Goal: Task Accomplishment & Management: Use online tool/utility

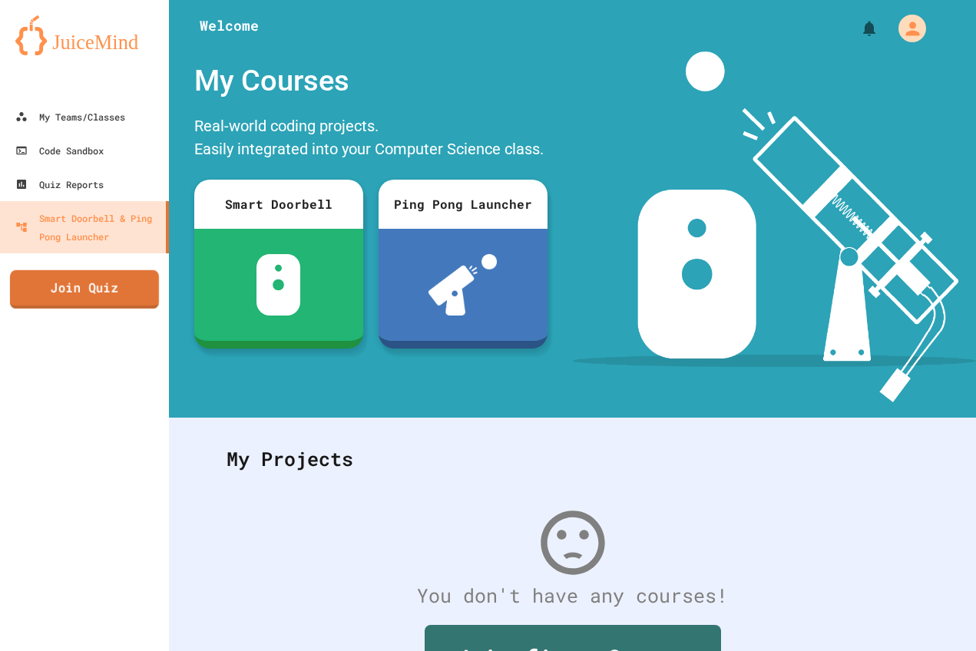
click at [69, 296] on link "Join Quiz" at bounding box center [84, 289] width 149 height 38
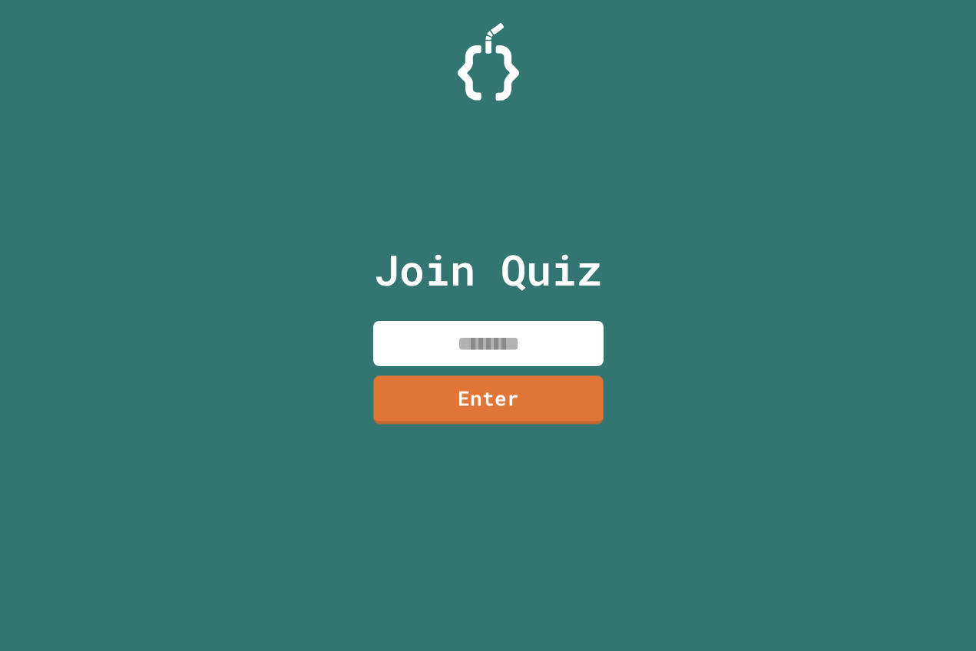
click at [545, 329] on input at bounding box center [488, 343] width 230 height 45
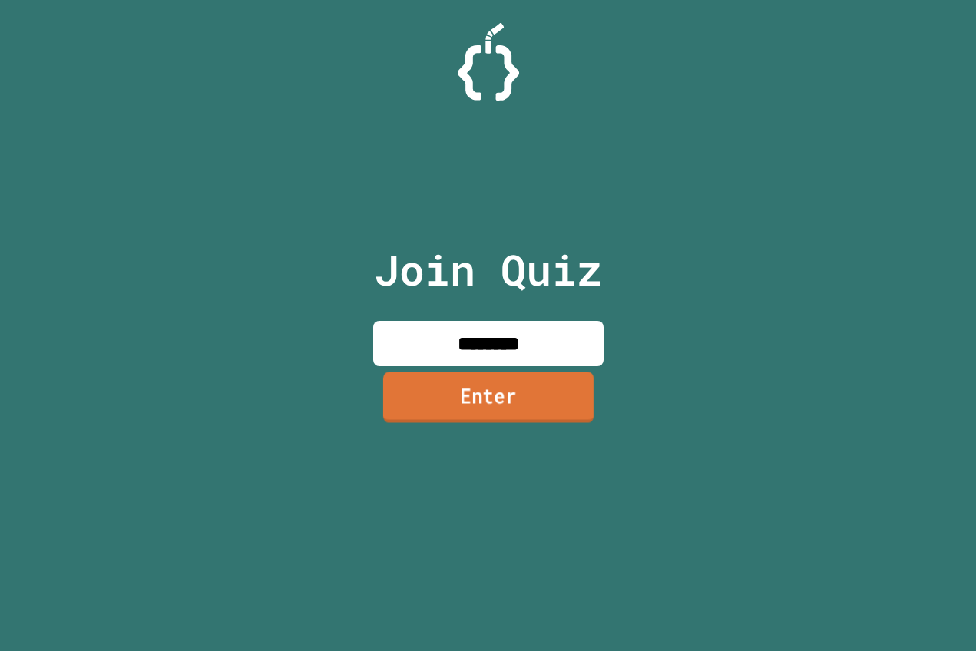
type input "********"
click at [548, 385] on link "Enter" at bounding box center [487, 397] width 210 height 51
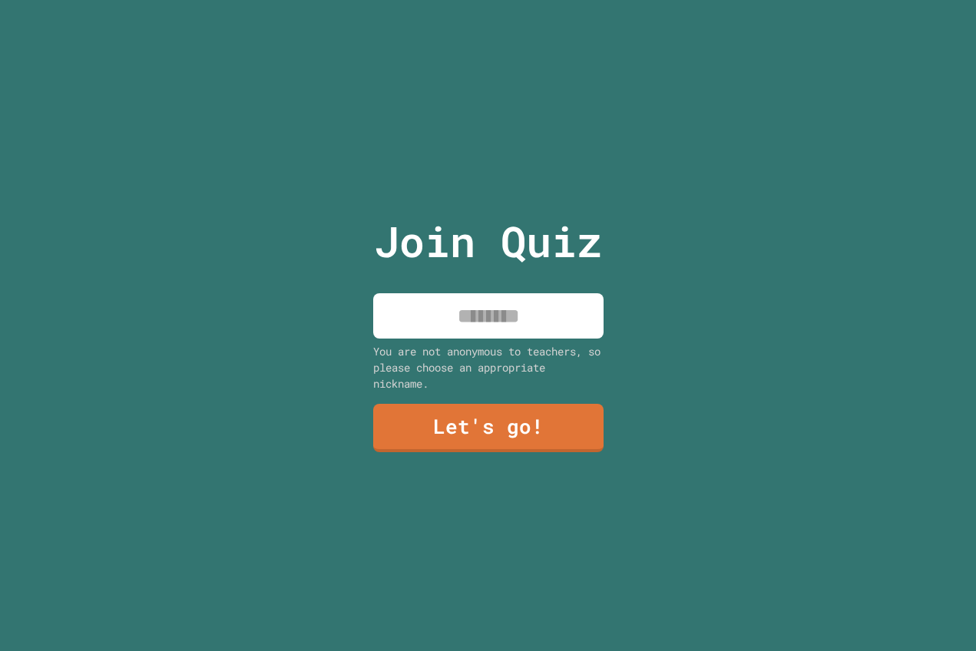
click at [530, 330] on input at bounding box center [488, 315] width 230 height 45
type input "*******"
click at [535, 427] on link "Let's go!" at bounding box center [488, 426] width 229 height 51
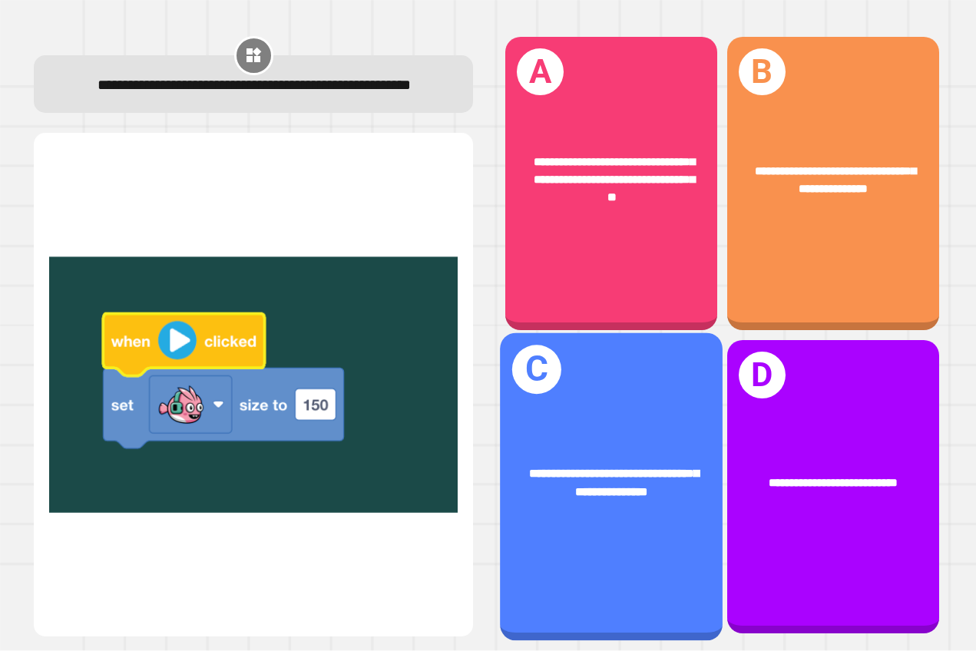
click at [610, 392] on div "**********" at bounding box center [611, 486] width 223 height 308
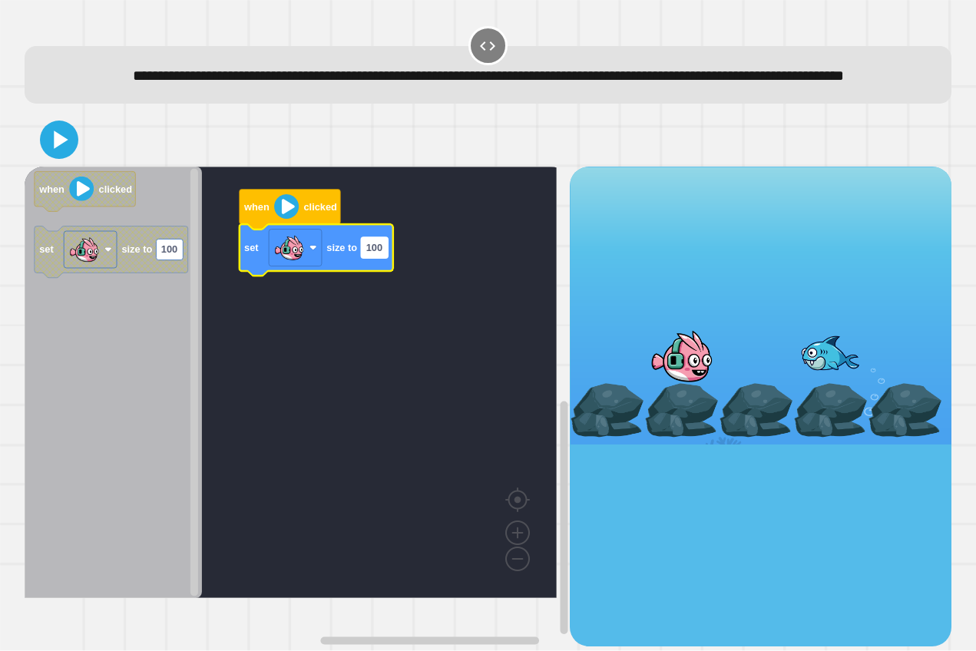
click at [383, 258] on g "100" at bounding box center [374, 247] width 27 height 21
type input "***"
drag, startPoint x: 67, startPoint y: 161, endPoint x: 43, endPoint y: 165, distance: 24.1
click at [59, 158] on icon at bounding box center [59, 139] width 37 height 37
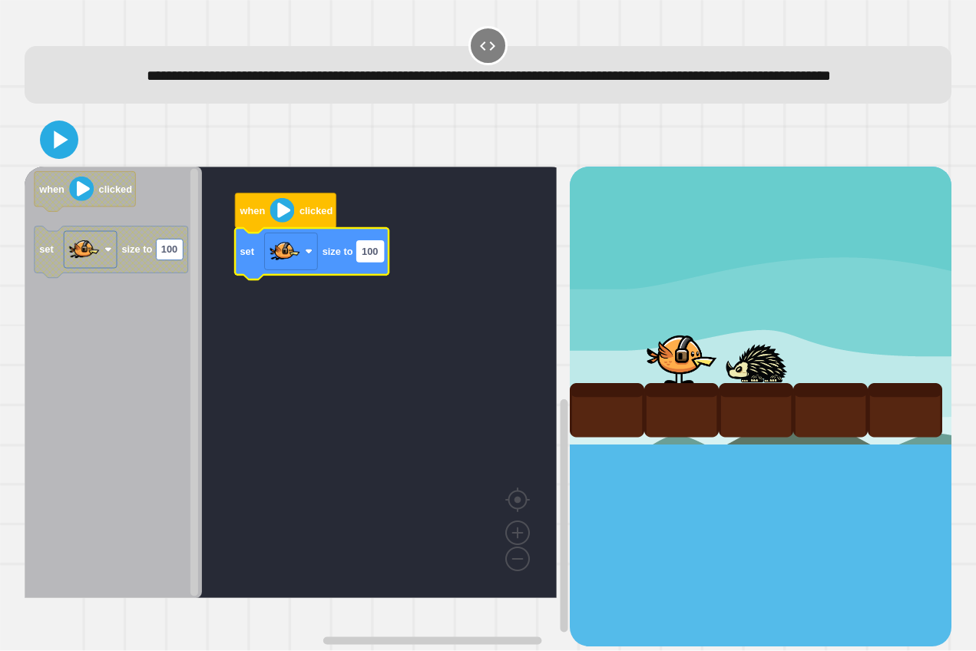
click at [376, 257] on text "100" at bounding box center [370, 252] width 16 height 12
type input "***"
click at [55, 158] on icon at bounding box center [59, 139] width 37 height 37
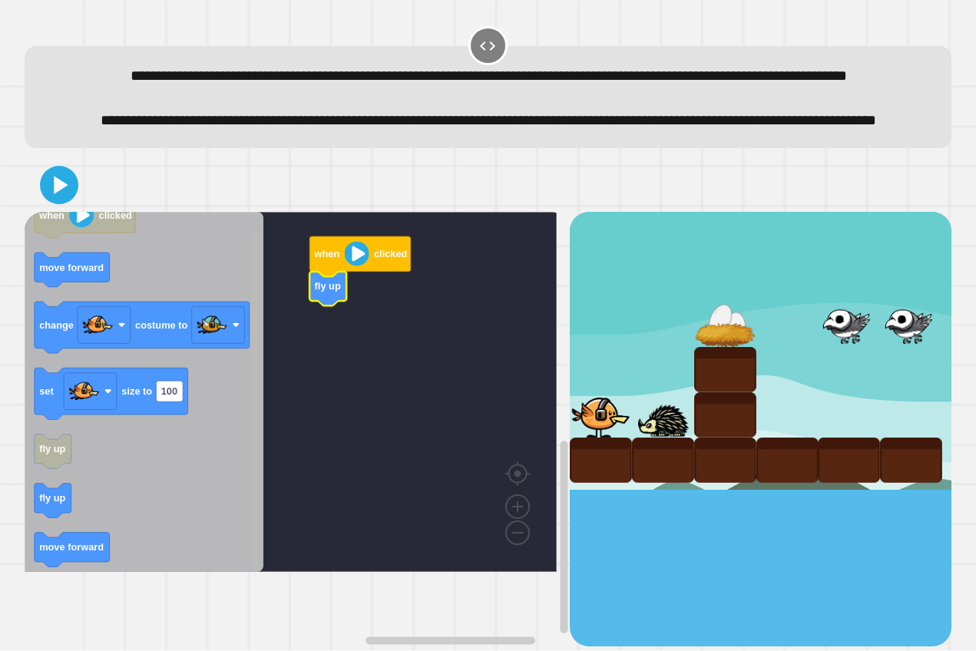
click at [256, 489] on rect "Blockly Workspace" at bounding box center [256, 401] width 8 height 339
click at [255, 375] on rect "Blockly Workspace" at bounding box center [256, 401] width 8 height 339
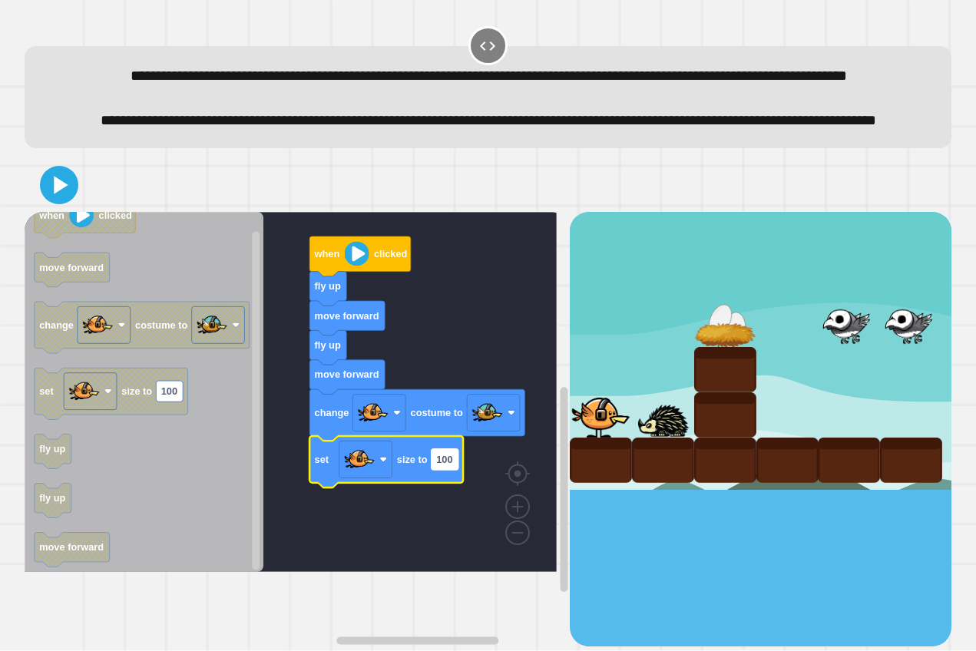
click at [450, 465] on text "100" at bounding box center [444, 460] width 16 height 12
type input "**"
click at [64, 196] on icon at bounding box center [61, 184] width 17 height 21
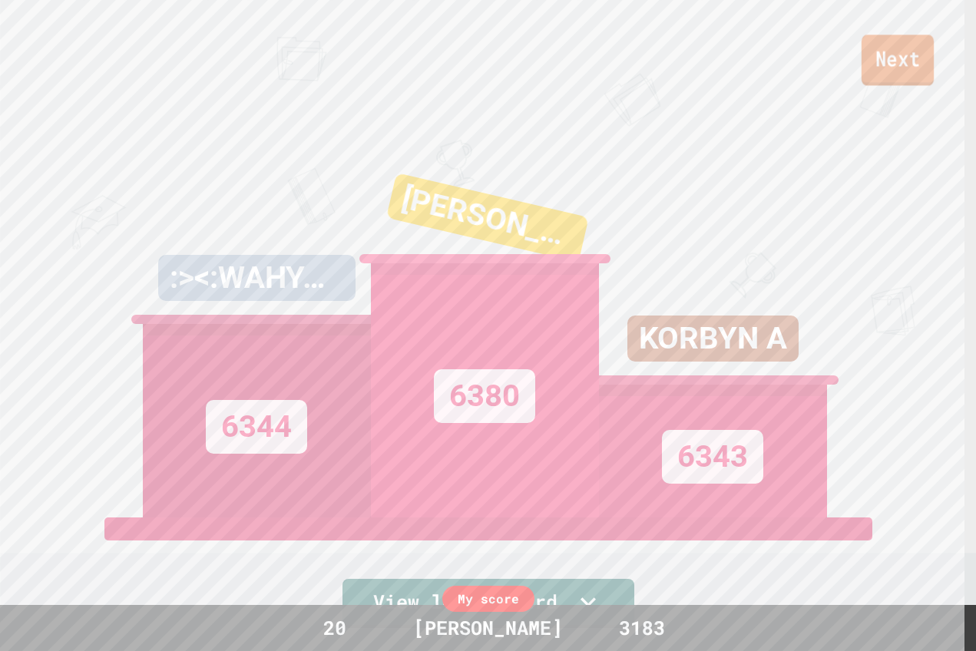
click at [910, 64] on link "Next" at bounding box center [897, 60] width 72 height 51
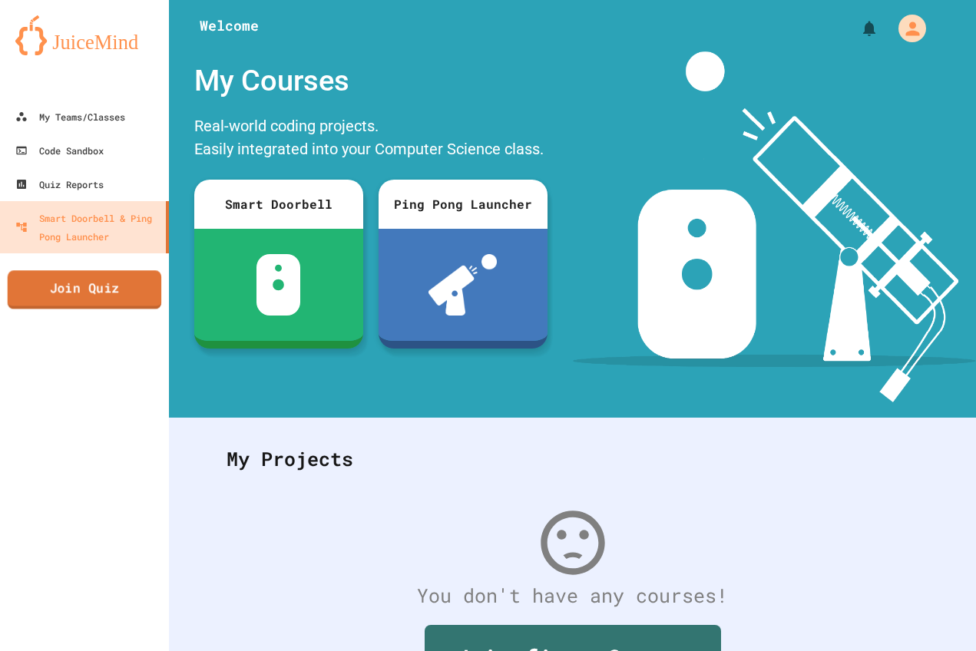
click at [107, 288] on link "Join Quiz" at bounding box center [85, 289] width 154 height 38
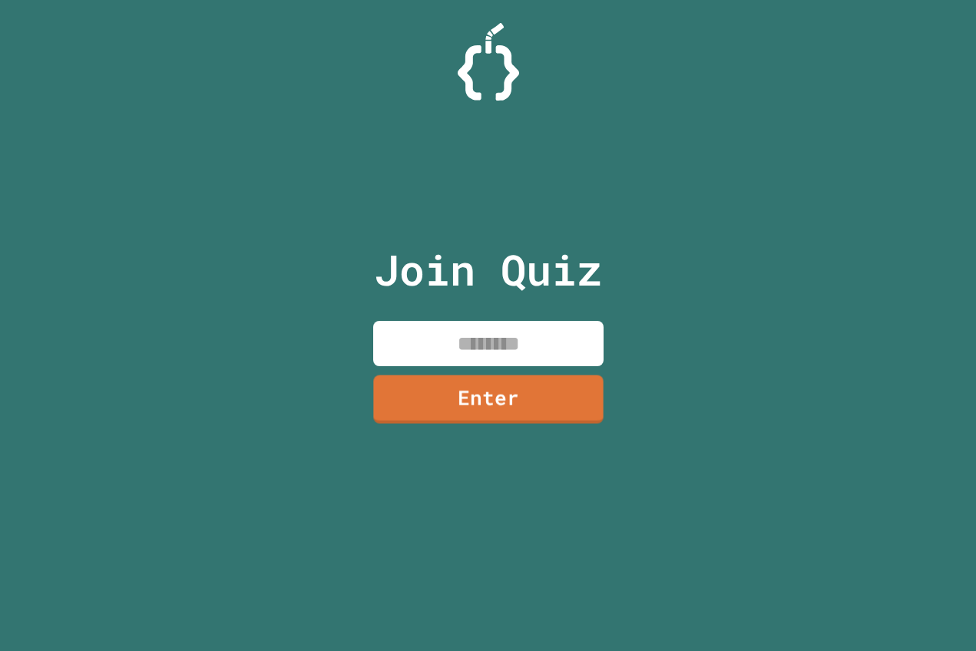
click at [458, 338] on input at bounding box center [488, 343] width 230 height 45
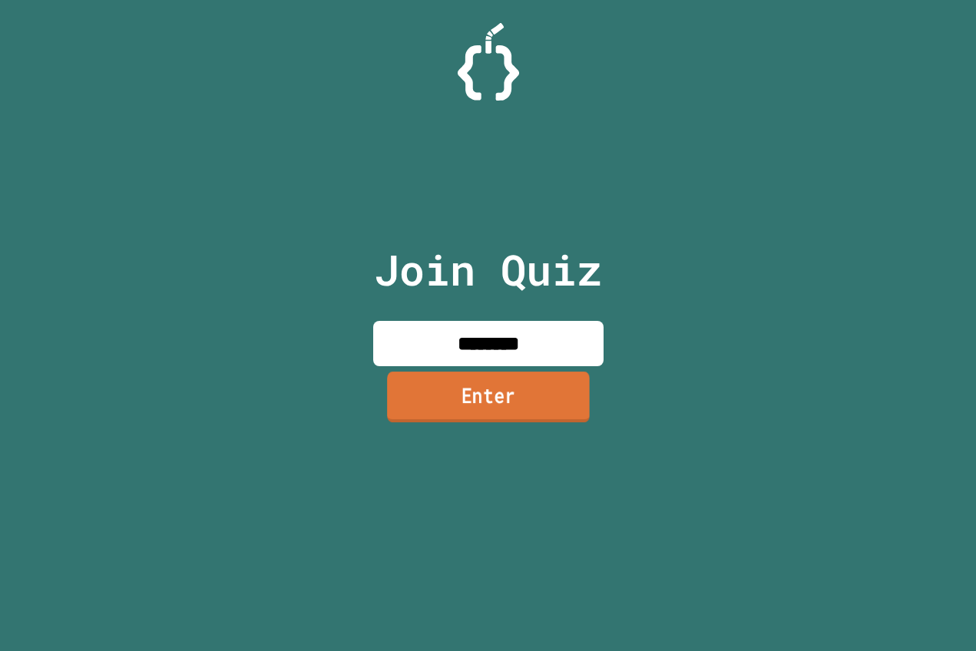
type input "********"
click at [492, 388] on link "Enter" at bounding box center [488, 398] width 230 height 51
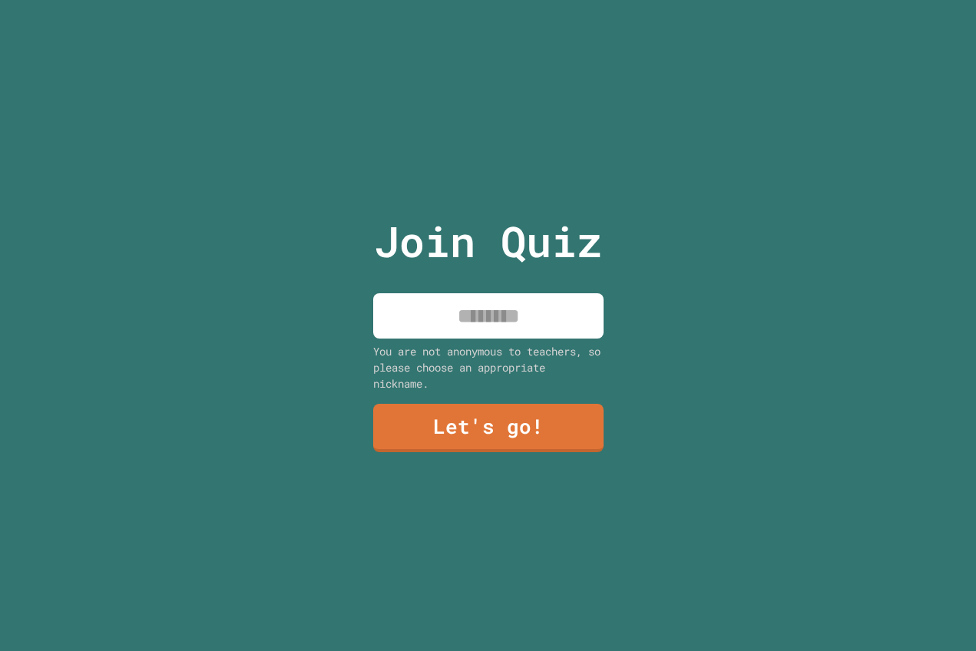
click at [509, 306] on input at bounding box center [488, 315] width 230 height 45
type input "*******"
click at [523, 428] on link "Let's go!" at bounding box center [488, 427] width 234 height 51
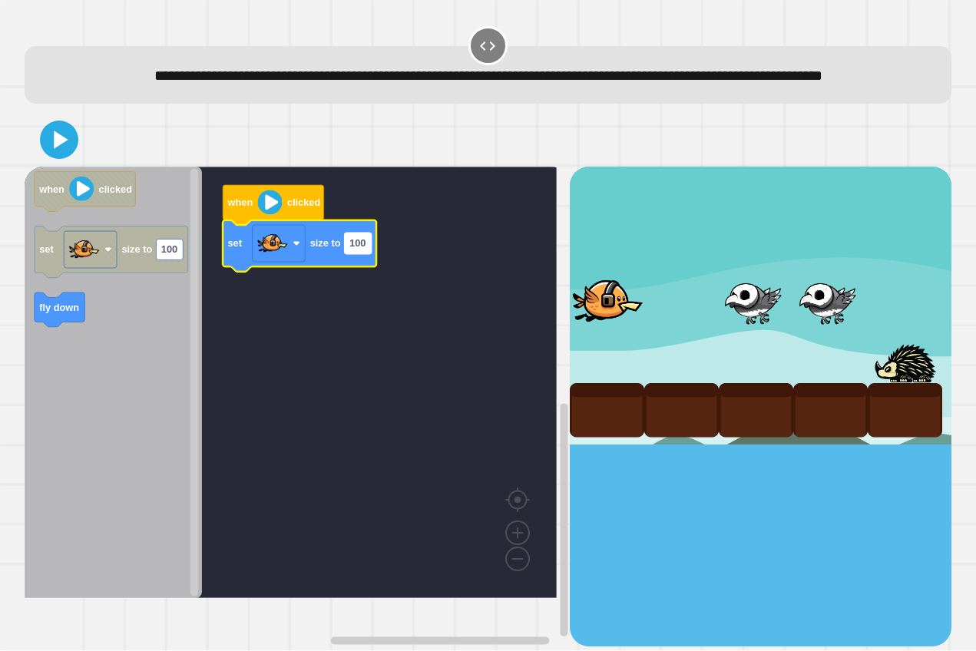
click at [359, 250] on text "100" at bounding box center [357, 244] width 16 height 12
type input "***"
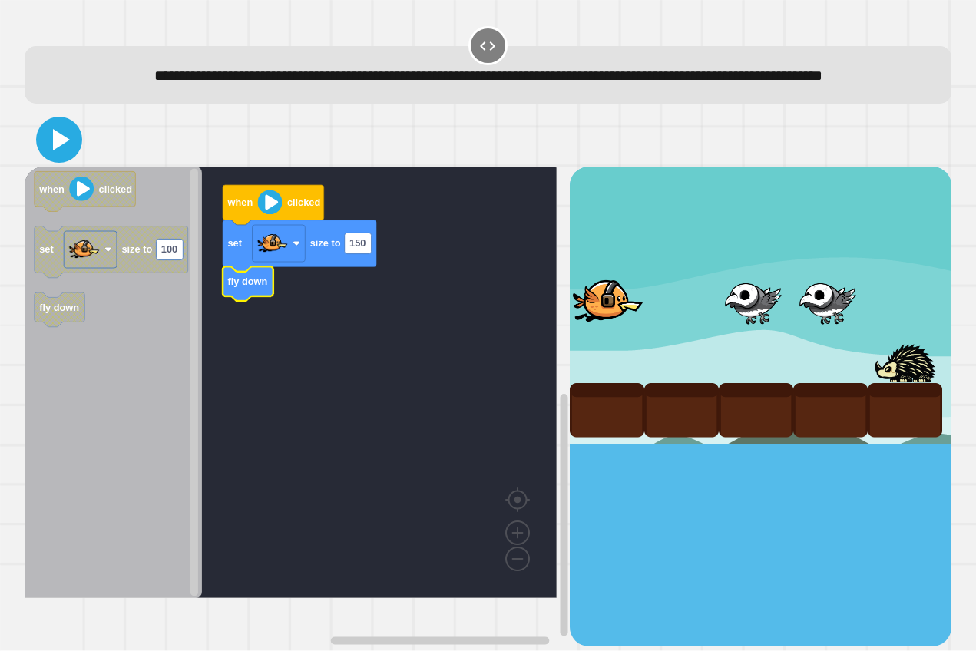
click at [52, 158] on icon at bounding box center [59, 139] width 37 height 37
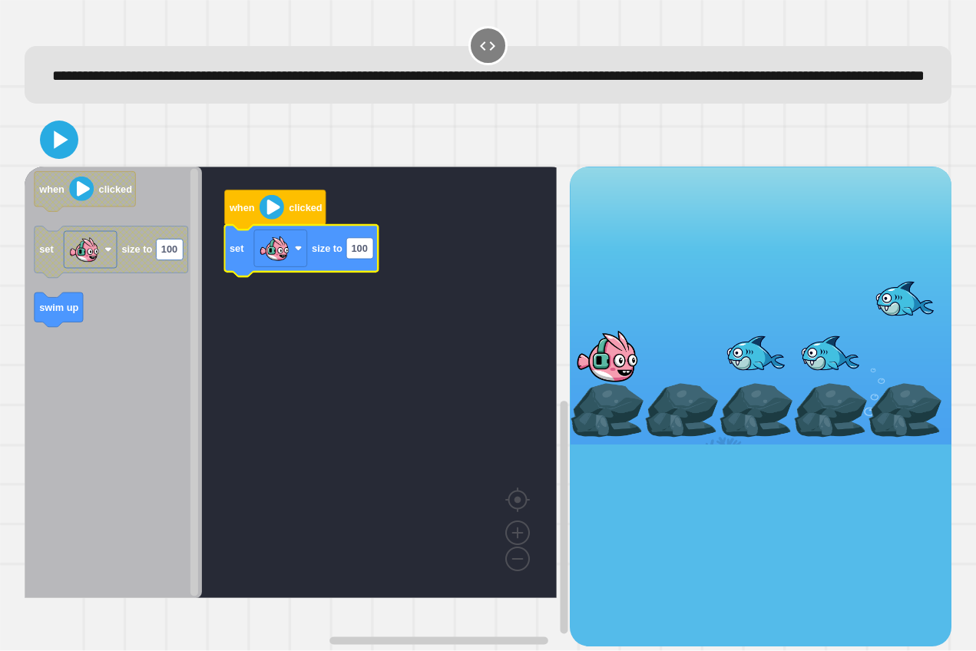
click at [366, 276] on icon "Blockly Workspace" at bounding box center [301, 250] width 154 height 51
click at [364, 254] on text "100" at bounding box center [359, 249] width 16 height 12
type input "***"
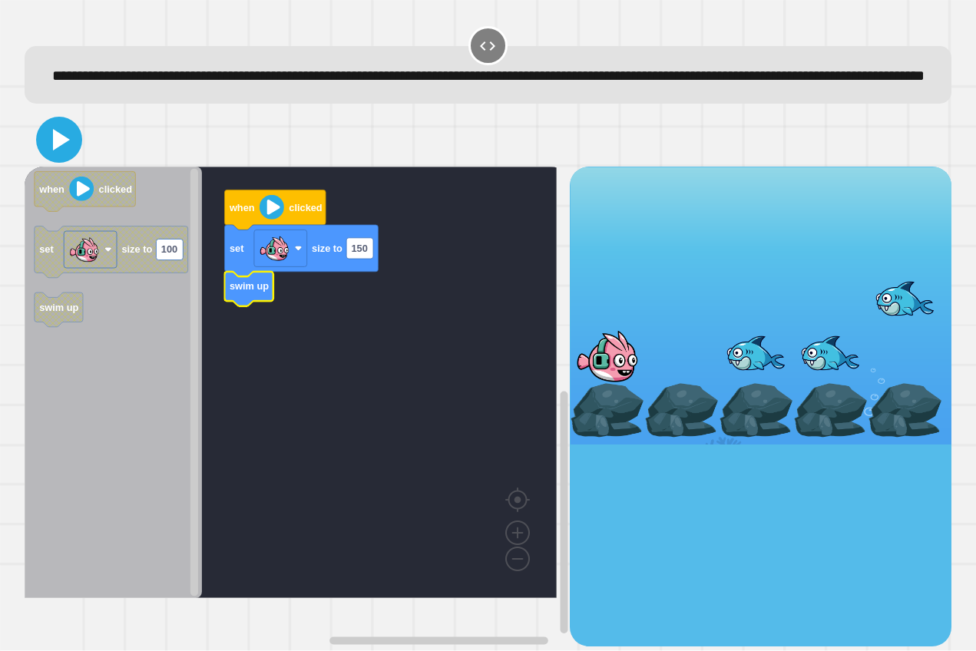
click at [60, 150] on icon at bounding box center [61, 139] width 17 height 21
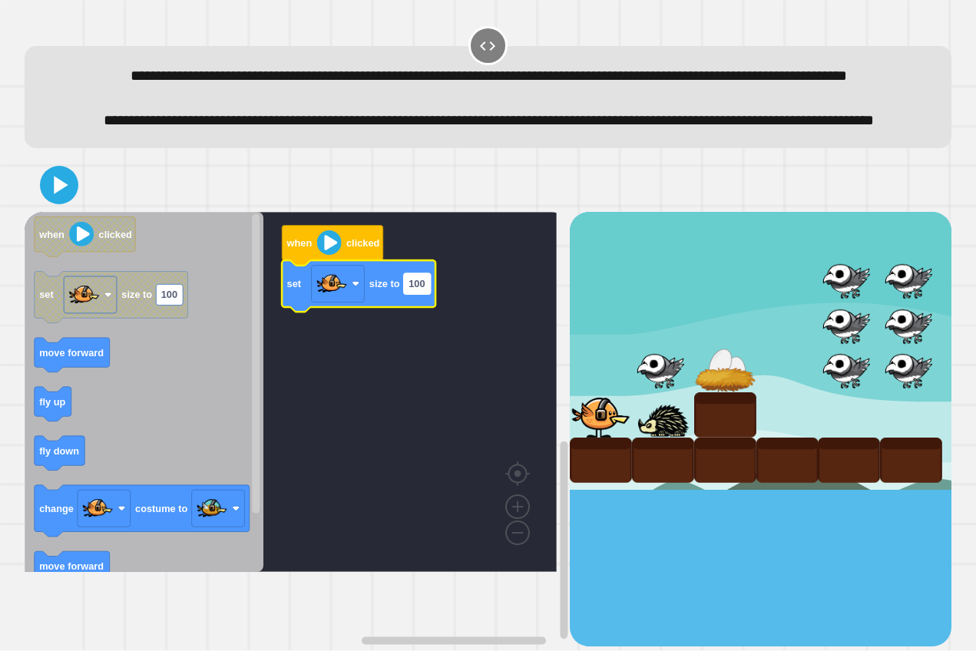
click at [411, 289] on text "100" at bounding box center [416, 284] width 16 height 12
type input "**"
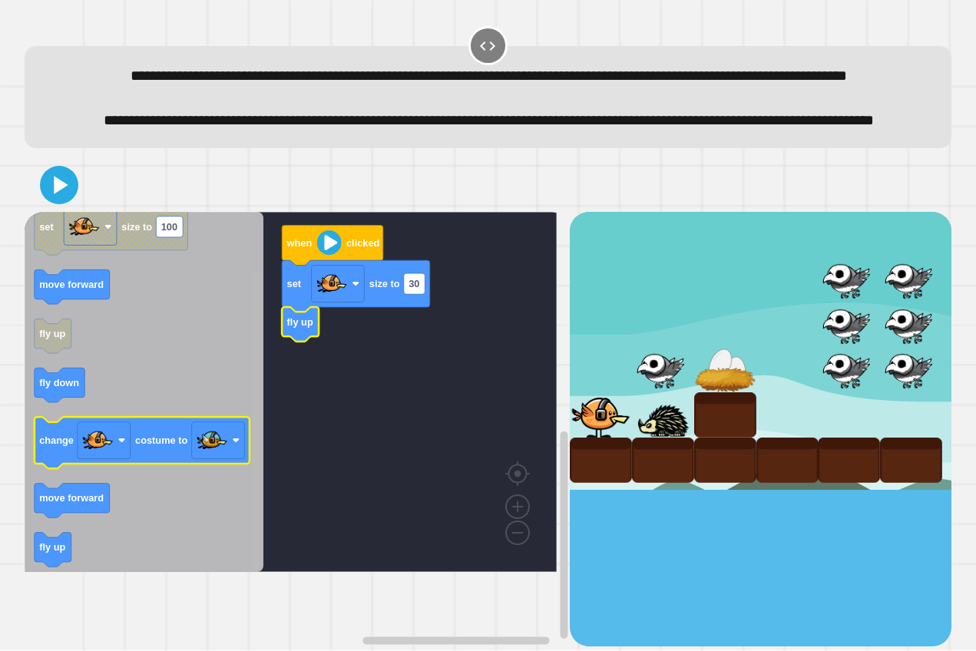
click at [216, 499] on div "when clicked set size to 30 fly up when clicked set size to 100 move forward fl…" at bounding box center [297, 429] width 545 height 435
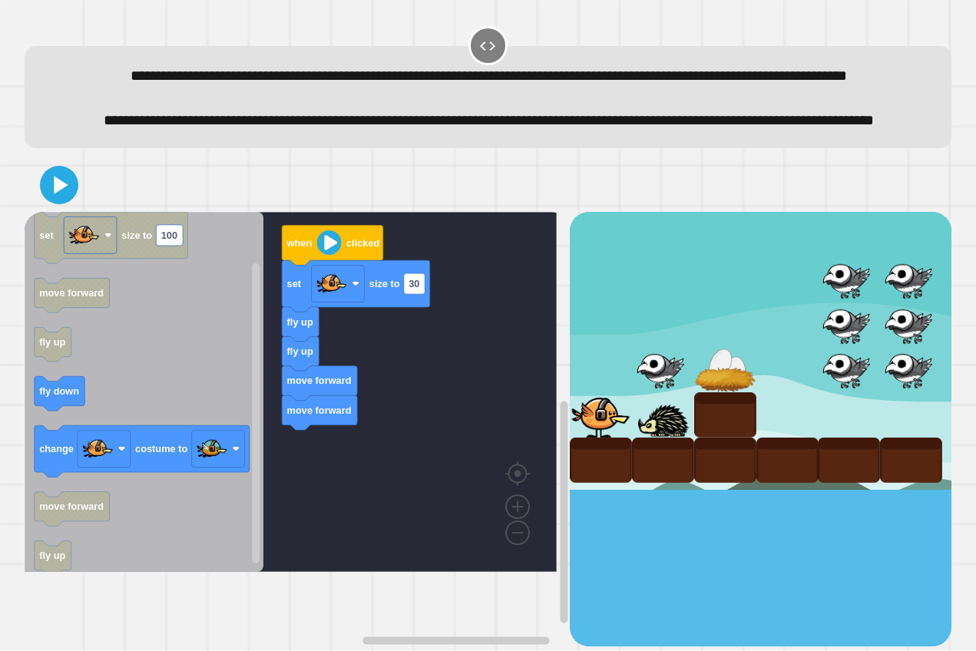
click at [89, 440] on icon "Blockly Workspace" at bounding box center [144, 392] width 239 height 360
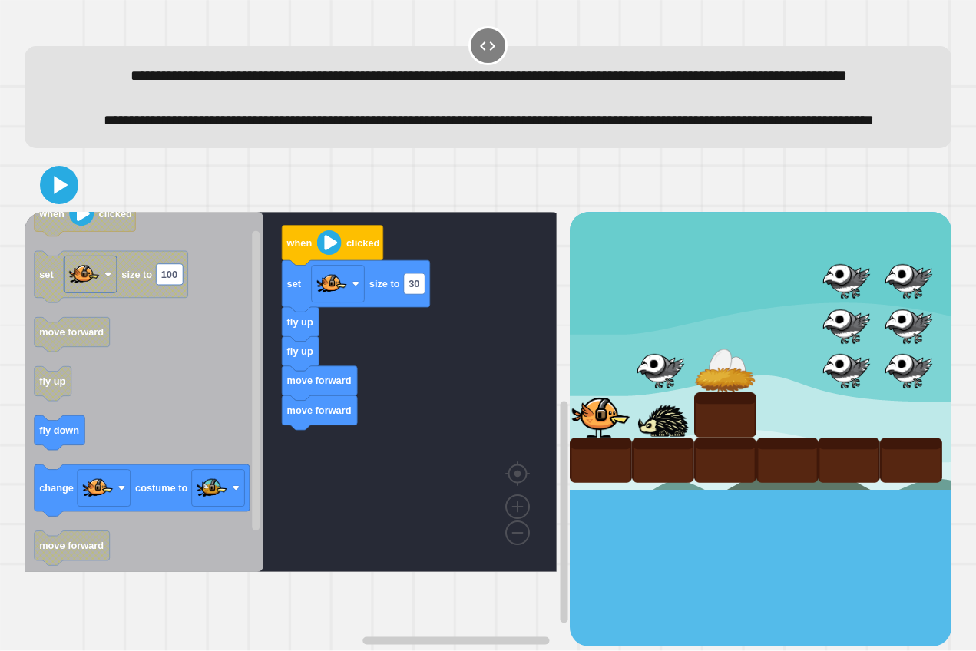
click at [142, 474] on icon "when clicked set size to 100 move forward fly up fly down change costume to mov…" at bounding box center [144, 392] width 239 height 360
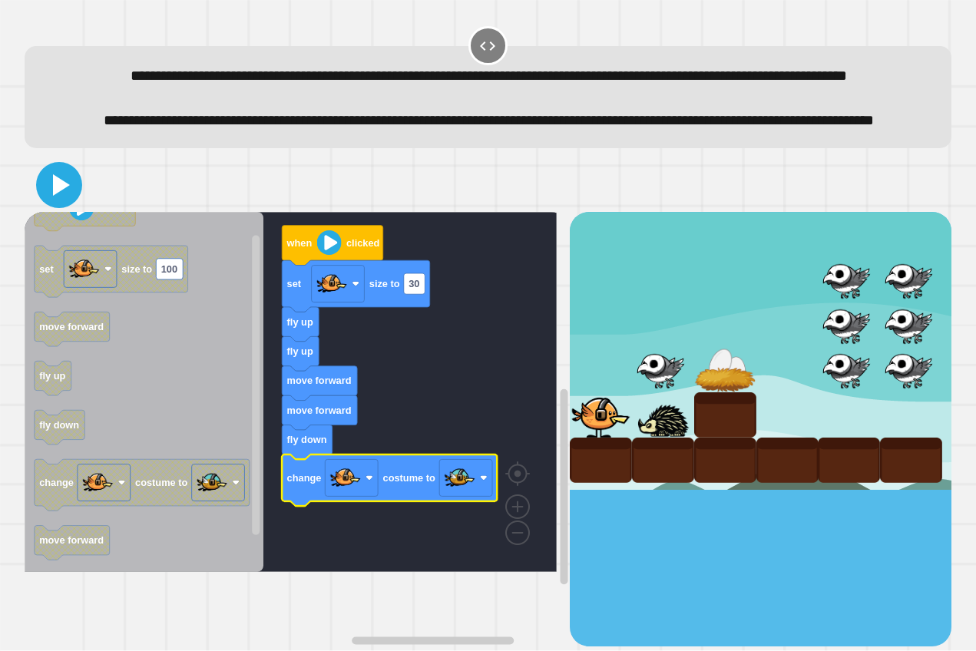
click at [63, 196] on icon at bounding box center [61, 184] width 17 height 21
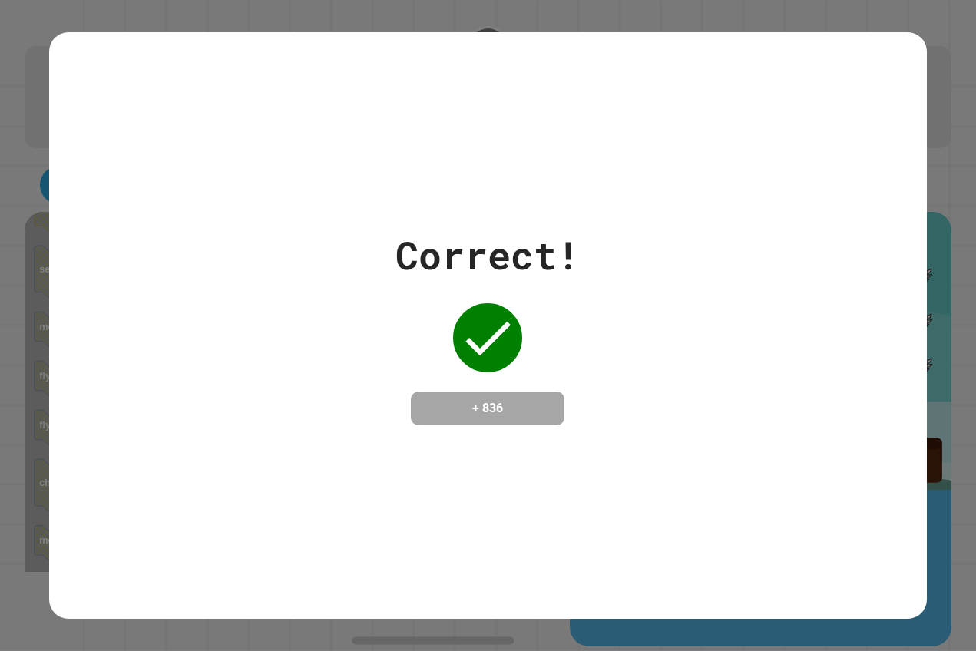
click at [400, 233] on div "Correct!" at bounding box center [487, 255] width 184 height 58
click at [514, 226] on div "Correct!" at bounding box center [487, 255] width 184 height 58
drag, startPoint x: 516, startPoint y: 215, endPoint x: 524, endPoint y: 213, distance: 8.6
click at [524, 226] on div "Correct!" at bounding box center [487, 255] width 184 height 58
click at [659, 177] on div "Correct! + 836" at bounding box center [488, 325] width 878 height 586
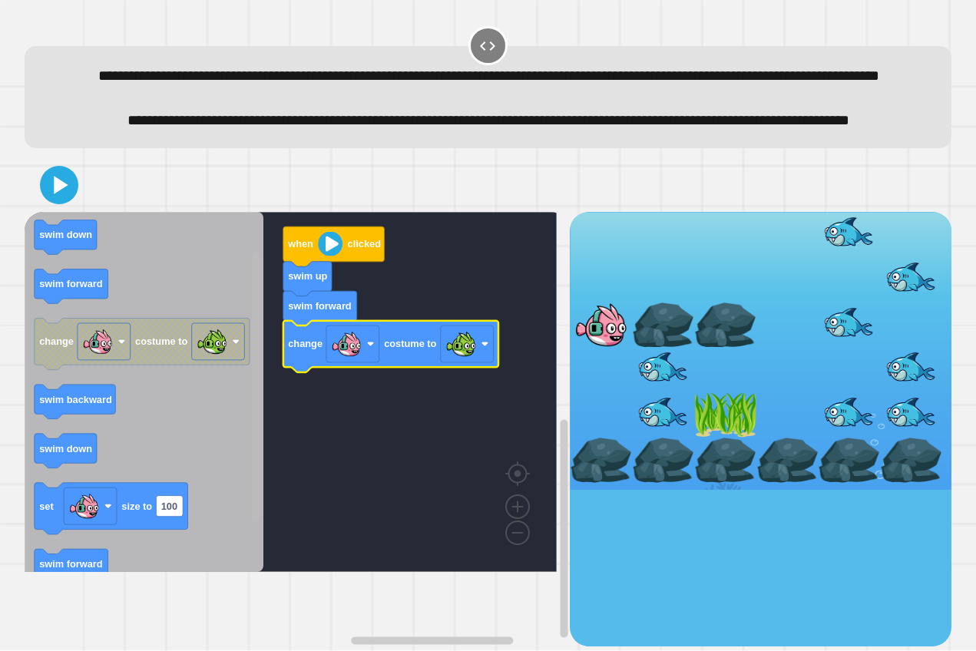
click at [261, 472] on g "Blockly Workspace" at bounding box center [256, 392] width 12 height 356
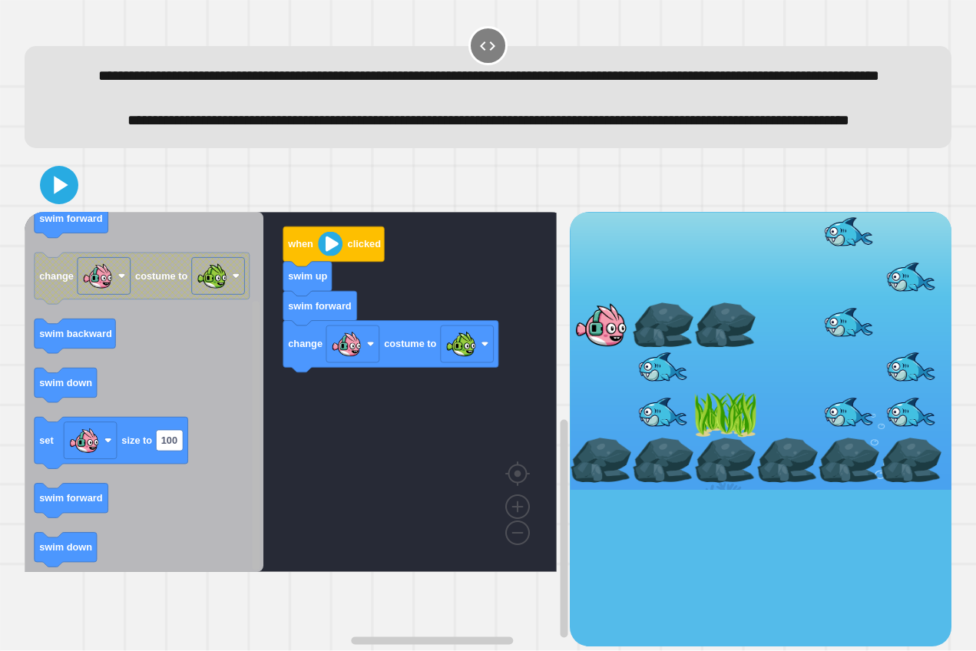
click at [204, 521] on div "swim forward change costume to swim up when clicked when clicked swim down swim…" at bounding box center [297, 429] width 545 height 435
click at [104, 556] on icon "when clicked swim down swim forward change costume to swim backward swim down s…" at bounding box center [144, 392] width 239 height 360
click at [257, 497] on rect "Blockly Workspace" at bounding box center [256, 435] width 8 height 269
click at [257, 482] on rect "Blockly Workspace" at bounding box center [256, 435] width 8 height 269
click at [263, 390] on div "swim forward change costume to swim forward swim up when clicked when clicked s…" at bounding box center [297, 429] width 545 height 435
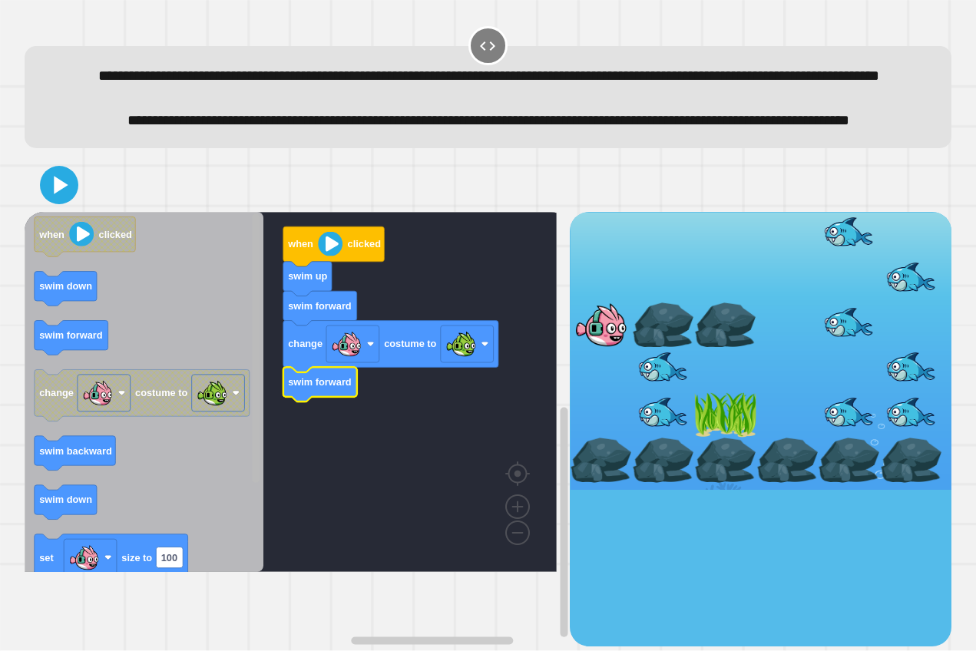
click at [311, 216] on div "swim forward change costume to swim forward swim up when clicked when clicked s…" at bounding box center [488, 402] width 927 height 488
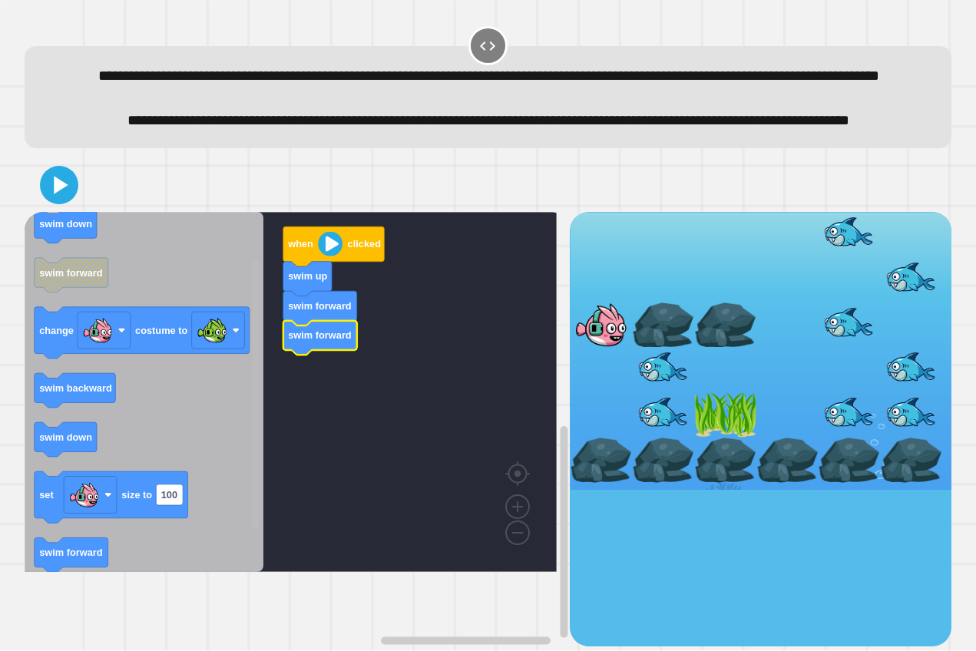
click at [262, 530] on div "swim forward swim forward swim up when clicked when clicked swim down swim forw…" at bounding box center [297, 429] width 545 height 435
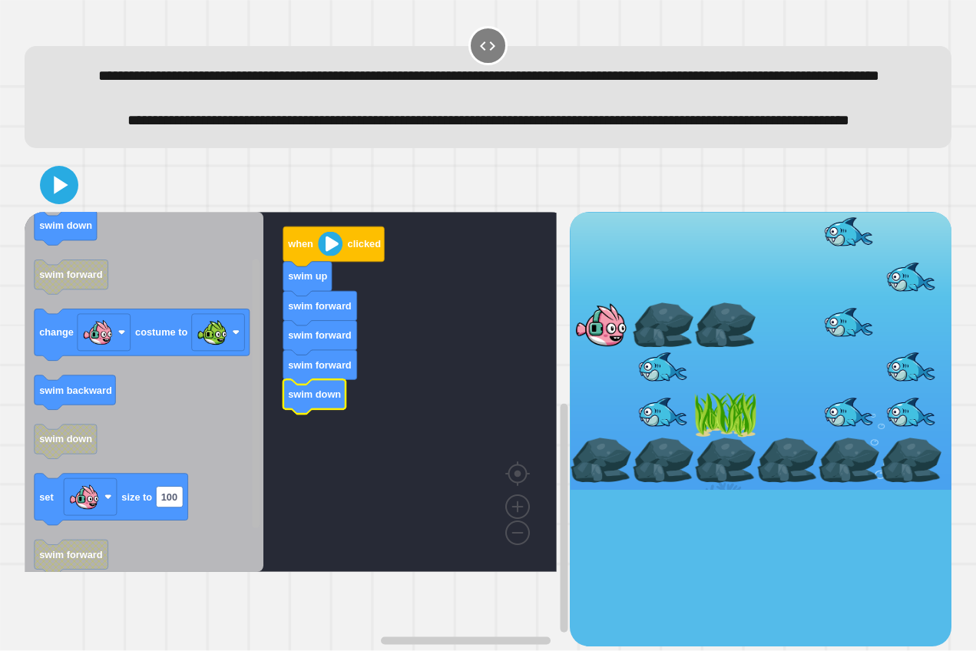
drag, startPoint x: 250, startPoint y: 431, endPoint x: 252, endPoint y: 454, distance: 22.4
click at [252, 454] on icon "Blockly Workspace" at bounding box center [256, 392] width 12 height 356
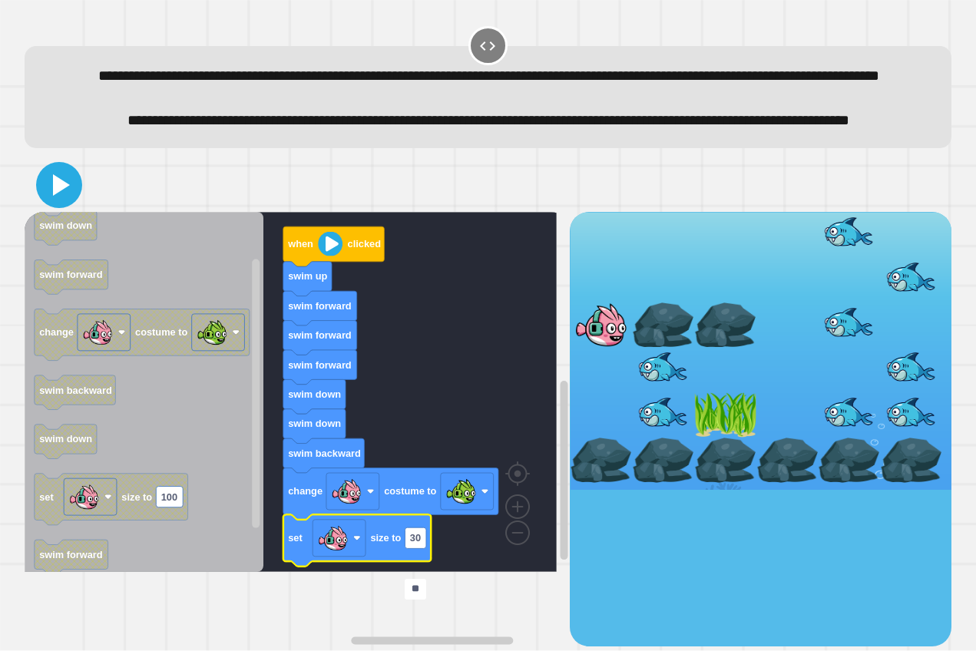
type input "**"
click at [54, 196] on icon at bounding box center [61, 184] width 17 height 21
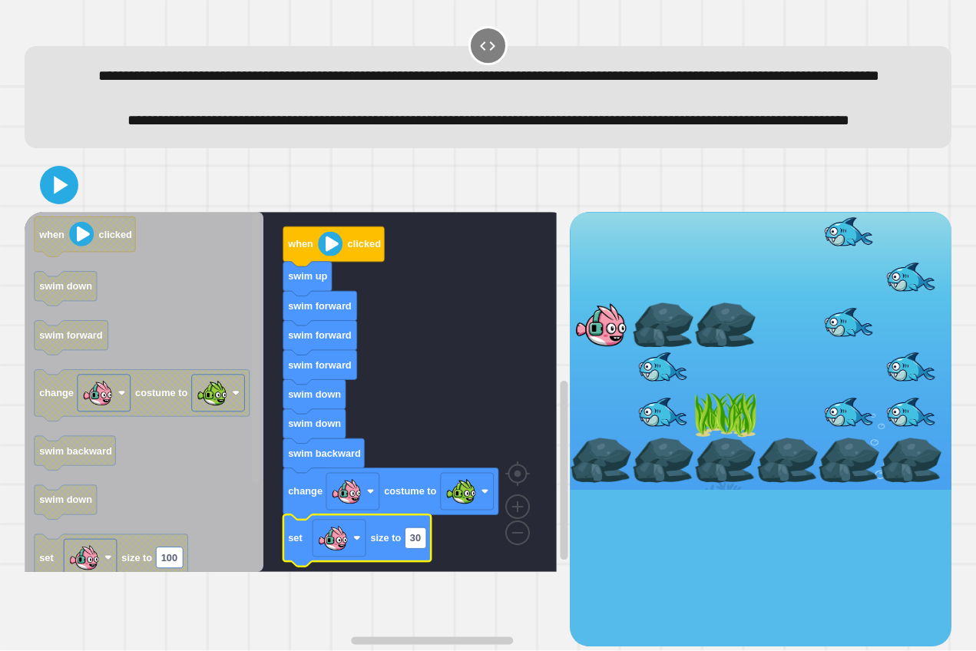
click at [265, 233] on div "when clicked swim up swim forward swim forward swim forward swim down swim down…" at bounding box center [488, 402] width 927 height 488
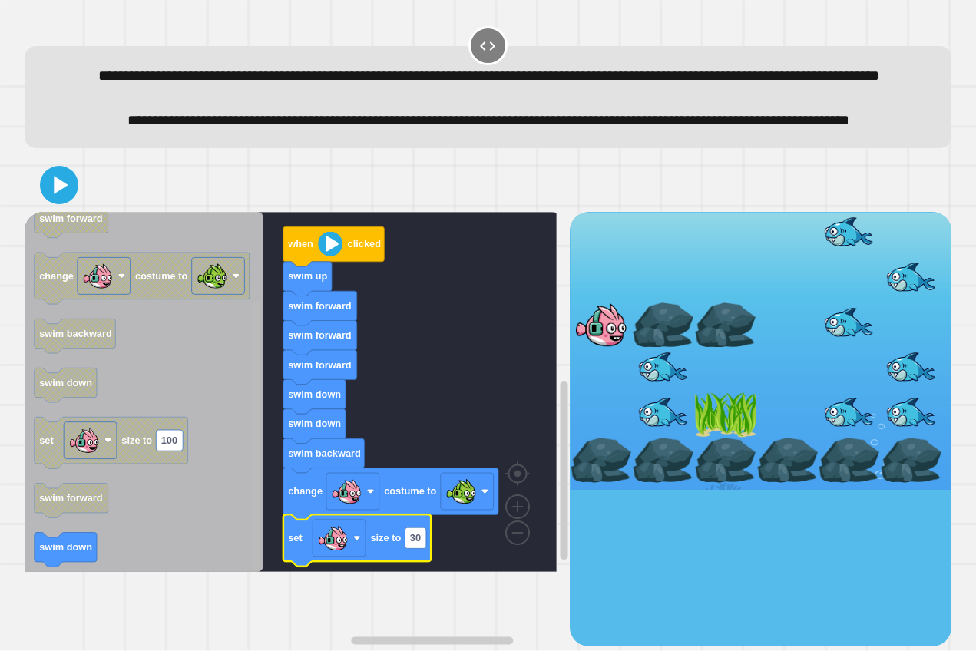
click at [200, 557] on div "when clicked swim up swim forward swim forward swim forward swim down swim down…" at bounding box center [297, 429] width 545 height 435
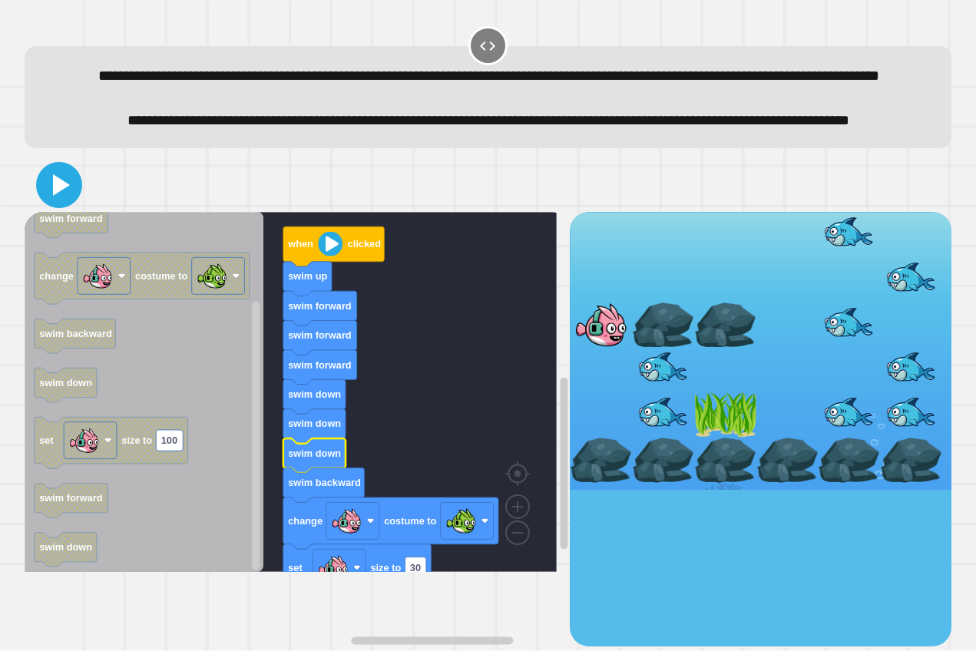
click at [52, 203] on icon at bounding box center [59, 185] width 37 height 37
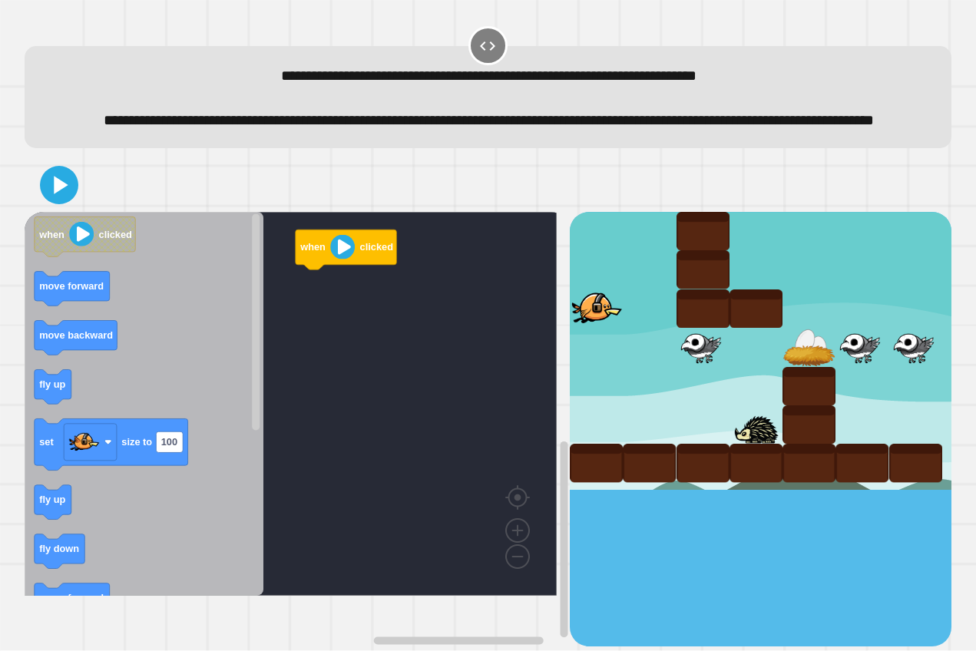
click at [259, 345] on div "when clicked when clicked move forward move backward fly up set size to 100 fly…" at bounding box center [297, 429] width 545 height 435
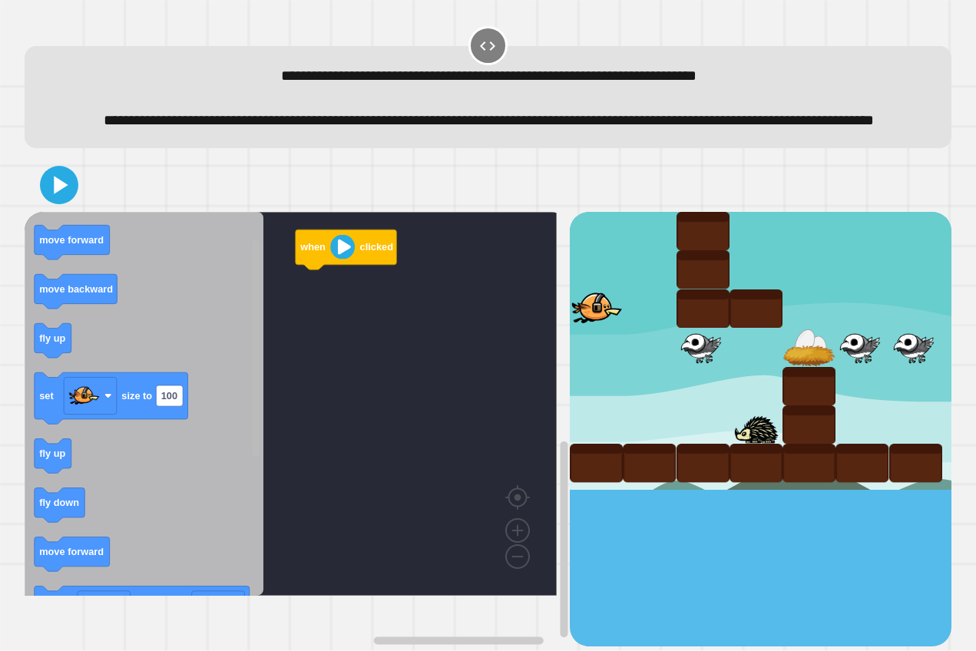
click at [255, 372] on rect "Blockly Workspace" at bounding box center [256, 348] width 8 height 216
click at [259, 405] on div "when clicked move forward when clicked move forward move backward fly up set si…" at bounding box center [297, 429] width 545 height 435
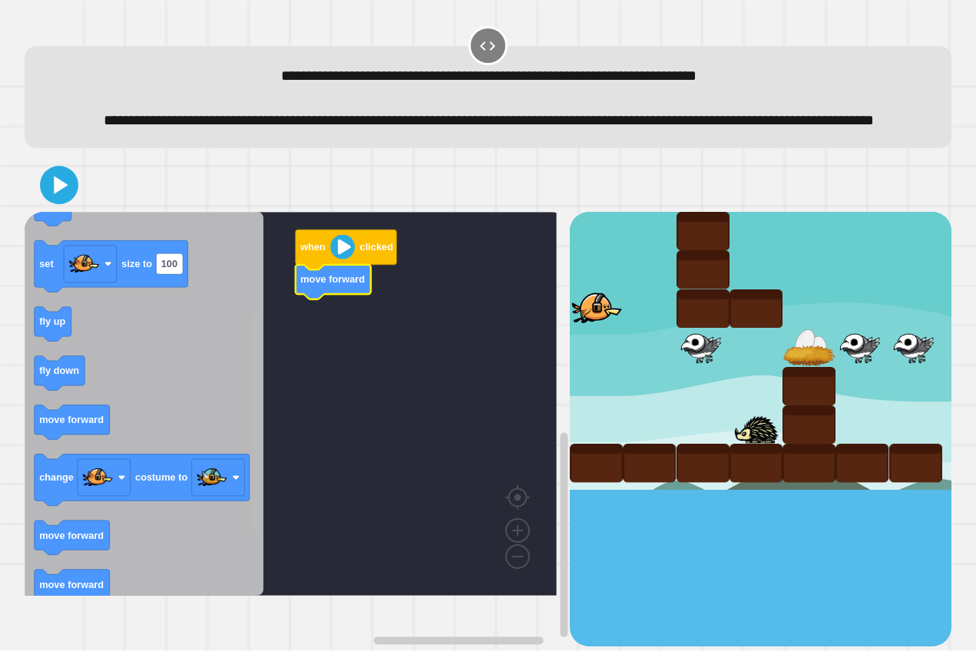
click at [218, 466] on div "when clicked move forward when clicked move forward move backward fly up set si…" at bounding box center [297, 429] width 545 height 435
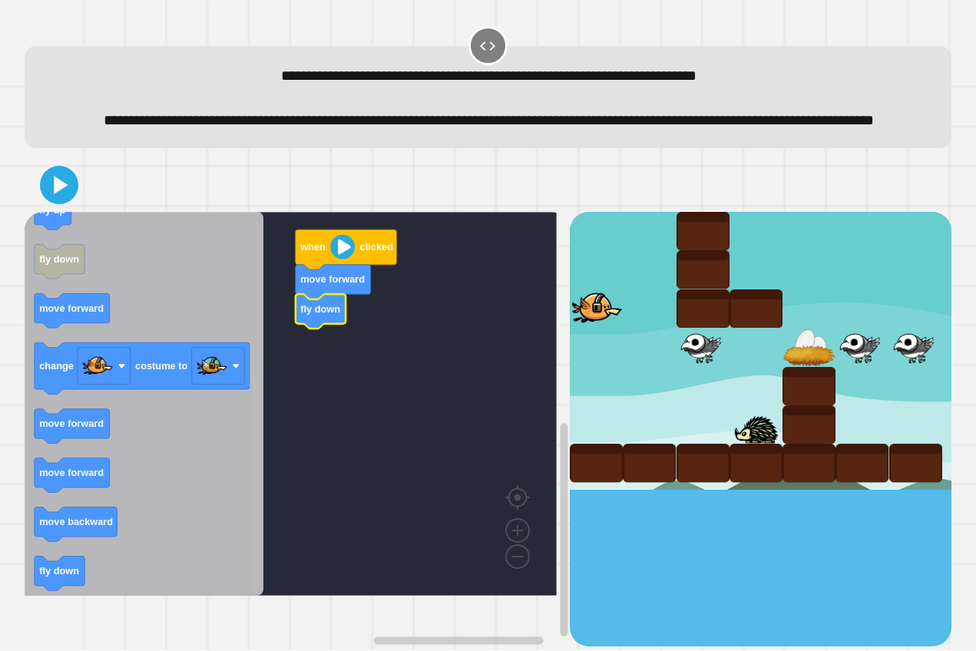
click at [243, 561] on div "when clicked move forward fly down when clicked move forward move backward fly …" at bounding box center [297, 429] width 545 height 435
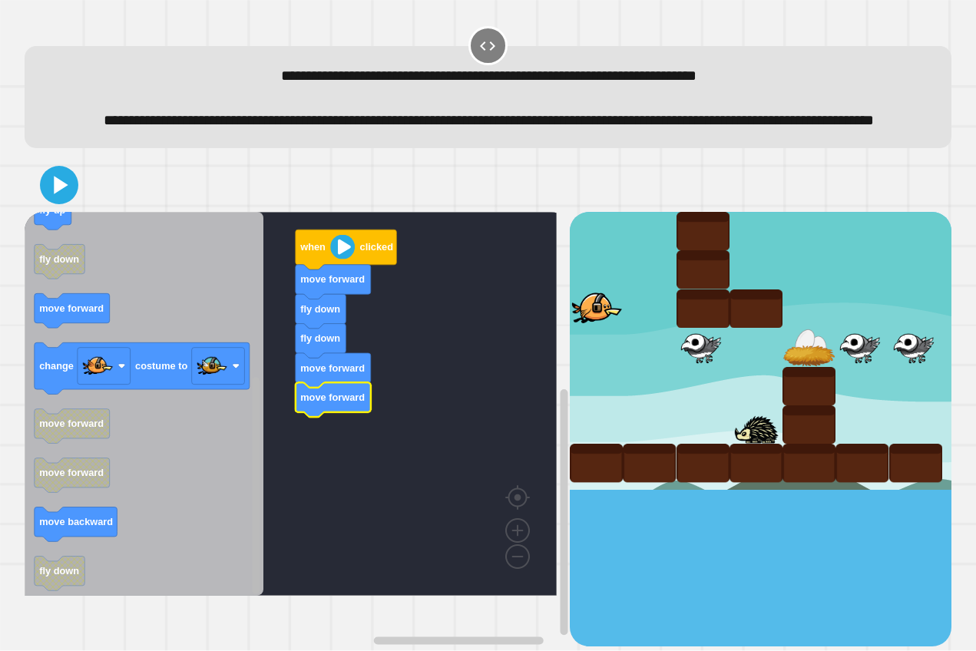
click at [274, 418] on div "when clicked move forward fly down fly down move forward move forward when clic…" at bounding box center [297, 429] width 545 height 435
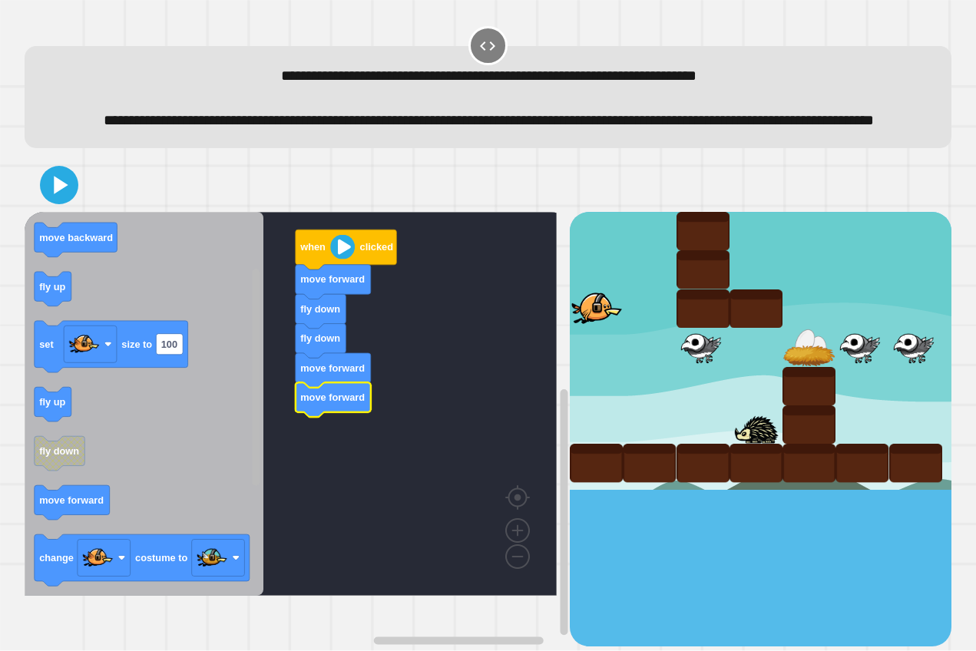
click at [276, 320] on div "when clicked move forward fly down fly down move forward move forward when clic…" at bounding box center [297, 429] width 545 height 435
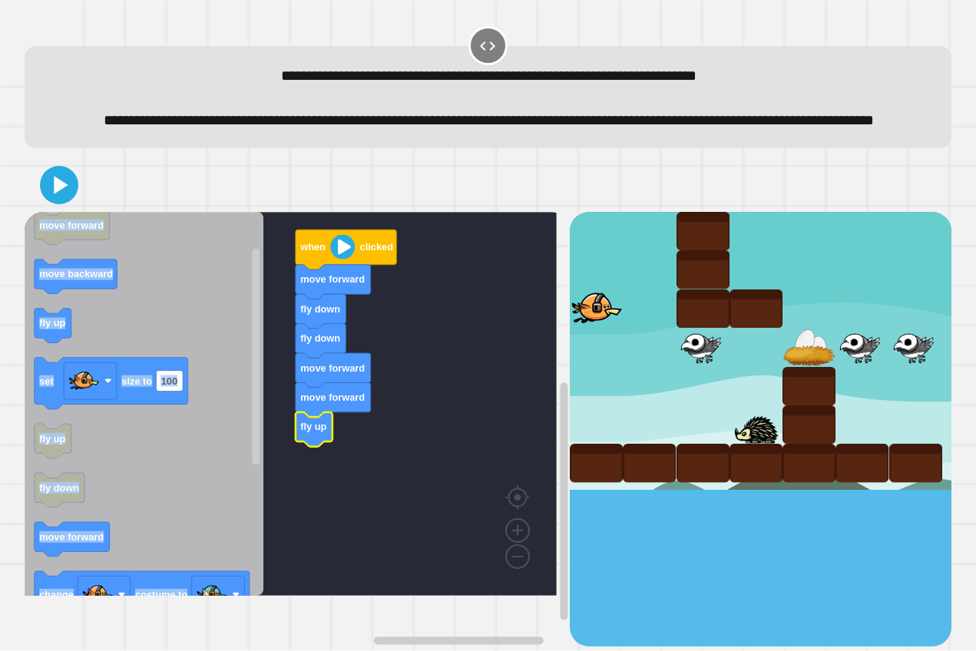
drag, startPoint x: 250, startPoint y: 357, endPoint x: 289, endPoint y: 267, distance: 98.0
click at [289, 267] on div "when clicked move forward fly down fly down move forward move forward fly up wh…" at bounding box center [297, 429] width 545 height 435
click at [238, 354] on icon "Blockly Workspace" at bounding box center [144, 404] width 239 height 384
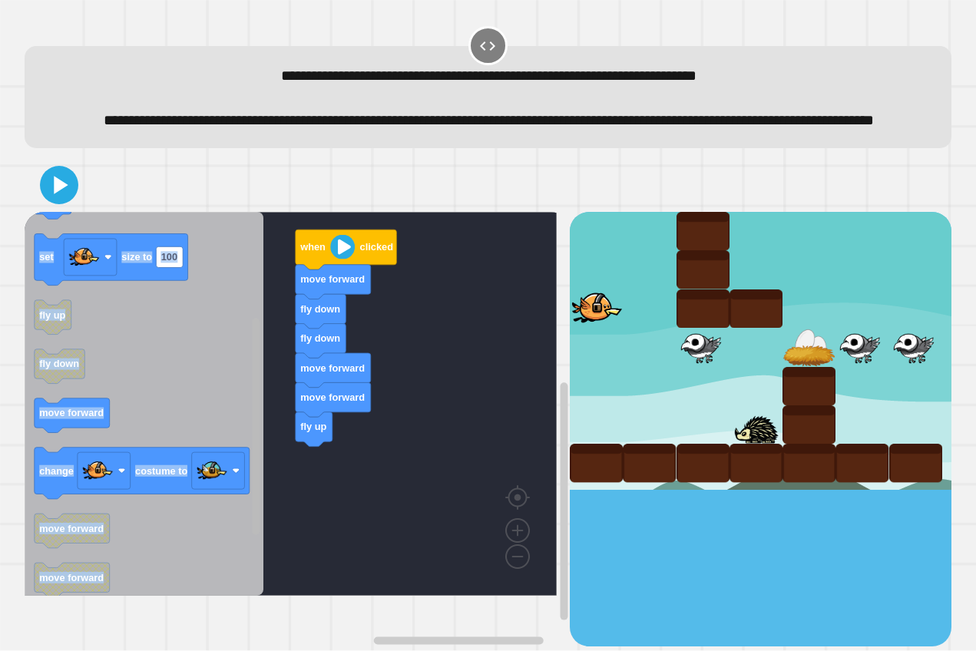
click at [259, 431] on rect "Blockly Workspace" at bounding box center [256, 427] width 8 height 216
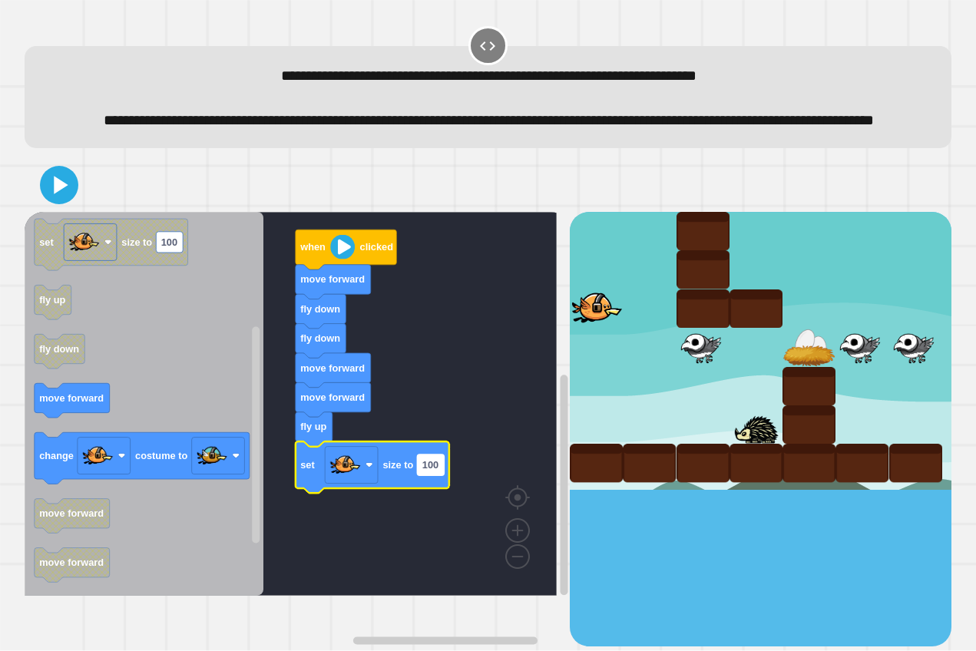
click at [431, 471] on text "100" at bounding box center [430, 465] width 16 height 12
type input "*"
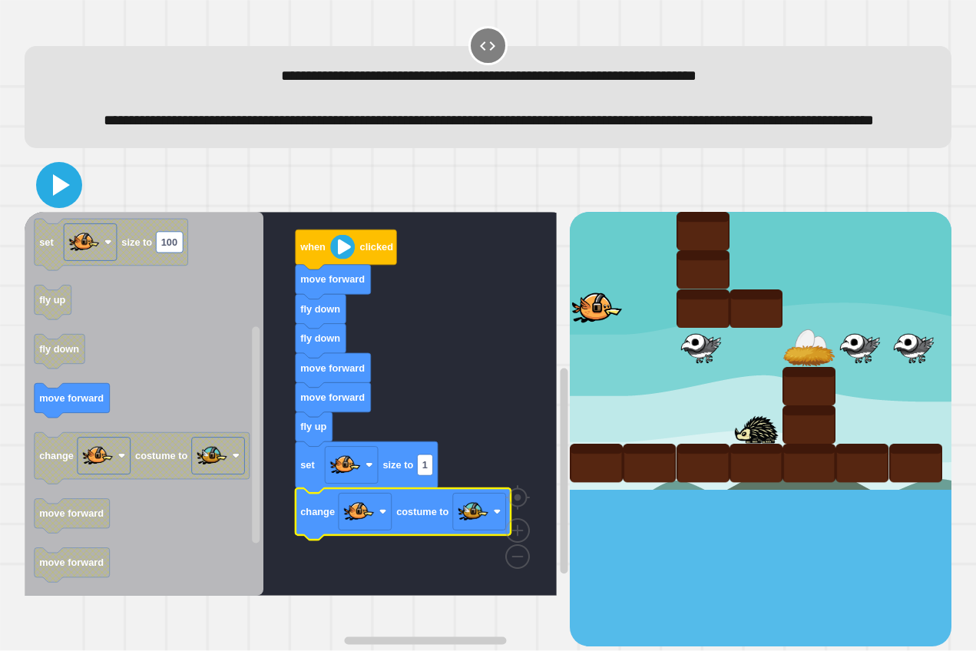
click at [61, 196] on icon at bounding box center [61, 184] width 17 height 21
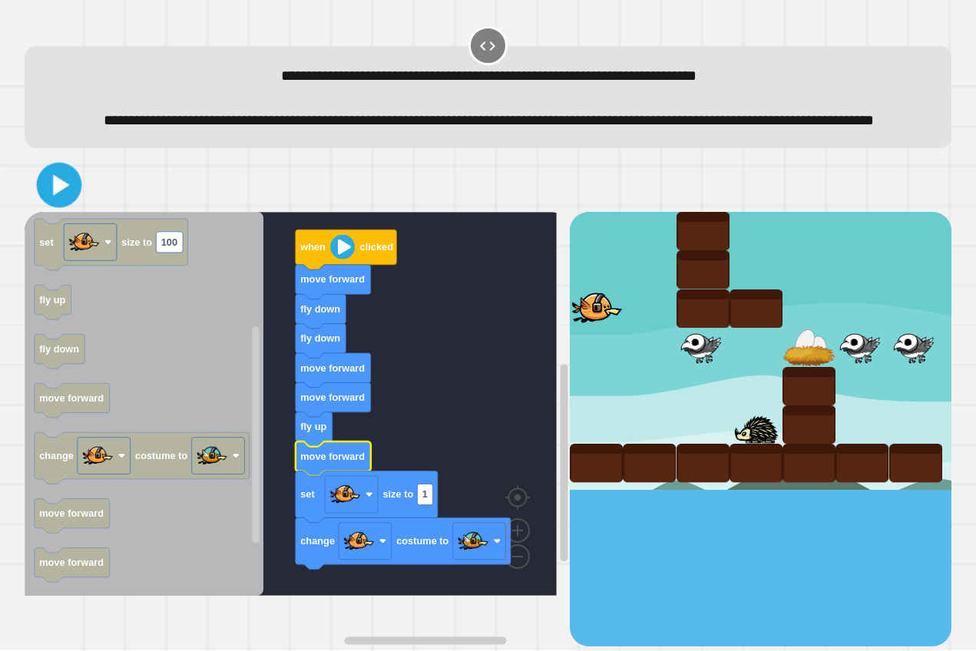
click at [48, 203] on icon at bounding box center [59, 185] width 36 height 36
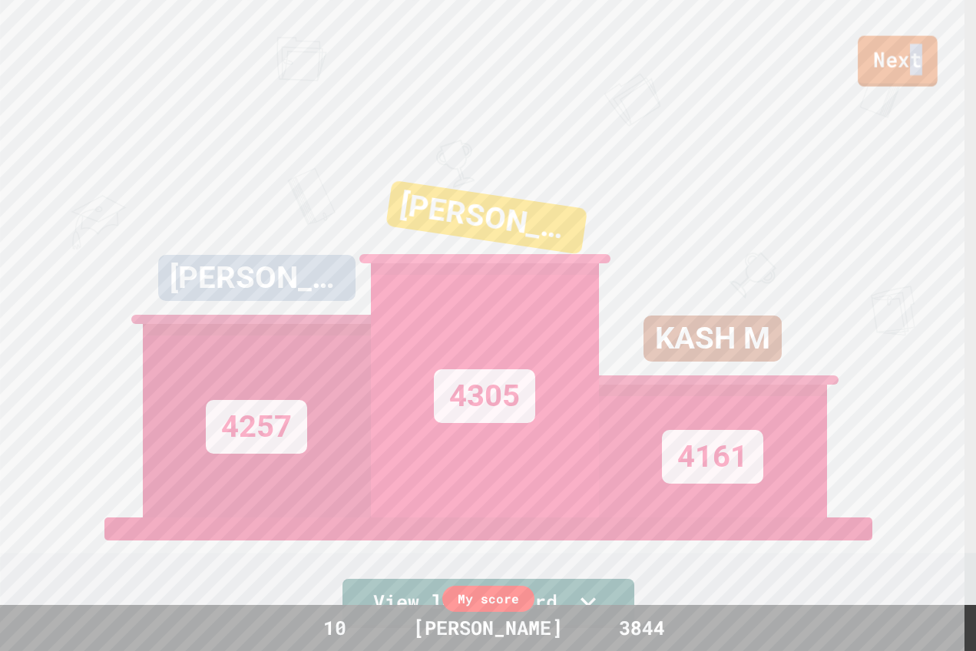
click at [915, 64] on link "Next" at bounding box center [898, 61] width 80 height 51
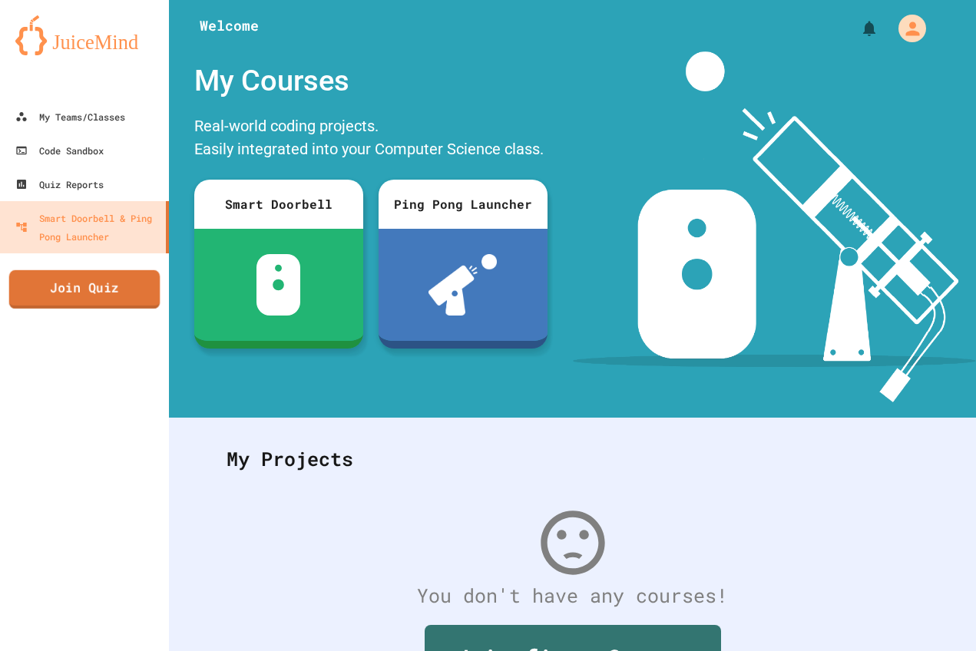
click at [85, 289] on link "Join Quiz" at bounding box center [84, 289] width 151 height 38
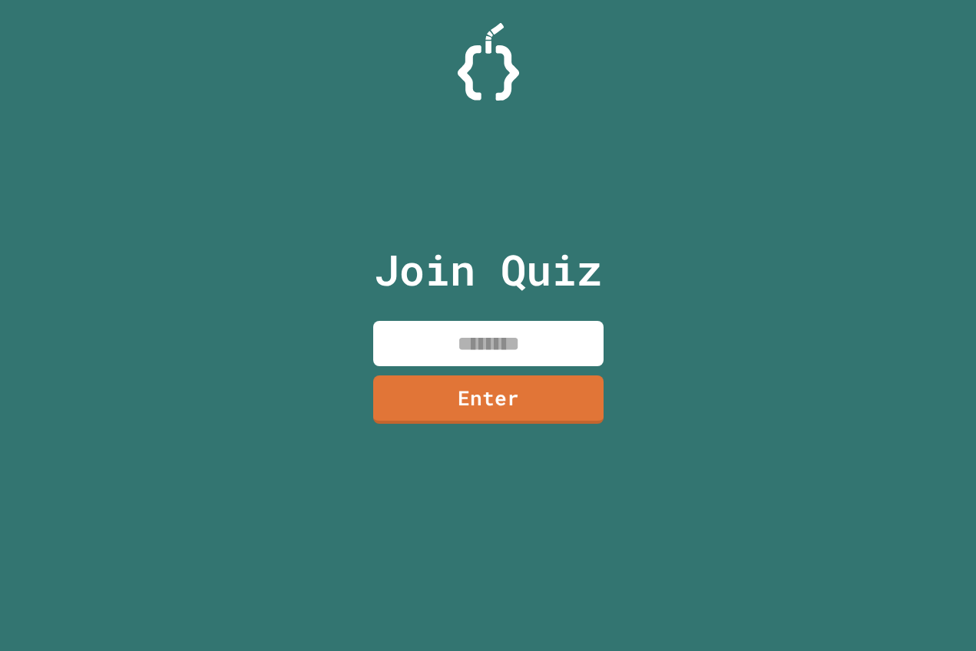
click at [572, 336] on input at bounding box center [488, 343] width 230 height 45
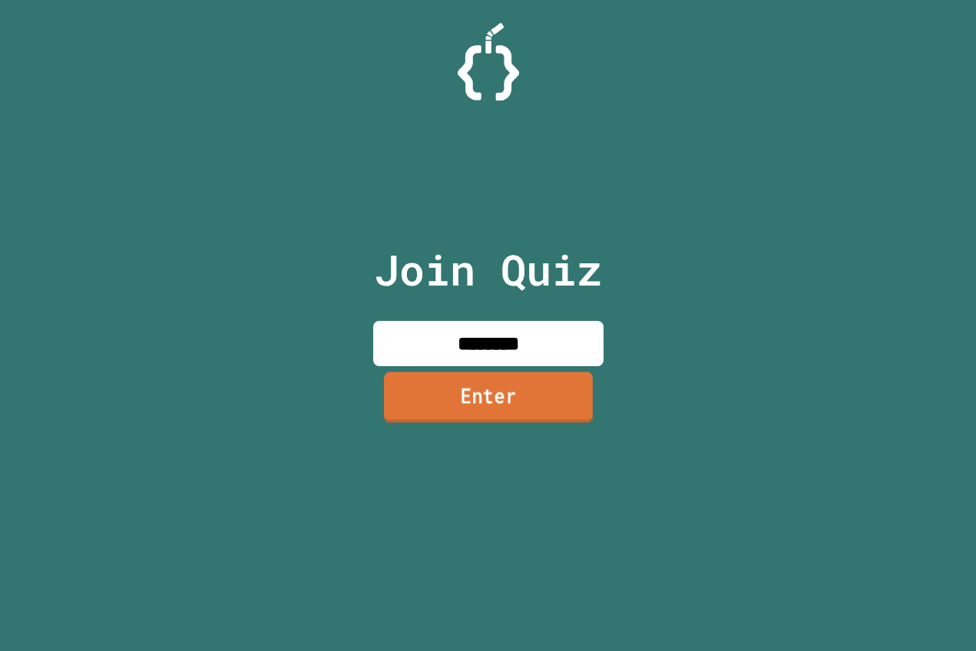
type input "********"
click at [556, 390] on link "Enter" at bounding box center [488, 397] width 209 height 51
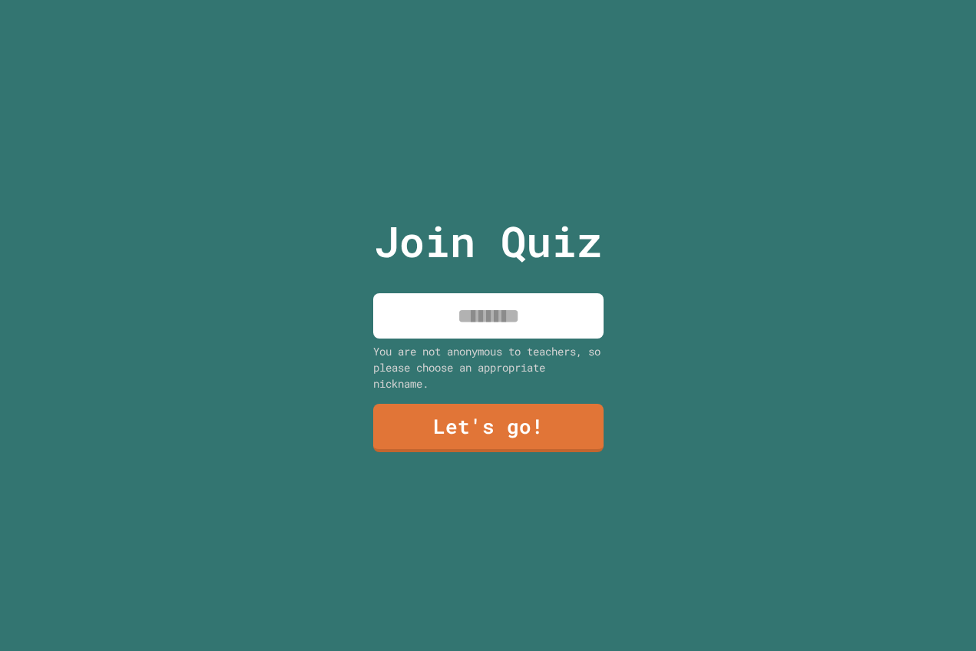
click at [551, 301] on input at bounding box center [488, 315] width 230 height 45
type input "*******"
click at [511, 417] on link "Let's go!" at bounding box center [488, 427] width 234 height 51
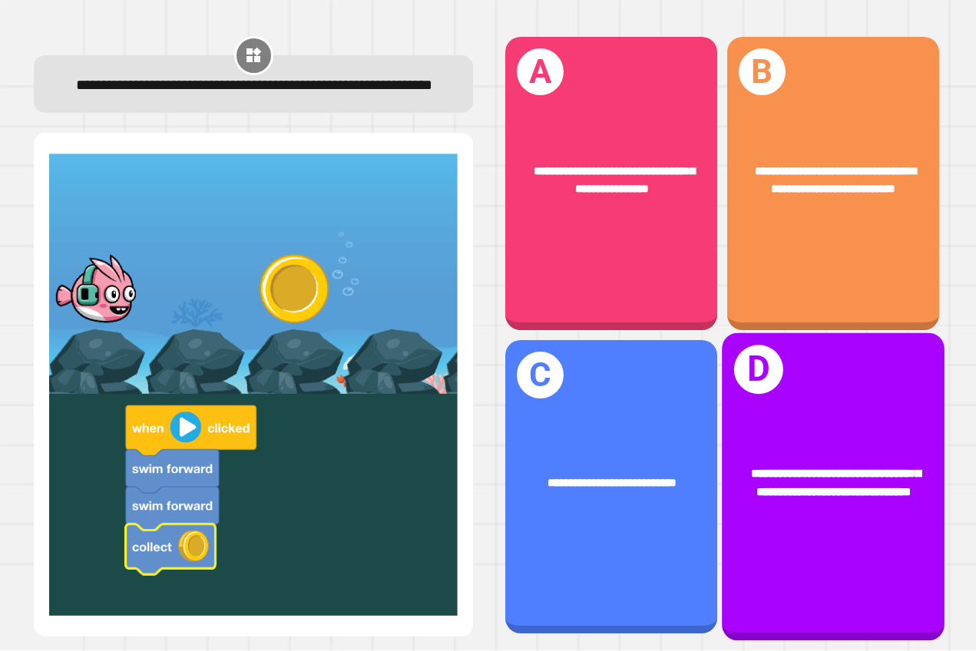
click at [861, 408] on div "**********" at bounding box center [833, 486] width 223 height 308
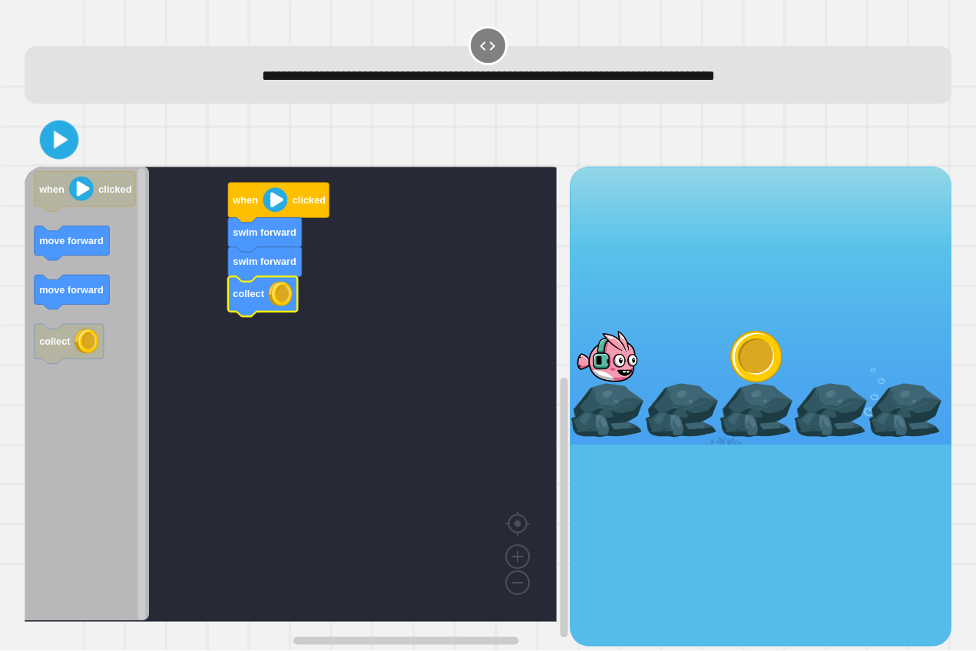
drag, startPoint x: 68, startPoint y: 144, endPoint x: 76, endPoint y: 135, distance: 12.0
click at [68, 143] on icon at bounding box center [58, 139] width 31 height 31
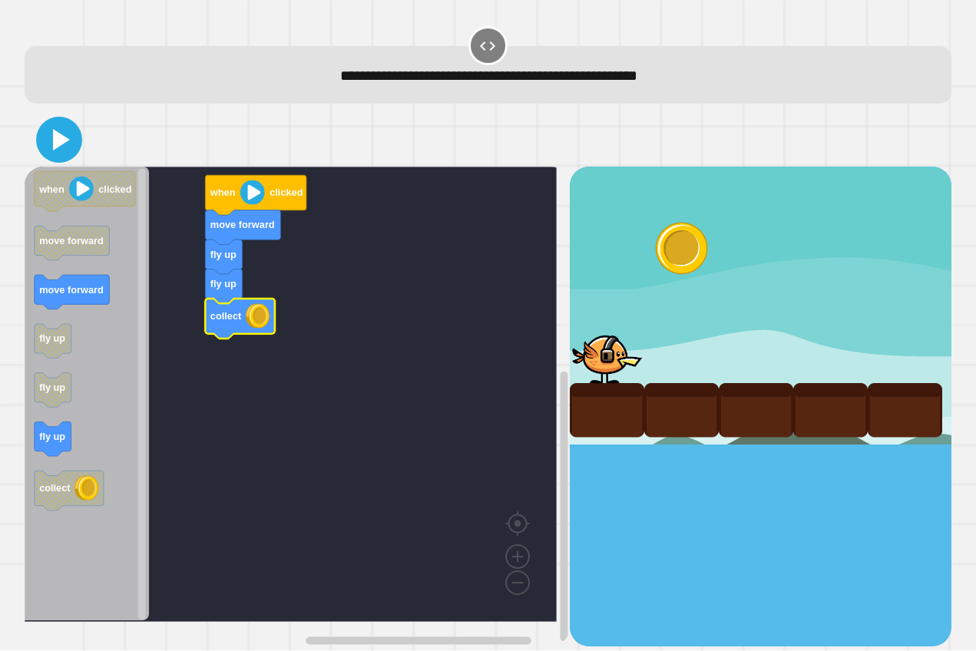
click at [64, 144] on icon at bounding box center [61, 139] width 17 height 21
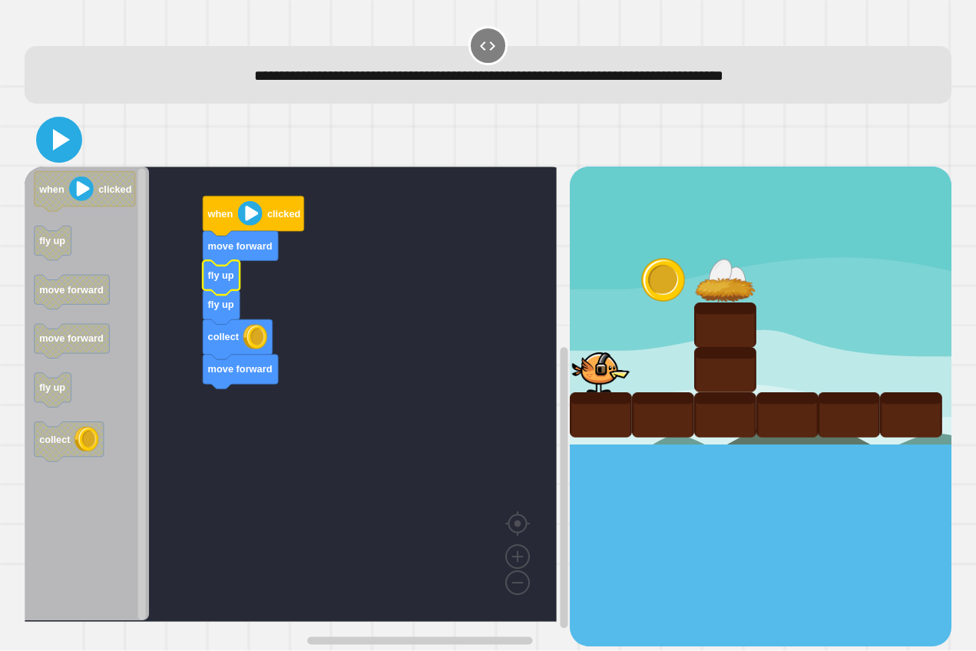
click at [48, 152] on icon at bounding box center [59, 139] width 37 height 37
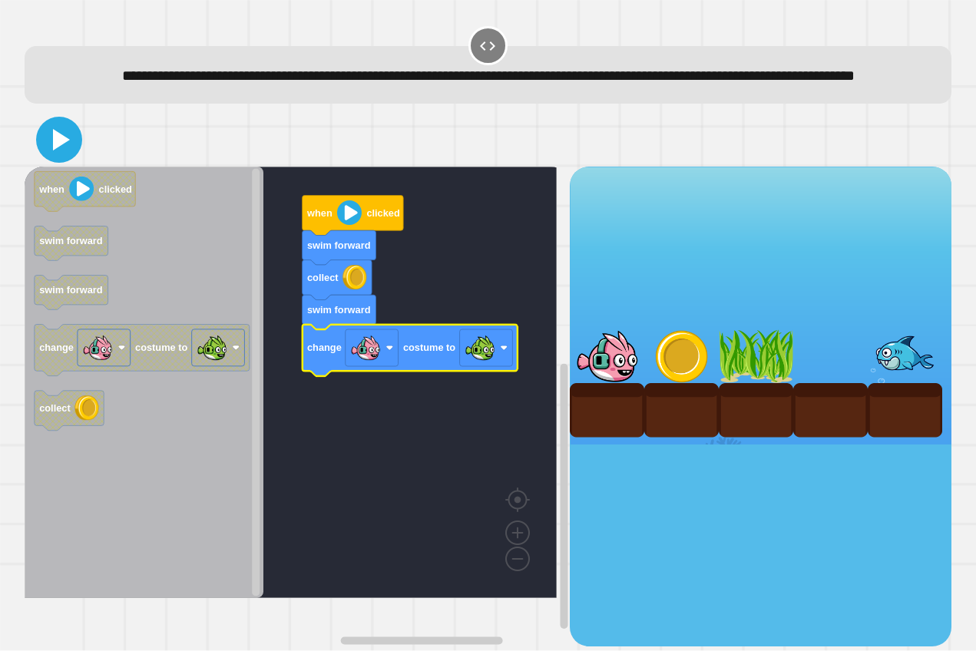
click at [61, 158] on icon at bounding box center [59, 139] width 37 height 37
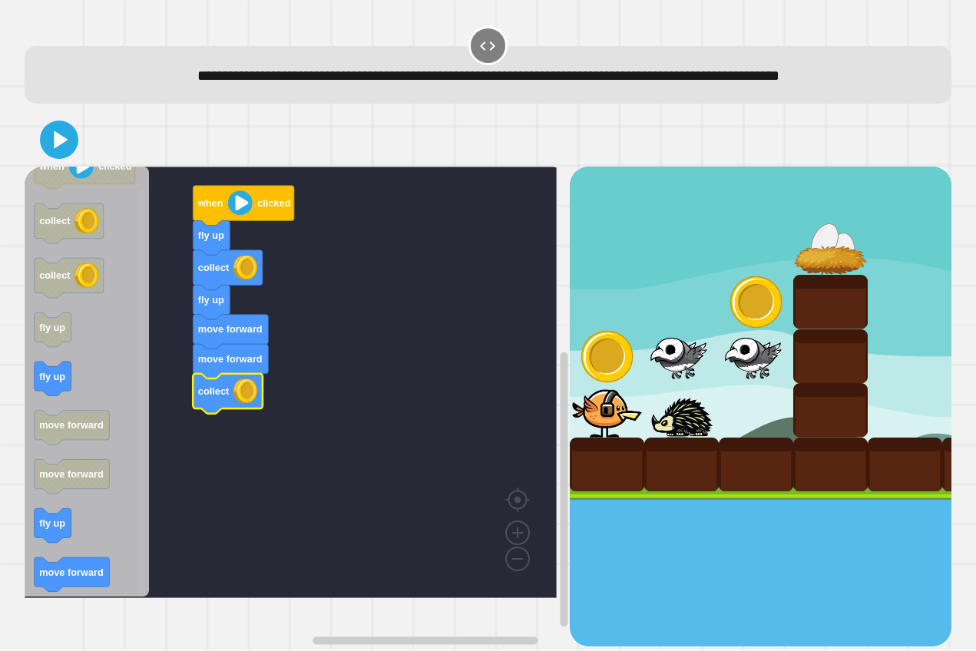
click at [134, 516] on div "fly up collect fly up move forward move forward collect when clicked when click…" at bounding box center [297, 406] width 545 height 479
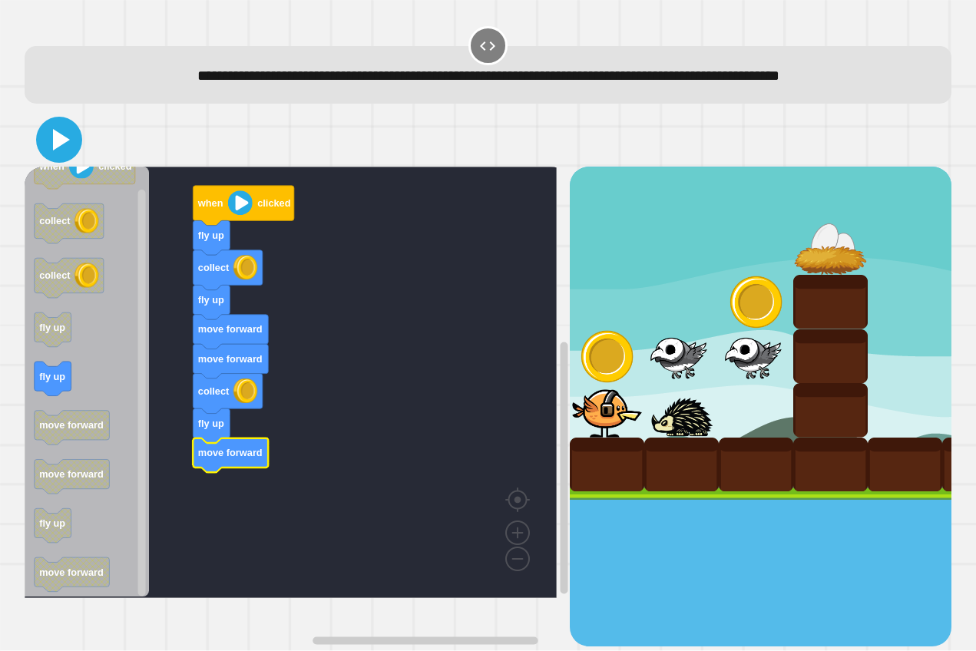
click at [70, 158] on icon at bounding box center [59, 139] width 37 height 37
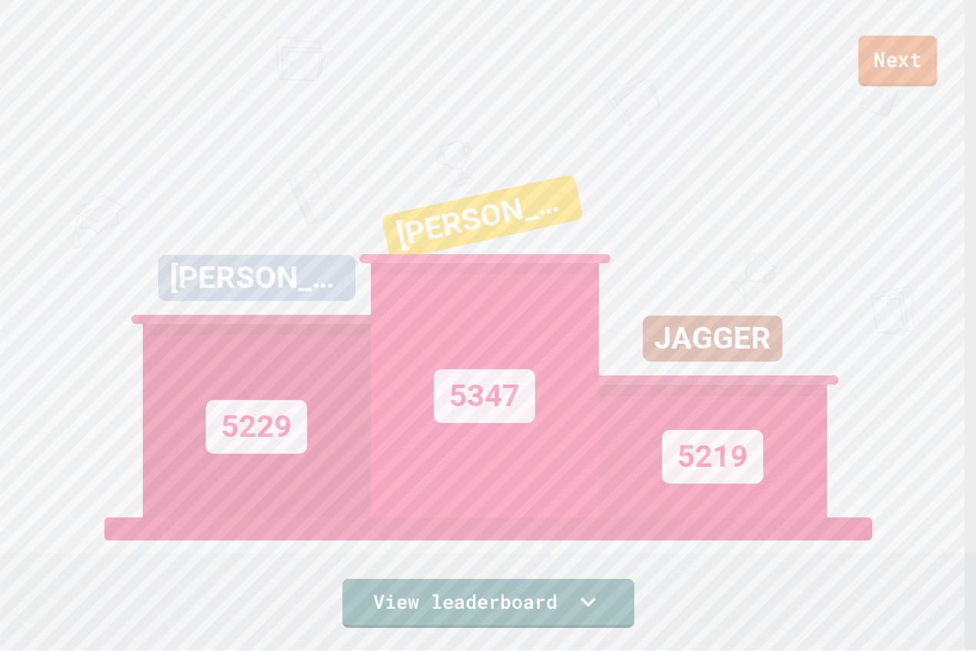
click at [931, 57] on link "Next" at bounding box center [897, 60] width 79 height 51
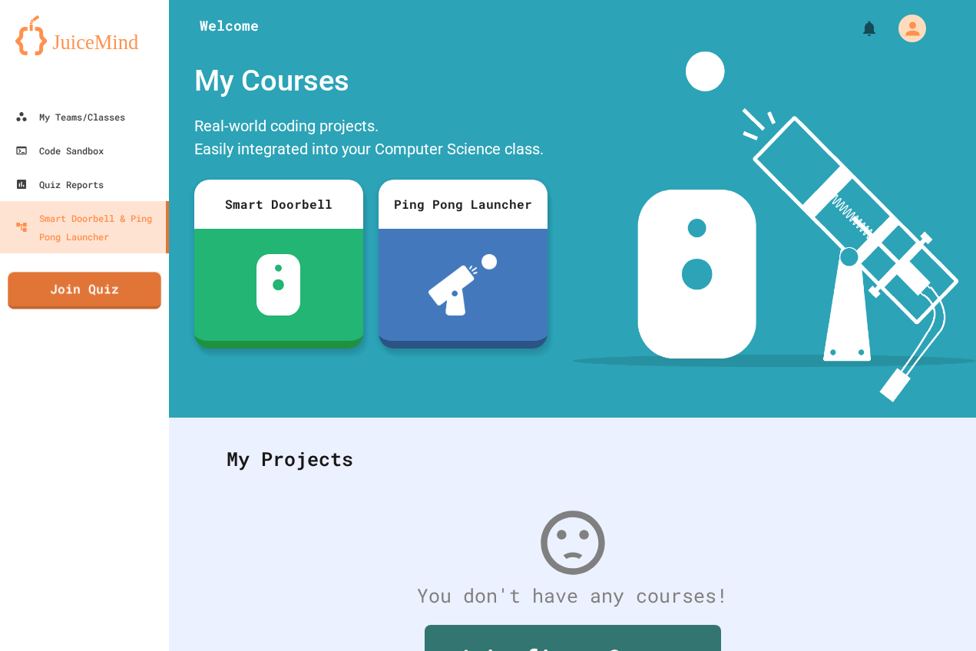
drag, startPoint x: 107, startPoint y: 279, endPoint x: 64, endPoint y: 254, distance: 49.5
click at [90, 262] on div "My Teams/Classes Code Sandbox Quiz Reports Smart Doorbell & Ping Pong Launcher …" at bounding box center [84, 325] width 169 height 651
click at [141, 304] on link "Join Quiz" at bounding box center [84, 288] width 139 height 38
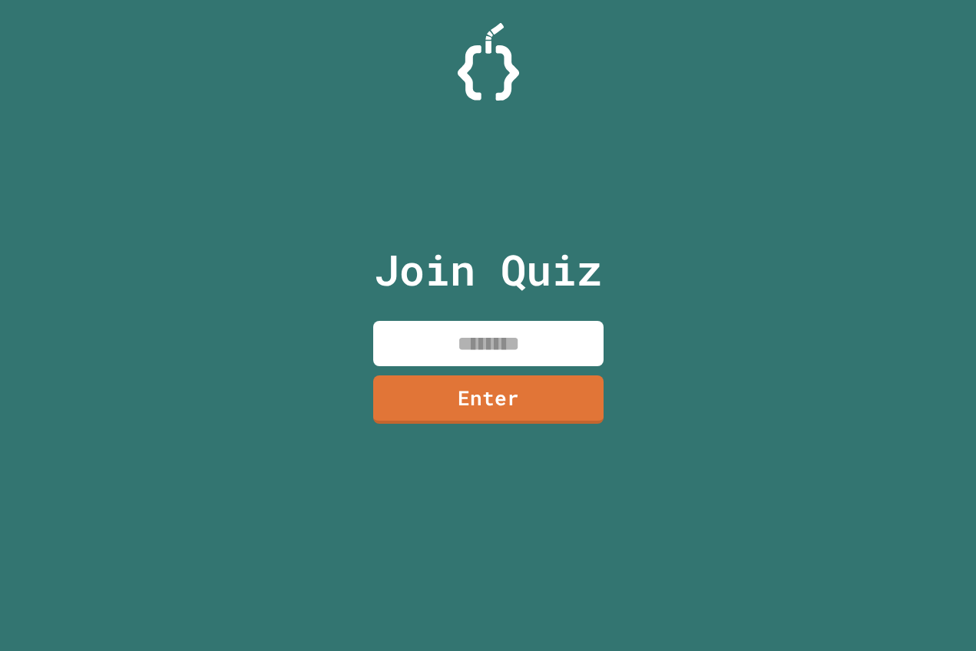
click at [446, 339] on input at bounding box center [488, 343] width 230 height 45
type input "********"
click at [521, 425] on div "Join Quiz ******** Enter" at bounding box center [488, 325] width 259 height 574
click at [527, 387] on link "Enter" at bounding box center [487, 398] width 227 height 51
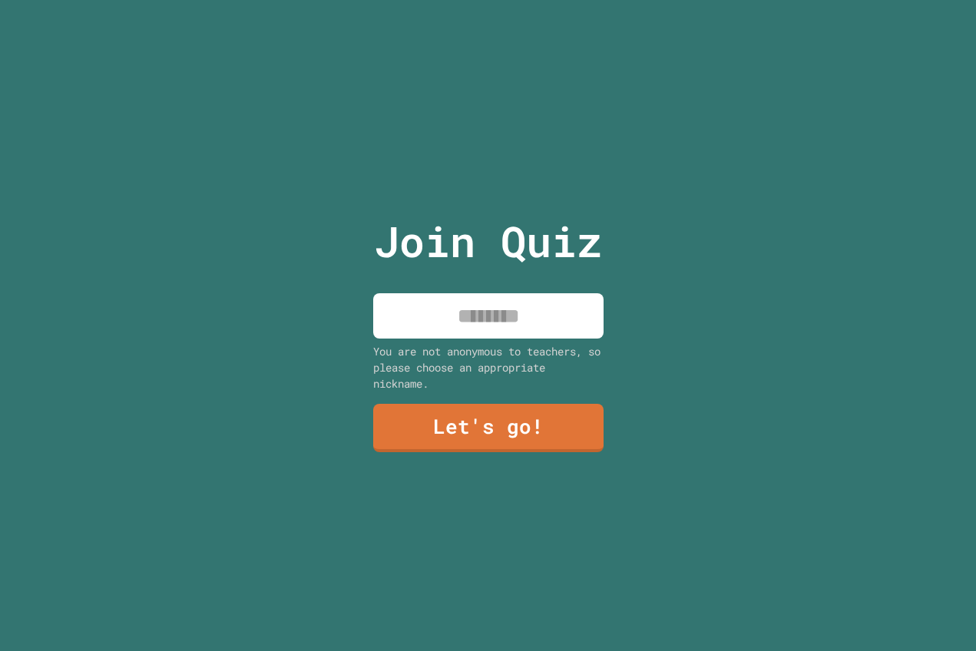
click at [561, 316] on input at bounding box center [488, 315] width 230 height 45
type input "*******"
click at [425, 423] on link "Let's go!" at bounding box center [488, 426] width 223 height 51
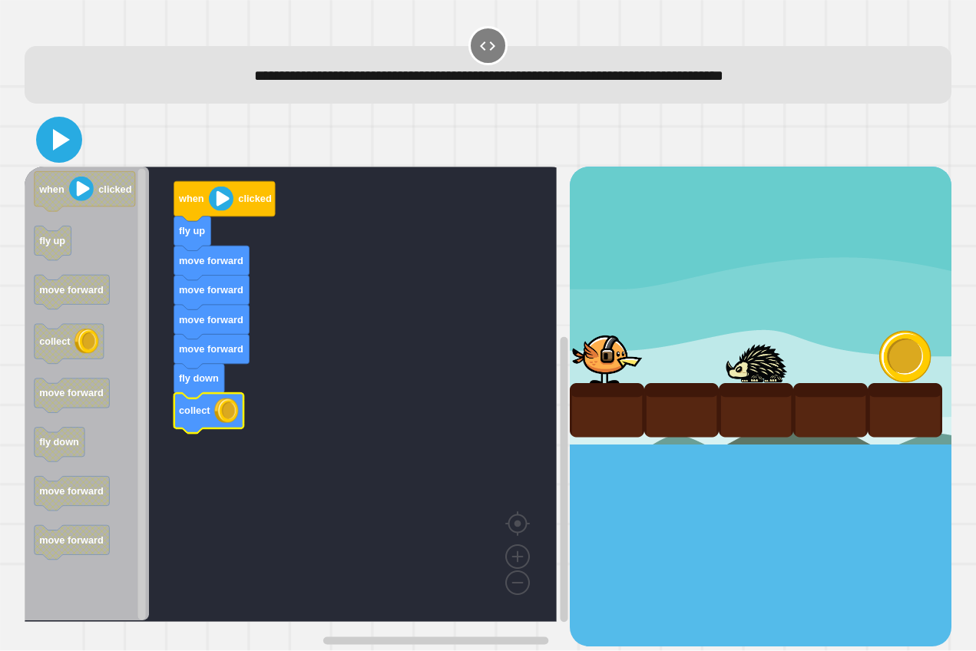
click at [45, 144] on icon at bounding box center [59, 139] width 37 height 37
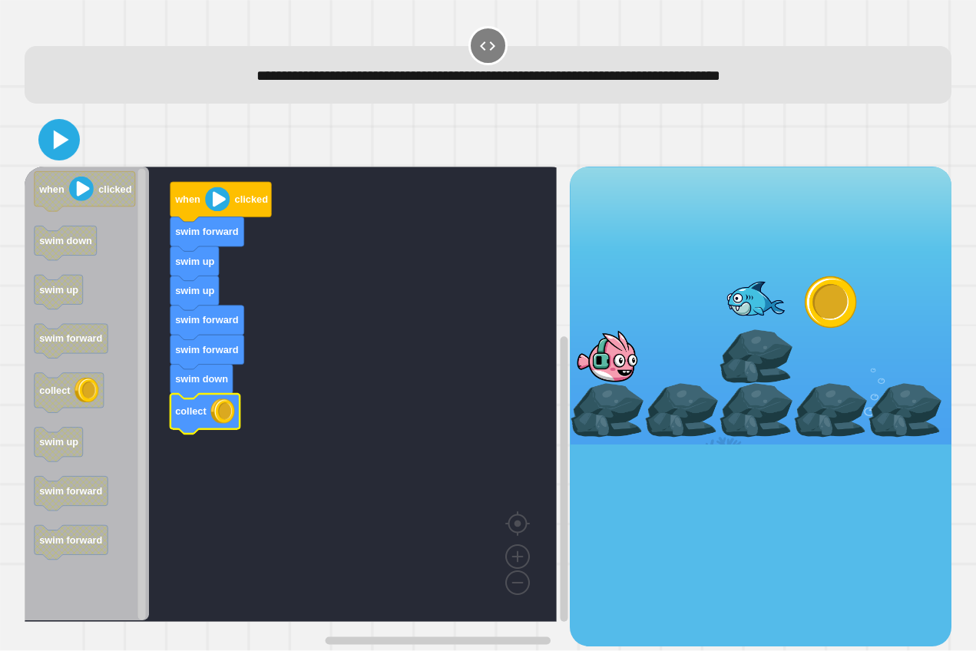
click at [42, 150] on div at bounding box center [488, 140] width 927 height 54
click at [66, 154] on icon at bounding box center [59, 139] width 37 height 37
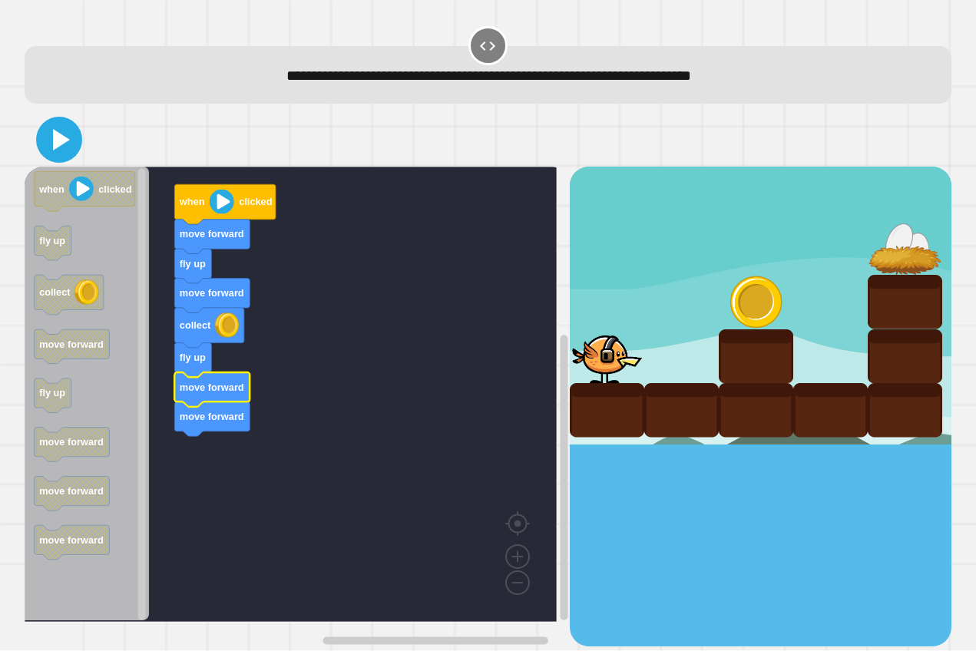
click at [65, 127] on icon at bounding box center [59, 139] width 37 height 37
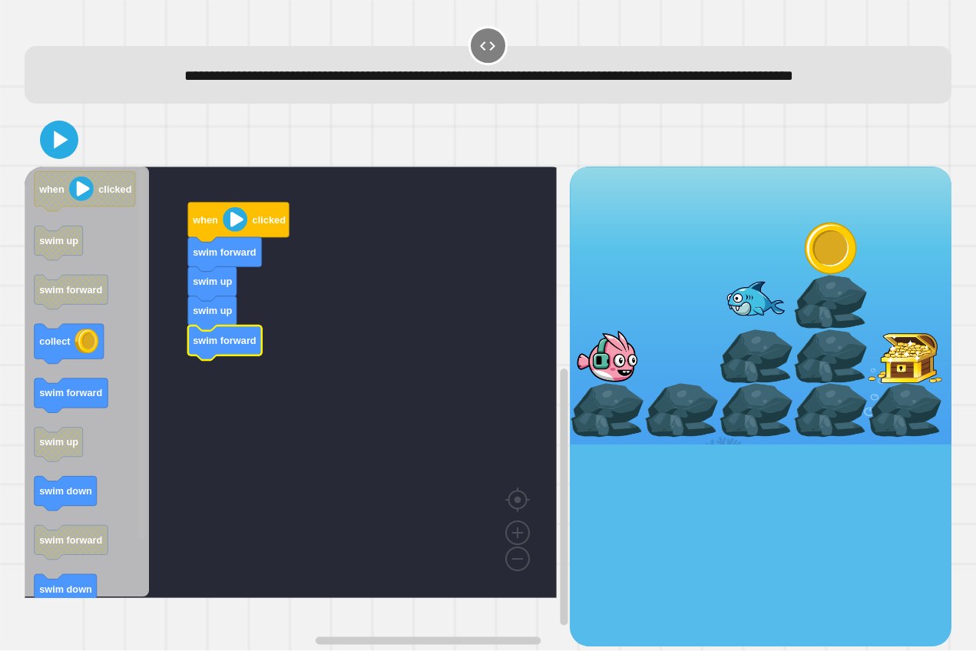
click at [142, 550] on g "Blockly Workspace" at bounding box center [142, 383] width 12 height 428
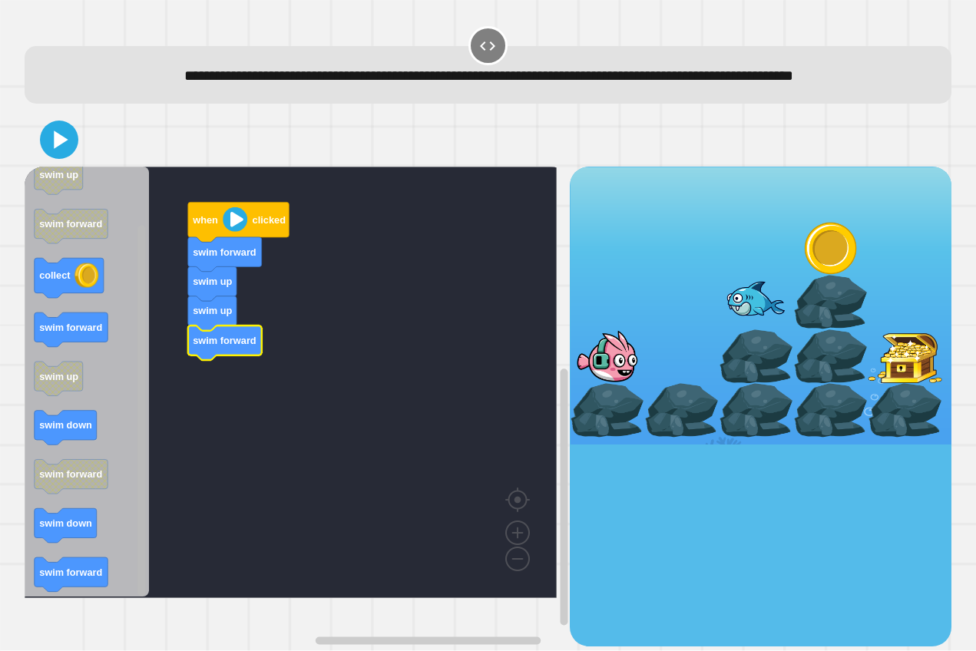
click at [154, 528] on div "when clicked swim forward swim up swim up swim forward when clicked swim up swi…" at bounding box center [297, 406] width 545 height 479
click at [144, 460] on rect "Blockly Workspace" at bounding box center [141, 411] width 8 height 371
click at [148, 466] on div "when clicked swim forward swim up swim up swim forward swim forward when clicke…" at bounding box center [297, 406] width 545 height 479
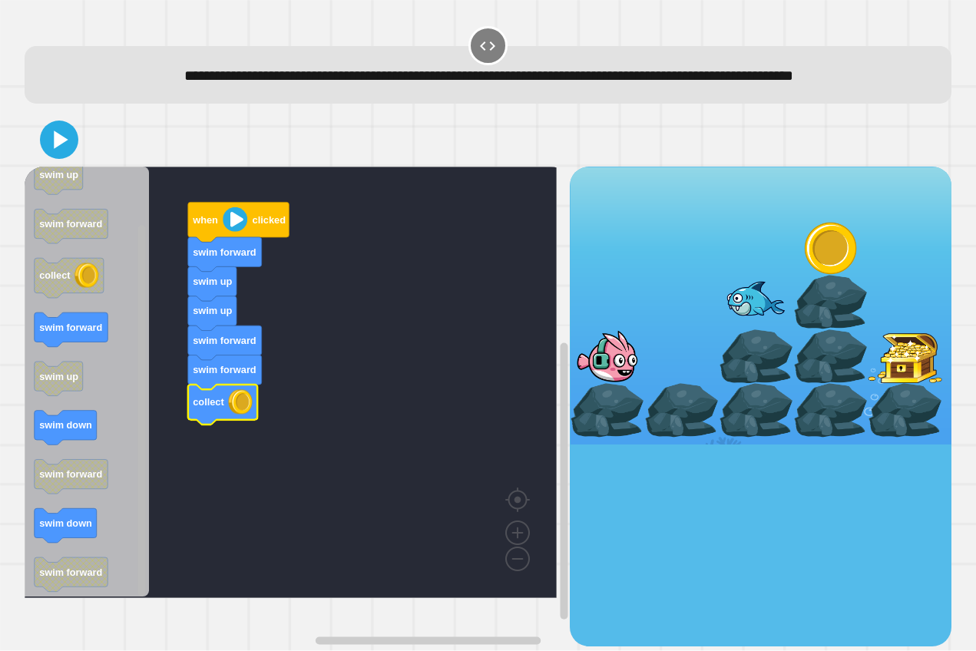
click at [140, 450] on rect "Blockly Workspace" at bounding box center [141, 411] width 8 height 371
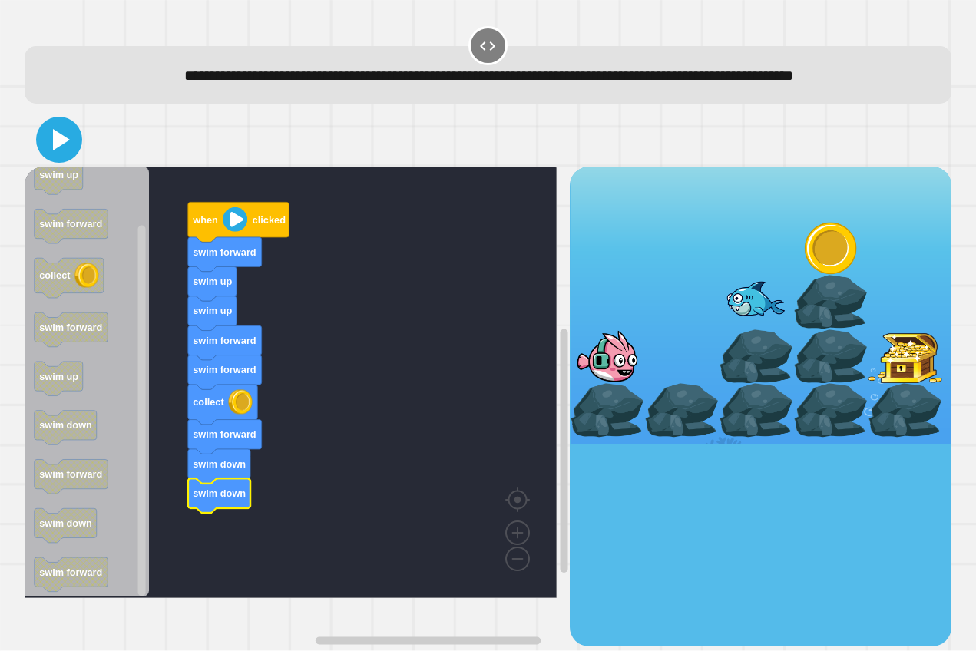
click at [53, 158] on icon at bounding box center [59, 139] width 37 height 37
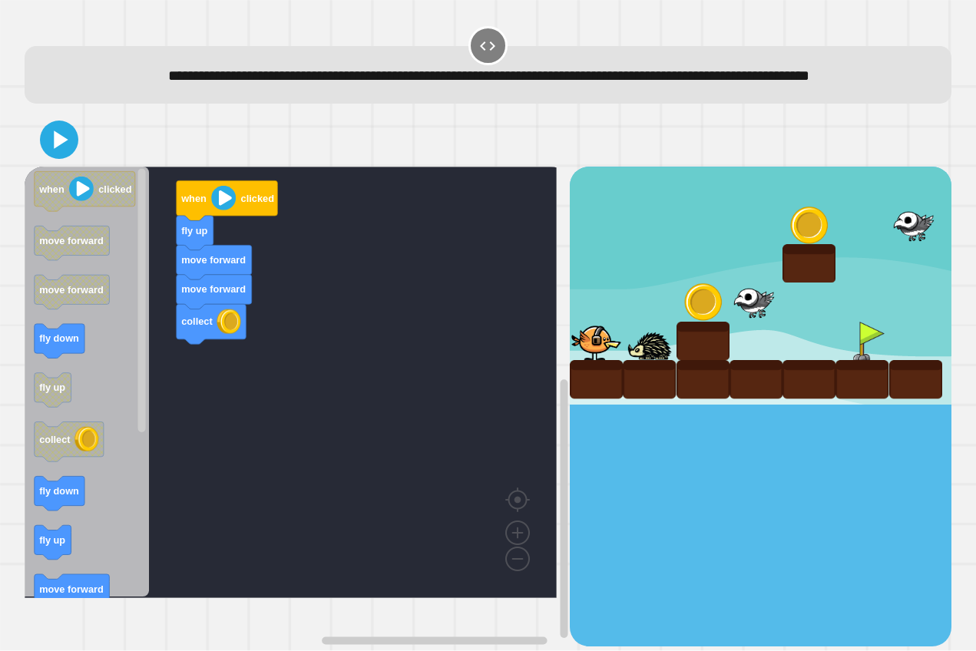
click at [136, 436] on div "when clicked fly up move forward move forward collect when clicked move forward…" at bounding box center [297, 406] width 545 height 479
click at [144, 465] on div "when clicked fly up move forward move forward collect when clicked move forward…" at bounding box center [297, 406] width 545 height 479
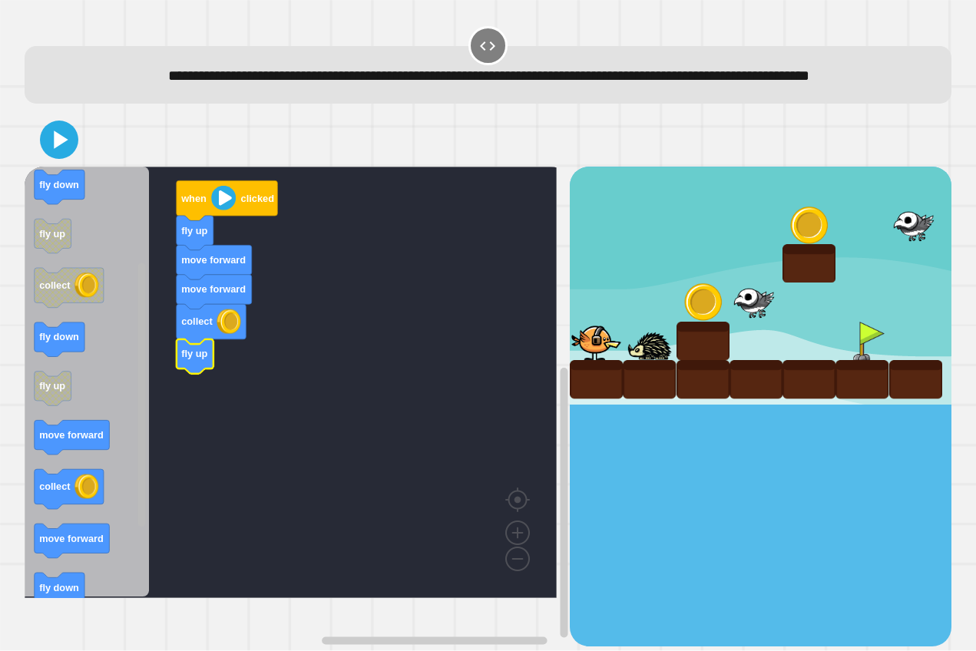
click at [160, 456] on div "when clicked fly up move forward move forward collect fly up when clicked move …" at bounding box center [297, 406] width 545 height 479
click at [143, 547] on g "Blockly Workspace" at bounding box center [142, 383] width 12 height 428
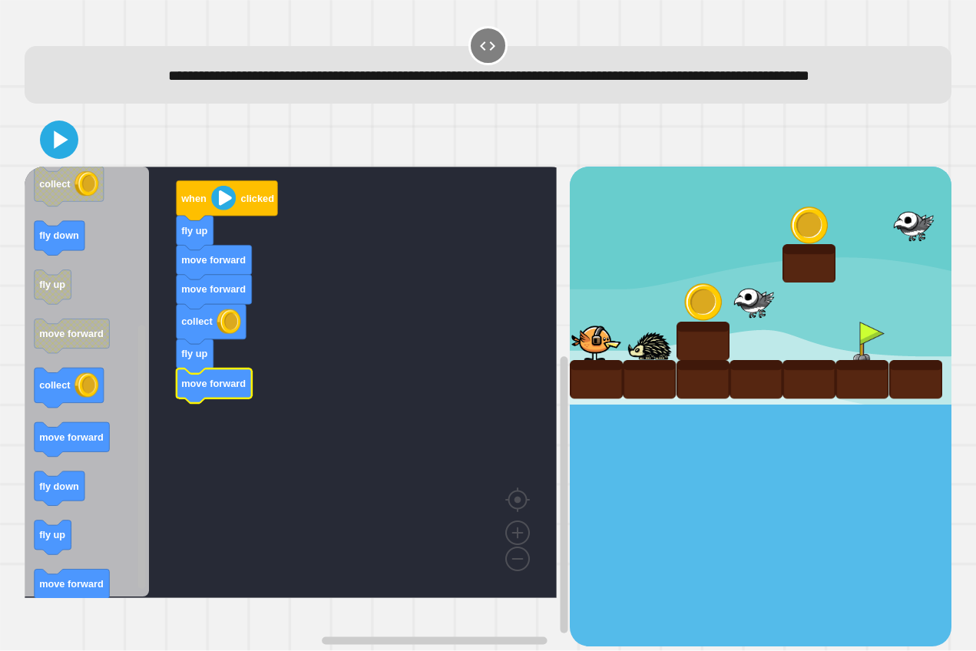
click at [154, 572] on div "when clicked fly up move forward move forward collect fly up move forward when …" at bounding box center [297, 406] width 545 height 479
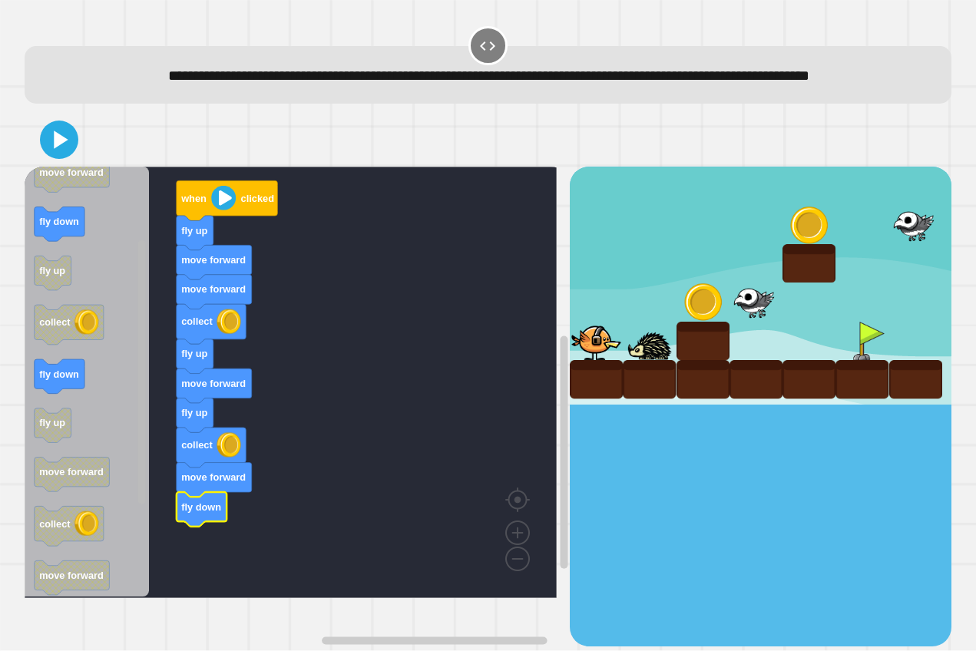
click at [142, 353] on rect "Blockly Workspace" at bounding box center [141, 372] width 8 height 264
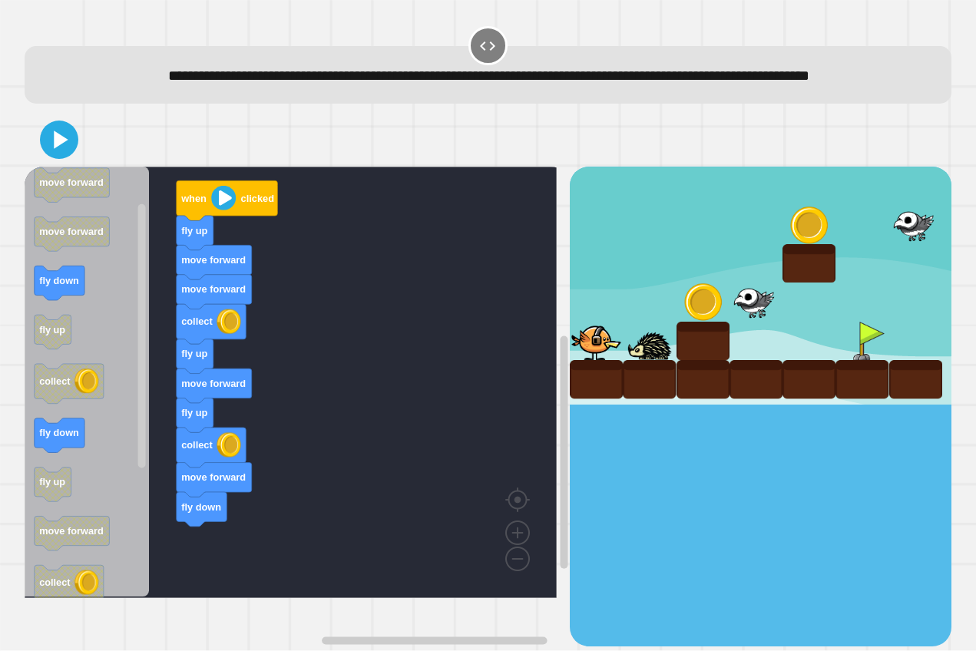
click at [202, 462] on div "when clicked fly up move forward move forward collect fly up move forward fly u…" at bounding box center [297, 406] width 545 height 479
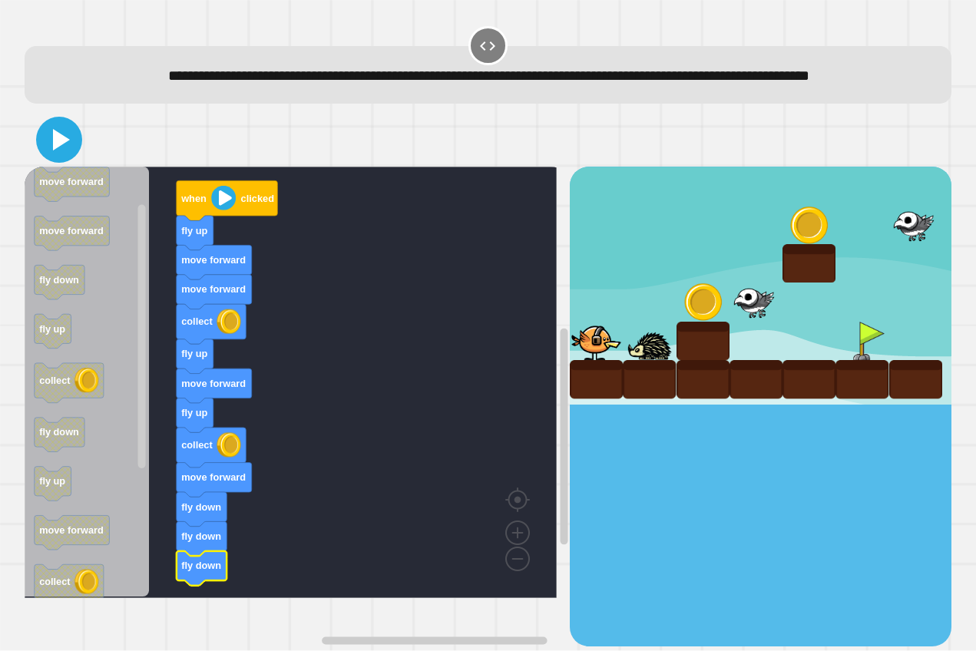
click at [74, 158] on icon at bounding box center [59, 139] width 37 height 37
click at [147, 524] on rect "Blockly Workspace" at bounding box center [142, 383] width 12 height 428
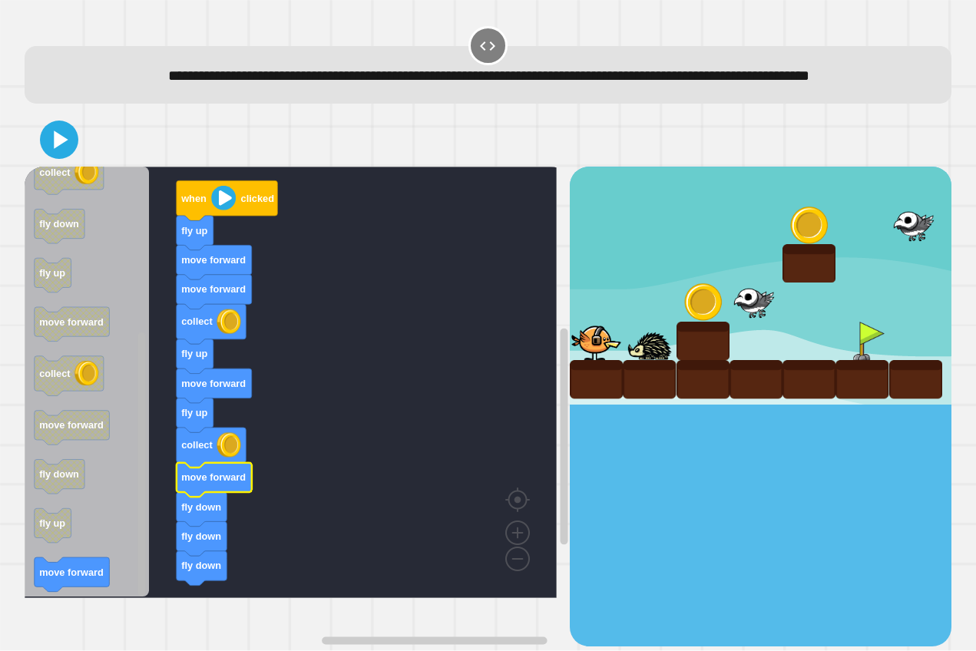
click at [118, 650] on html "**********" at bounding box center [488, 325] width 976 height 651
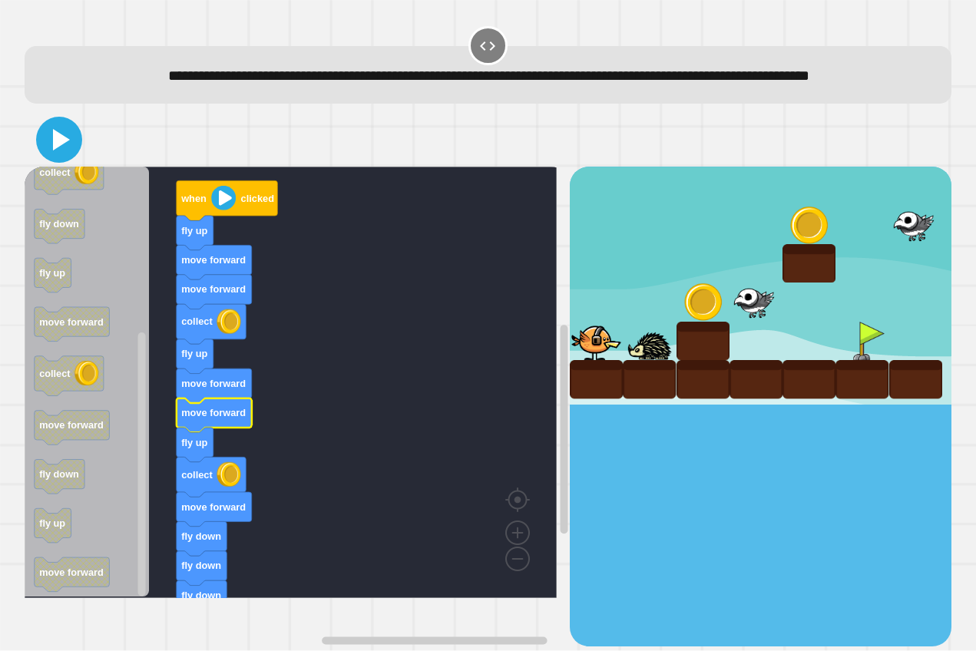
click at [53, 150] on icon at bounding box center [61, 139] width 17 height 21
click at [63, 150] on icon at bounding box center [61, 139] width 17 height 21
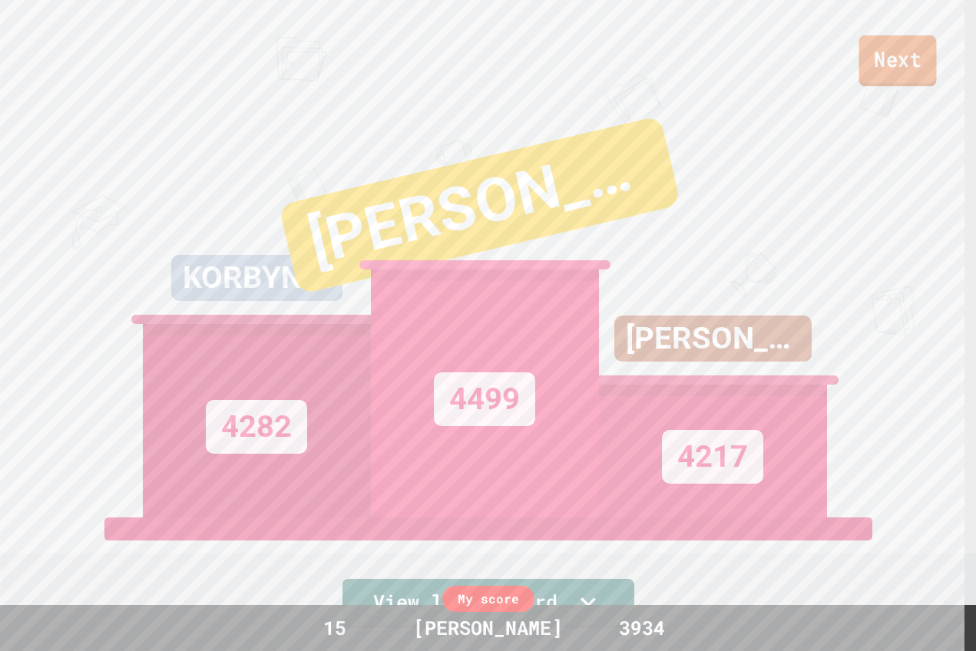
click at [894, 58] on link "Next" at bounding box center [897, 60] width 78 height 51
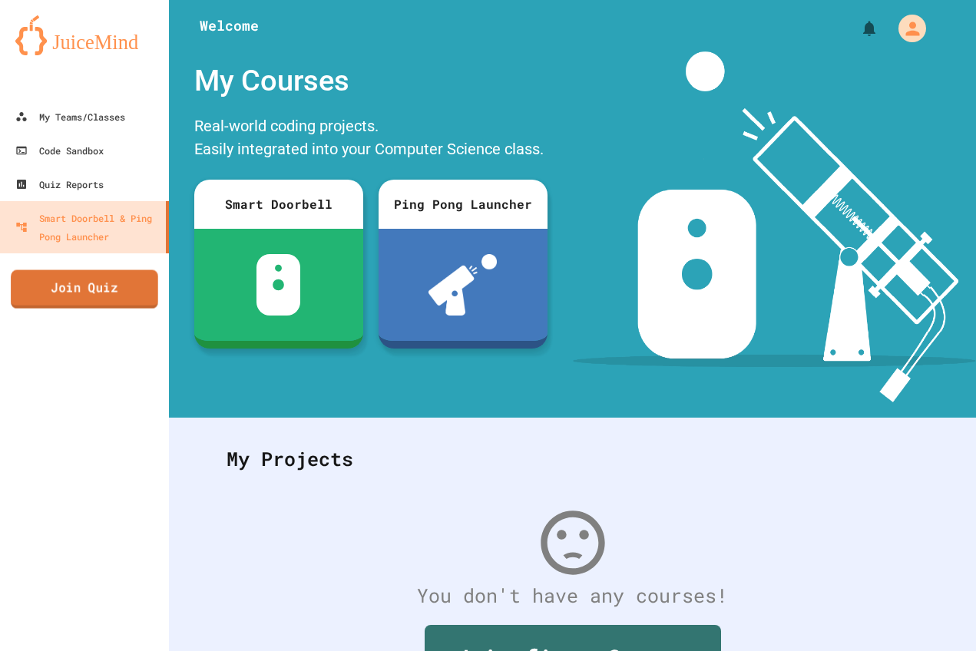
click at [98, 284] on link "Join Quiz" at bounding box center [84, 289] width 147 height 38
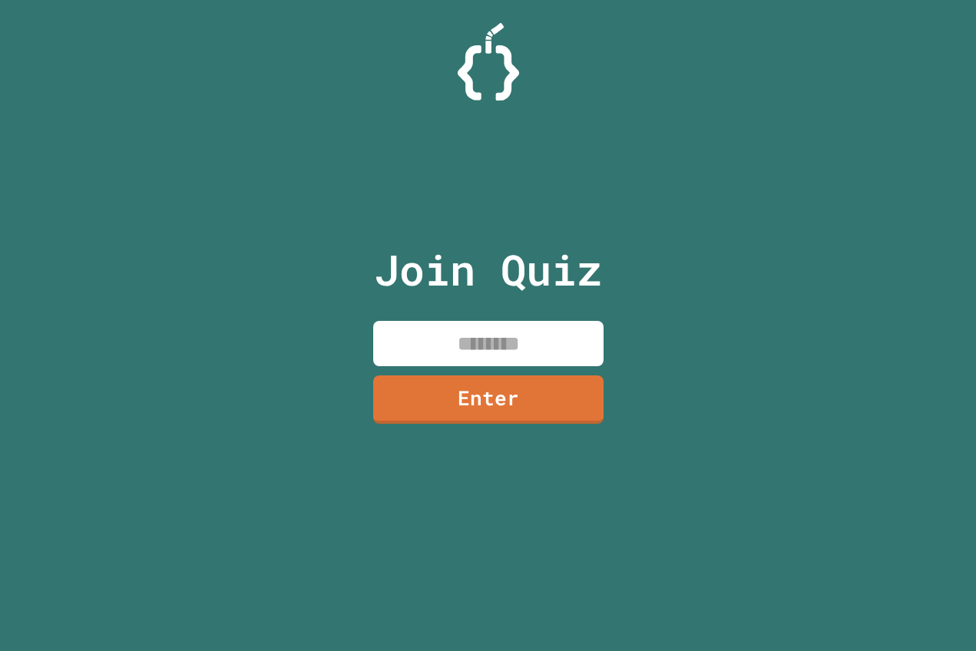
click at [548, 341] on input at bounding box center [488, 343] width 230 height 45
type input "********"
click at [514, 403] on link "Enter" at bounding box center [488, 397] width 230 height 51
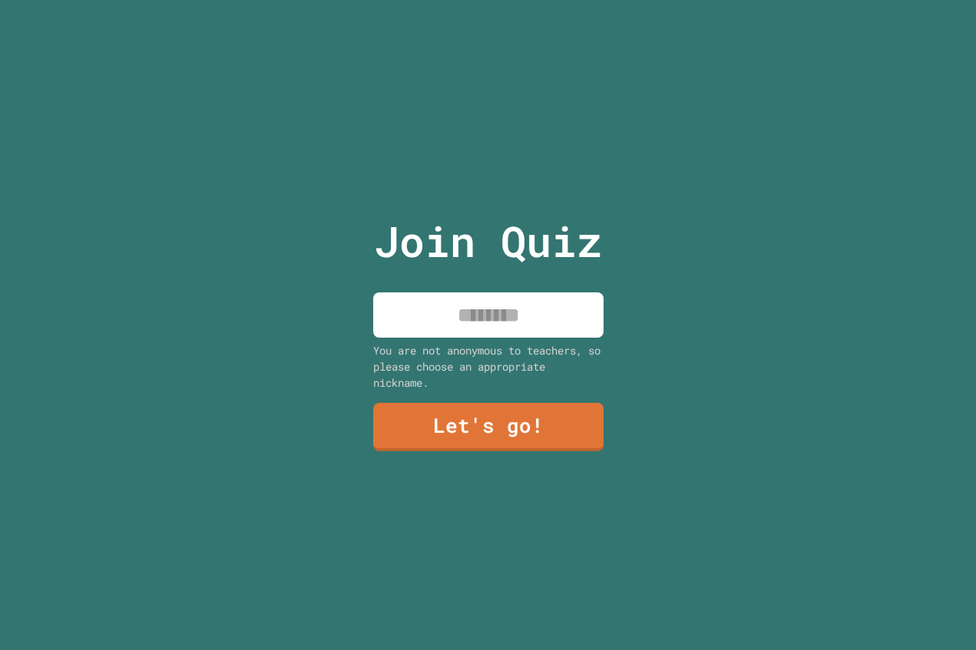
click at [511, 308] on input at bounding box center [488, 314] width 230 height 45
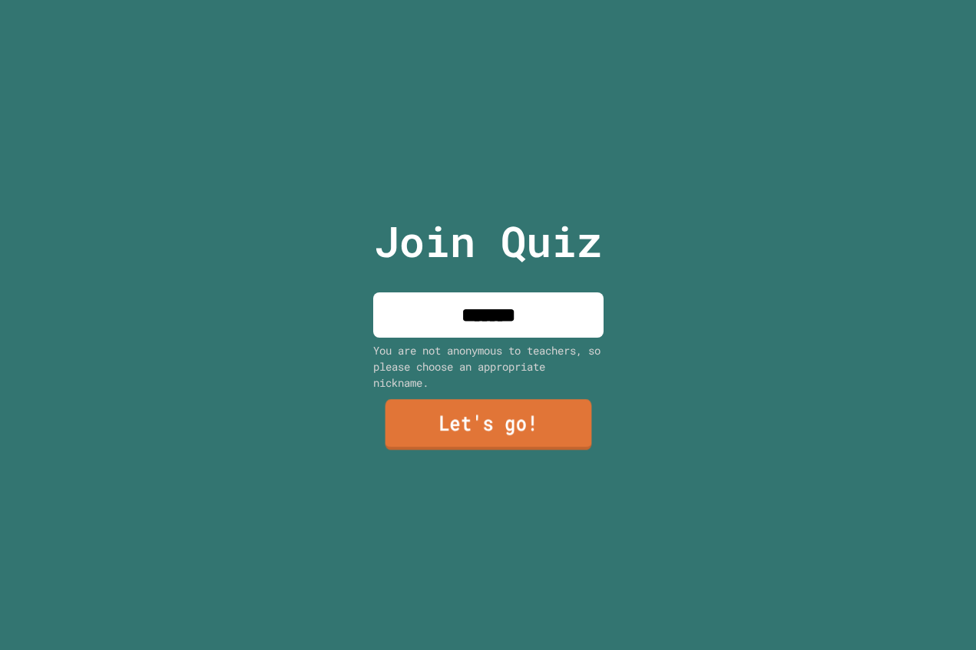
type input "*******"
click at [539, 422] on link "Let's go!" at bounding box center [488, 425] width 207 height 51
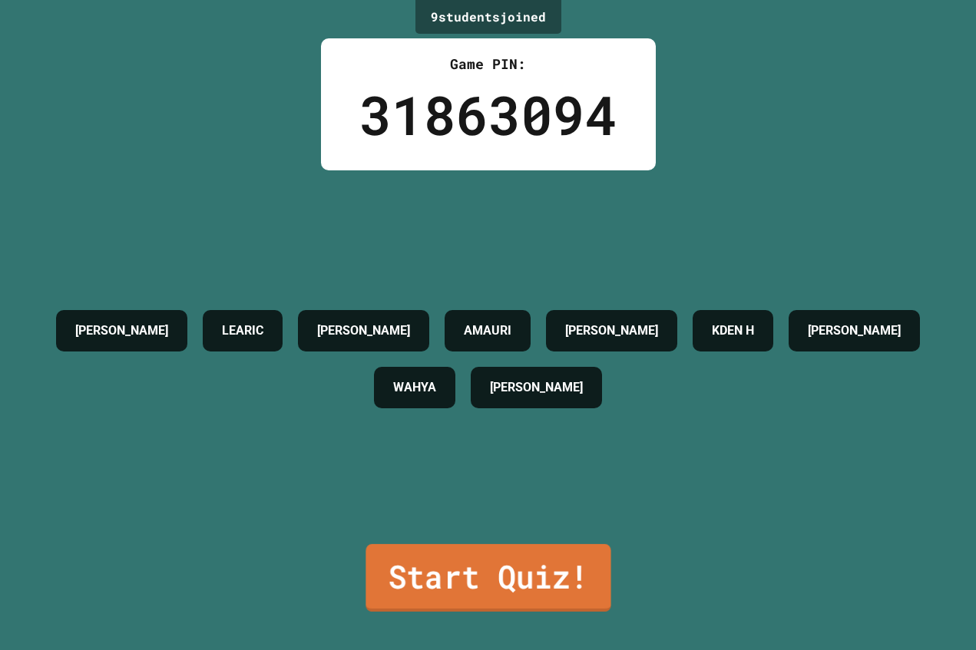
click at [456, 561] on link "Start Quiz!" at bounding box center [487, 578] width 245 height 68
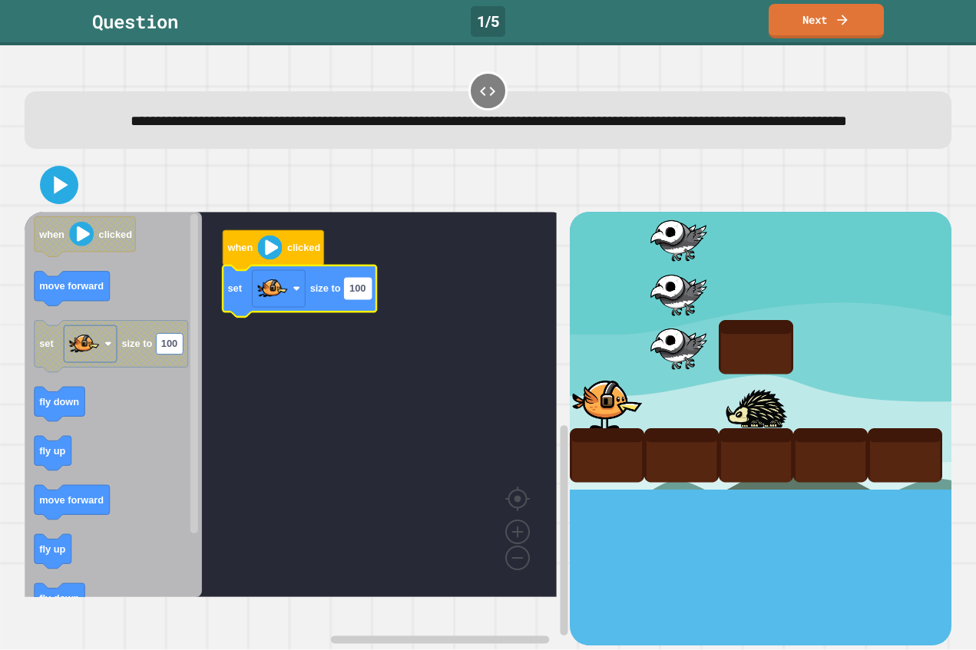
click at [362, 295] on text "100" at bounding box center [357, 289] width 16 height 12
type input "***"
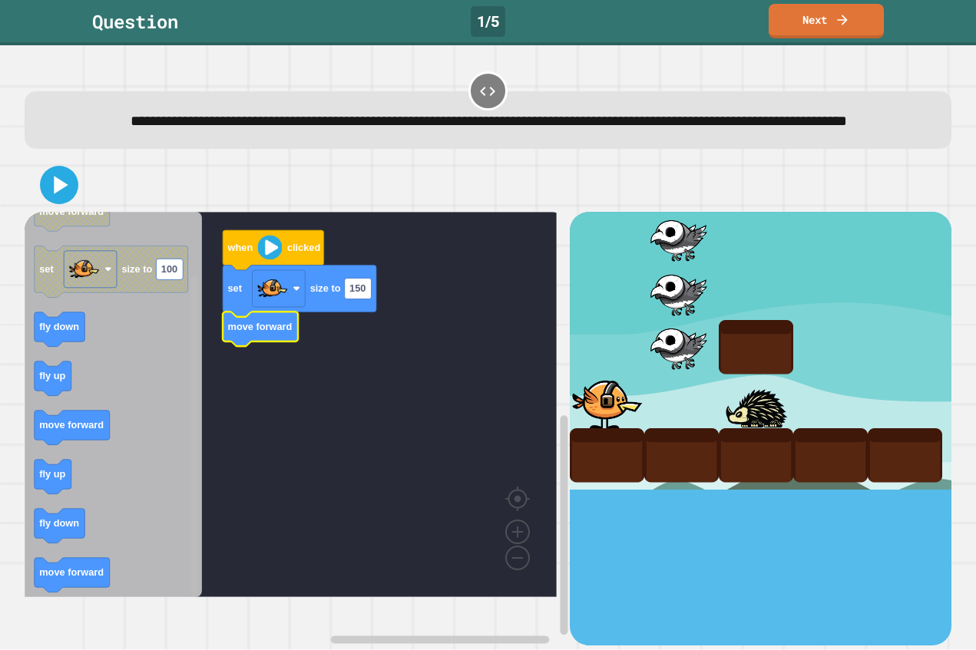
click at [197, 455] on rect "Blockly Workspace" at bounding box center [194, 435] width 8 height 319
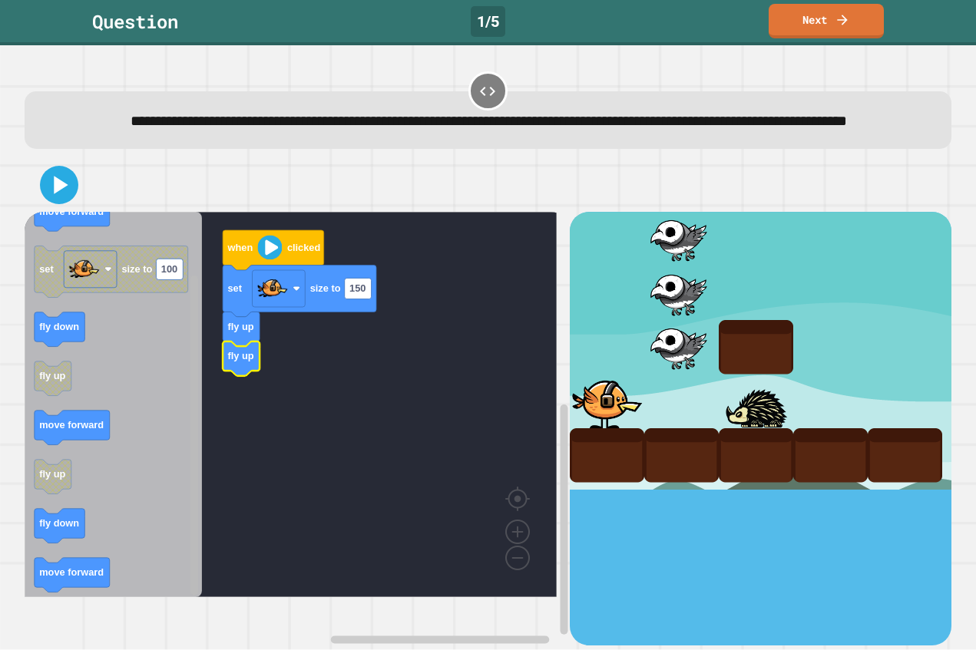
click at [191, 455] on rect "Blockly Workspace" at bounding box center [194, 435] width 8 height 319
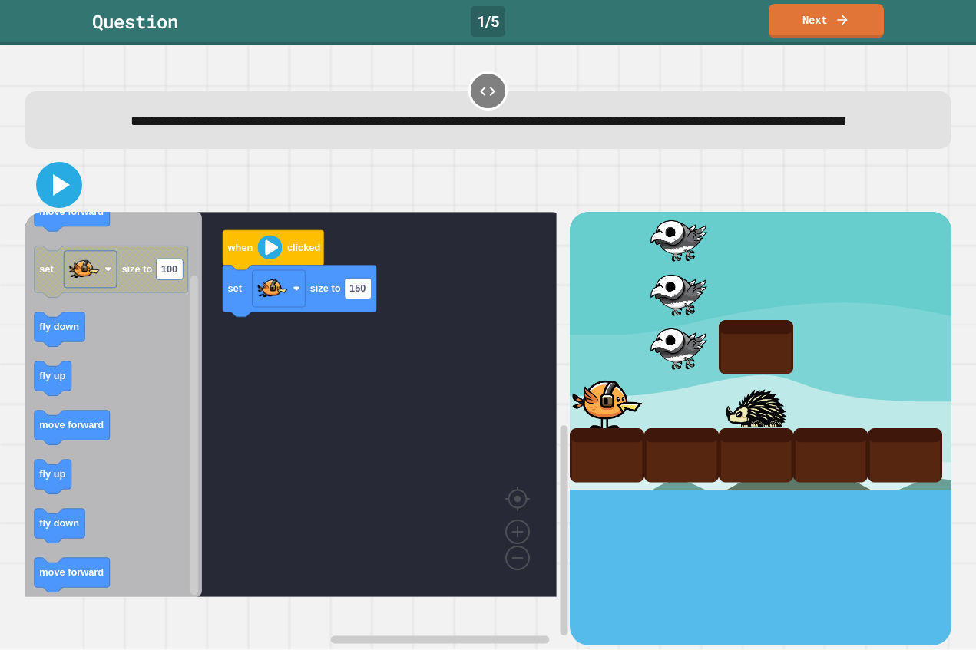
click at [56, 196] on icon at bounding box center [61, 184] width 17 height 21
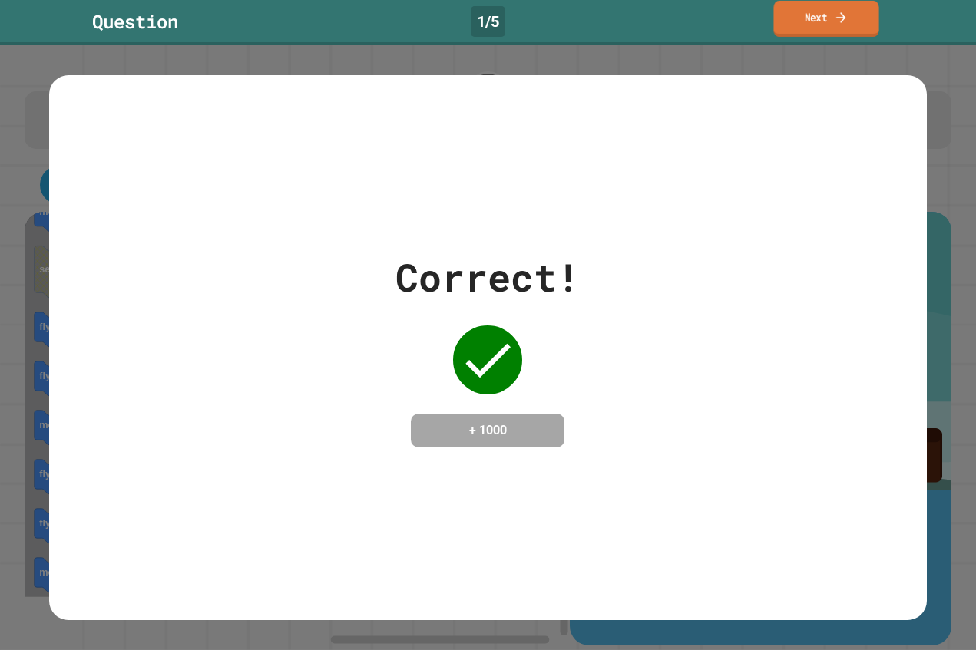
click at [843, 17] on icon at bounding box center [841, 17] width 14 height 16
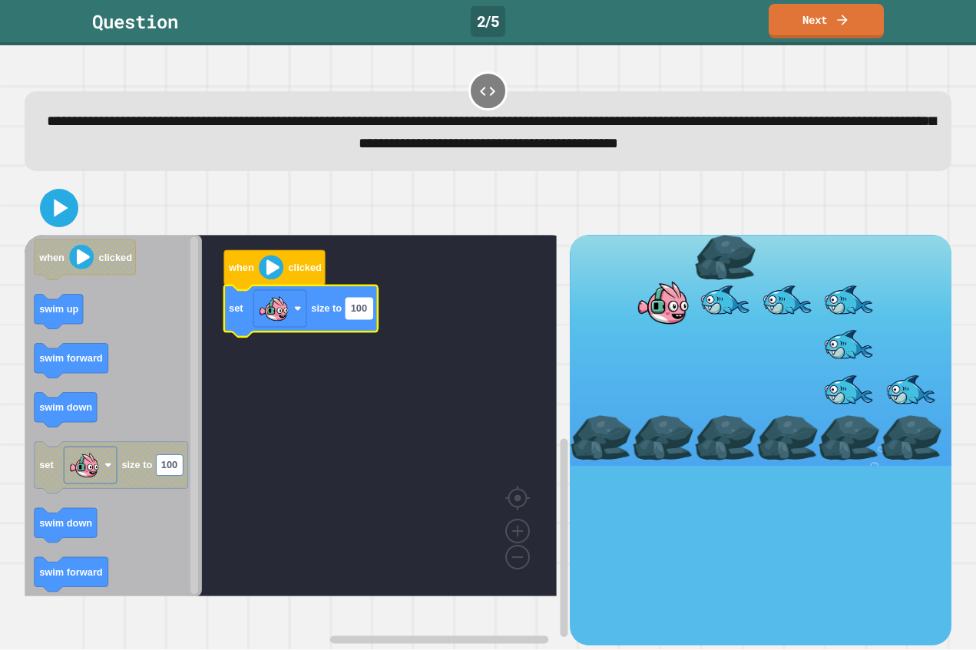
click at [355, 314] on text "100" at bounding box center [358, 308] width 16 height 12
type input "***"
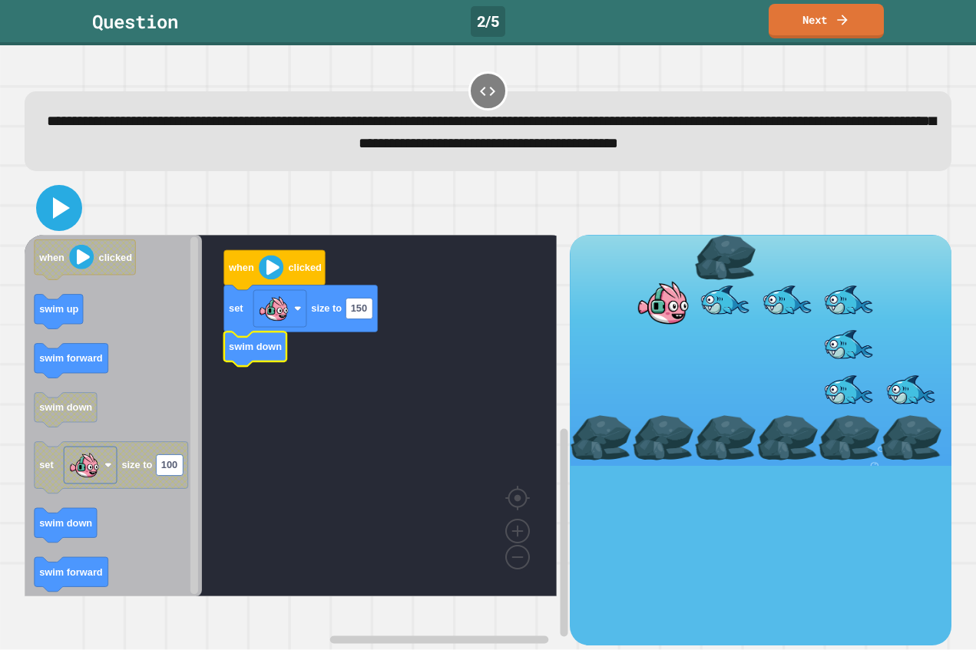
click at [58, 219] on icon at bounding box center [61, 207] width 17 height 21
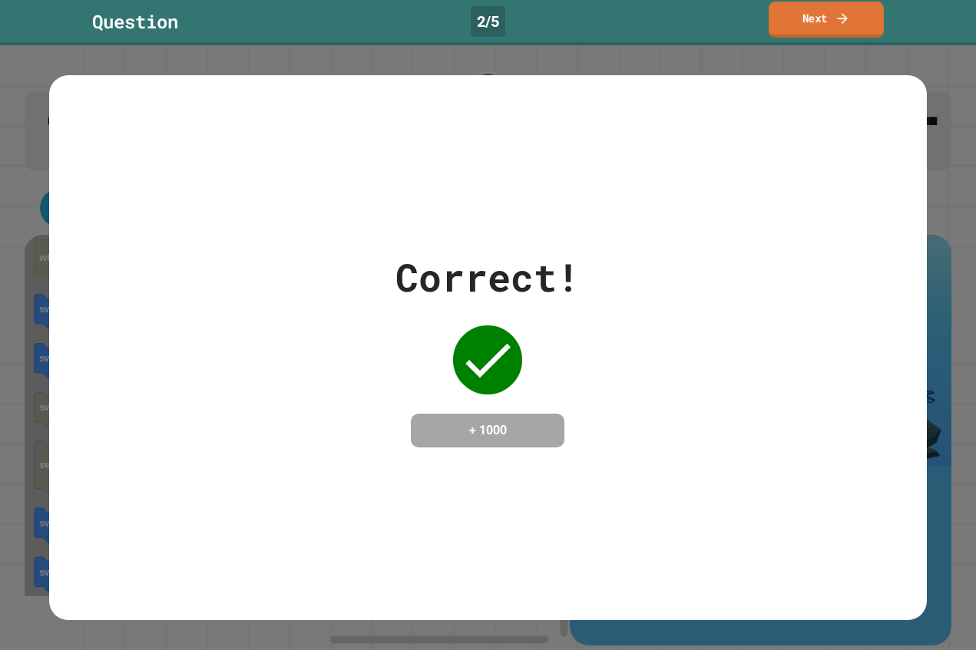
click at [837, 26] on link "Next" at bounding box center [825, 20] width 115 height 36
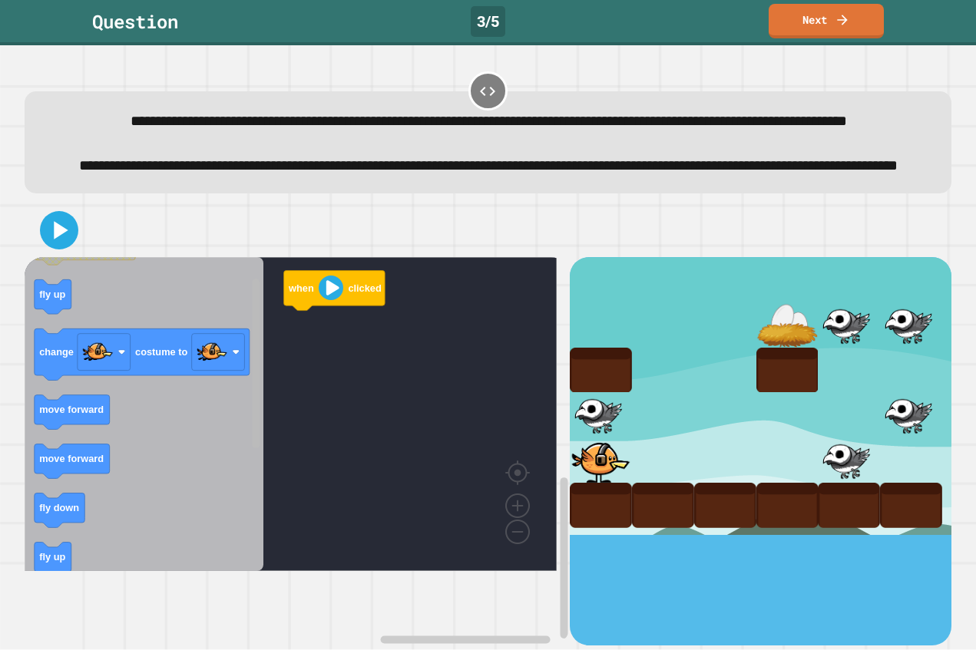
click at [250, 385] on g "Blockly Workspace" at bounding box center [256, 414] width 12 height 310
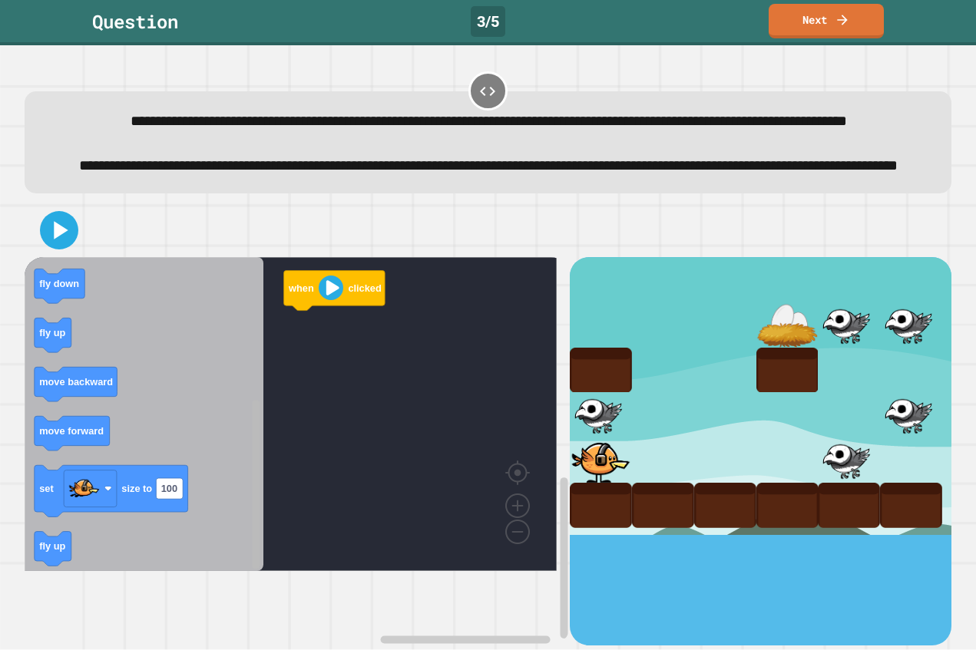
click at [243, 620] on div "when clicked when clicked fly up change costume to move forward move forward fl…" at bounding box center [297, 451] width 545 height 388
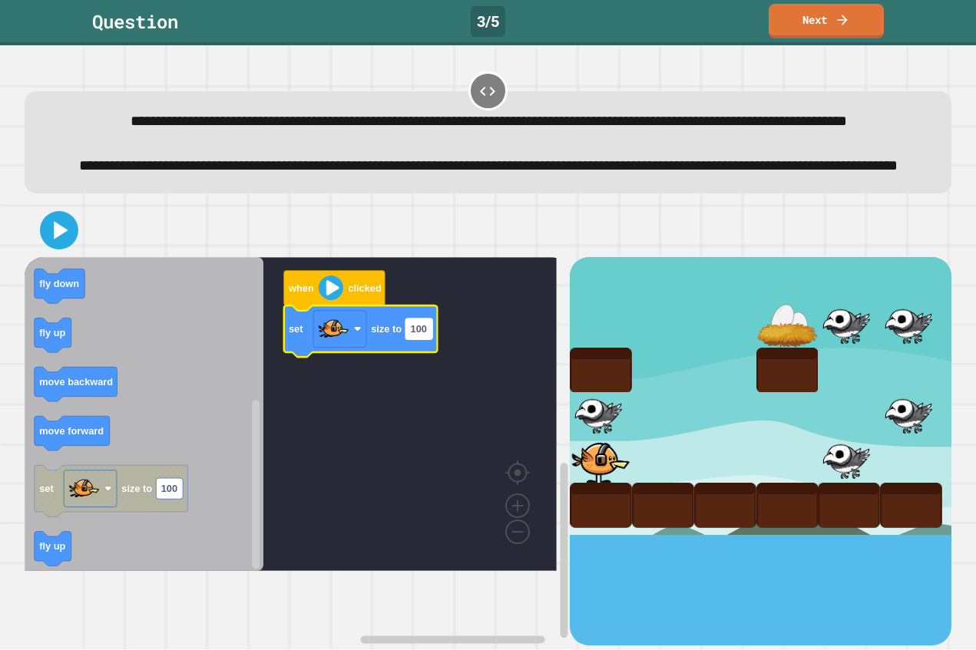
click at [419, 335] on text "100" at bounding box center [418, 329] width 16 height 12
type input "*"
type input "**"
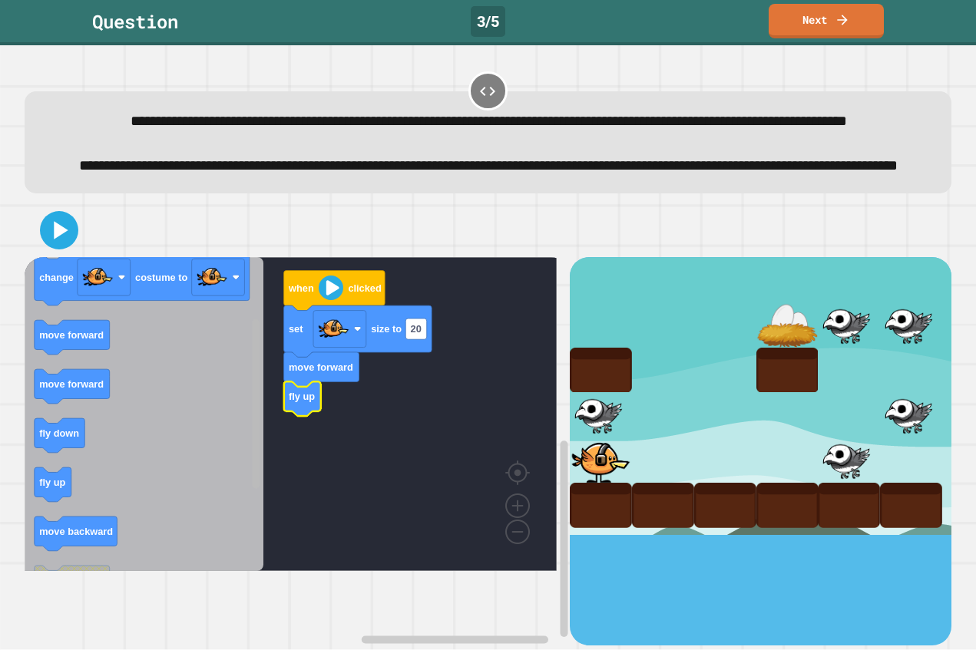
click at [273, 395] on div "when clicked set size to 20 move forward fly up when clicked fly up change cost…" at bounding box center [297, 451] width 545 height 388
click at [267, 434] on div "when clicked set size to 20 move forward fly up fly up when clicked fly up chan…" at bounding box center [297, 451] width 545 height 388
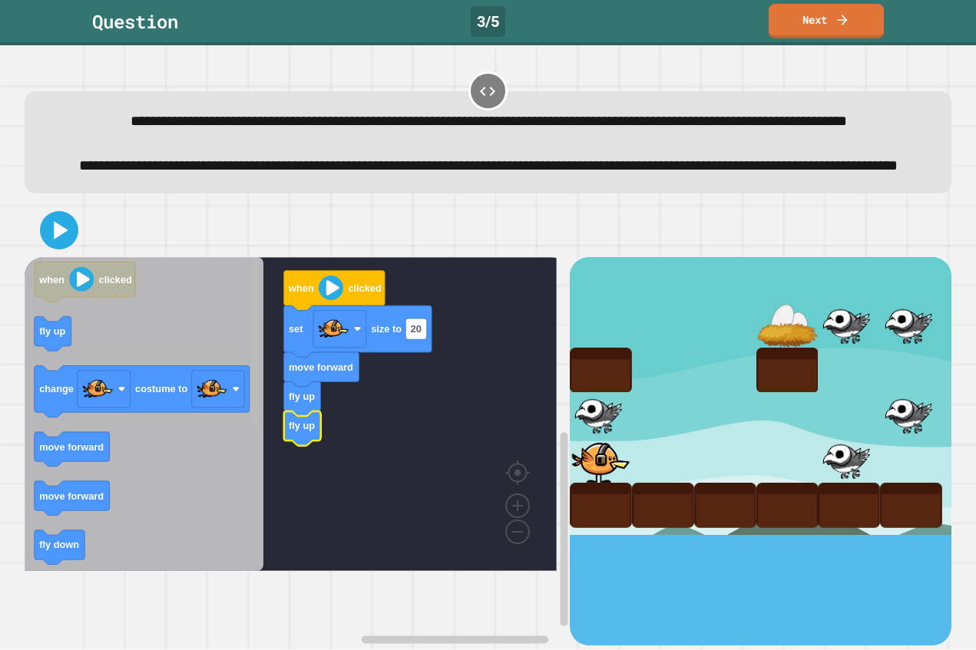
click at [266, 343] on div "when clicked set size to 20 move forward fly up fly up when clicked fly up chan…" at bounding box center [297, 451] width 545 height 388
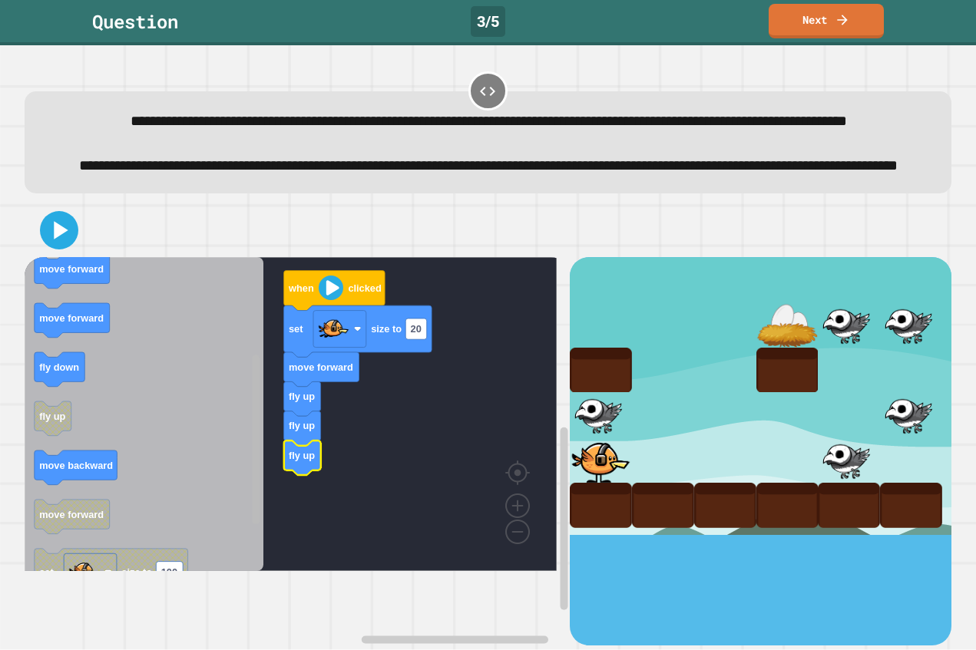
click at [242, 481] on div "when clicked set size to 20 move forward fly up fly up fly up when clicked fly …" at bounding box center [297, 451] width 545 height 388
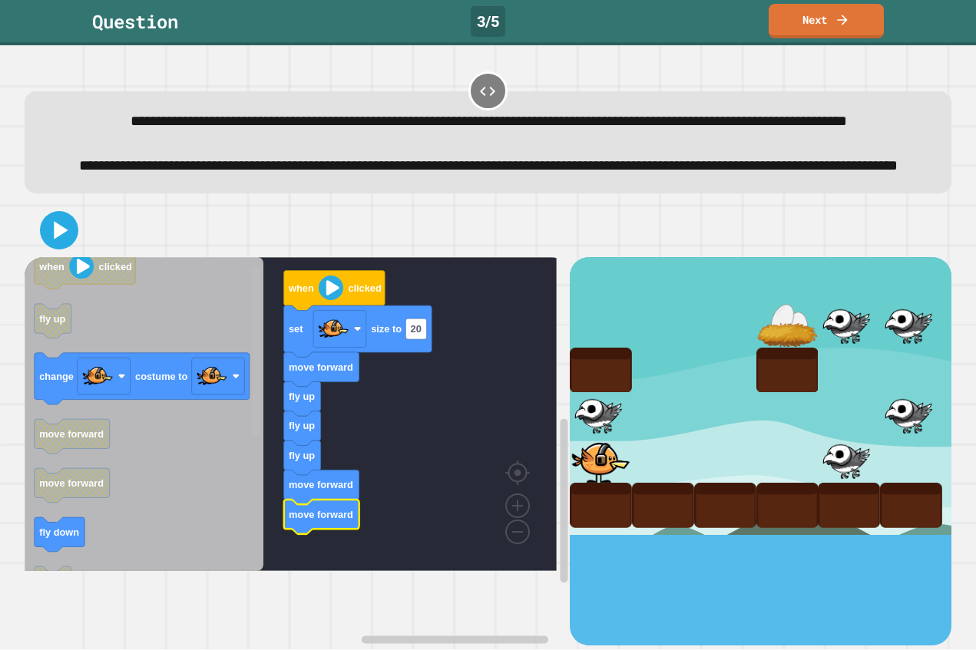
click at [276, 449] on div "when clicked set size to 20 move forward fly up fly up fly up move forward move…" at bounding box center [297, 451] width 545 height 388
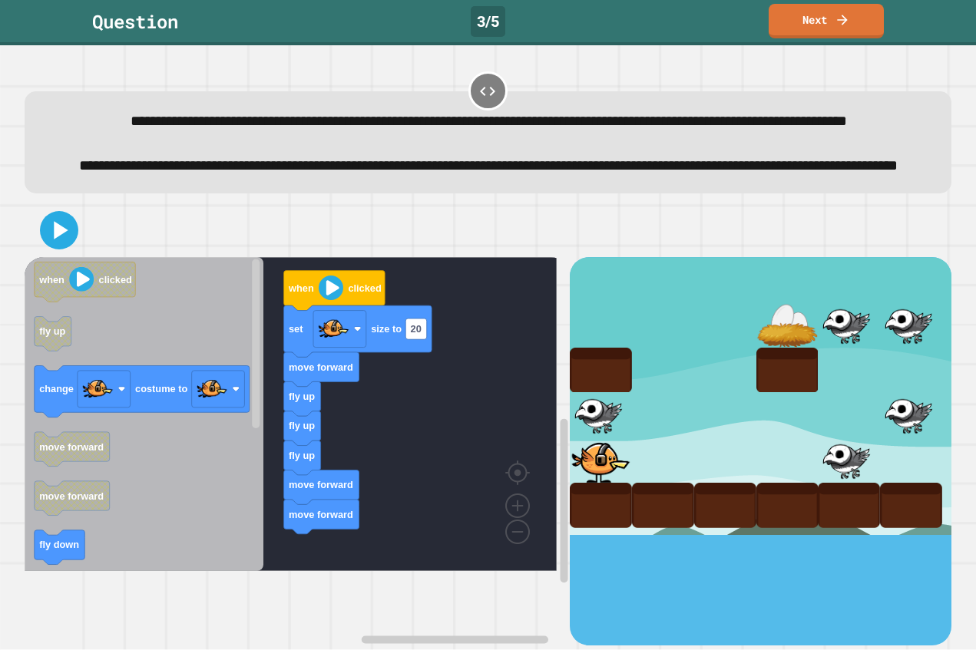
click at [274, 541] on div "when clicked set size to 20 move forward fly up fly up fly up move forward move…" at bounding box center [297, 451] width 545 height 388
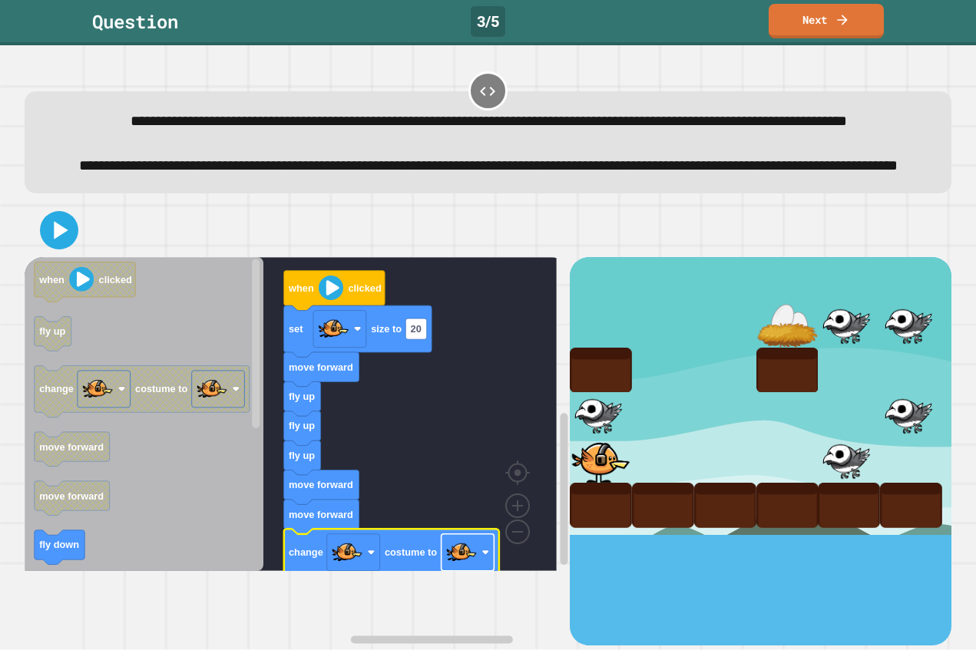
click at [464, 568] on image "Blockly Workspace" at bounding box center [461, 552] width 31 height 31
click at [68, 249] on icon at bounding box center [59, 230] width 37 height 37
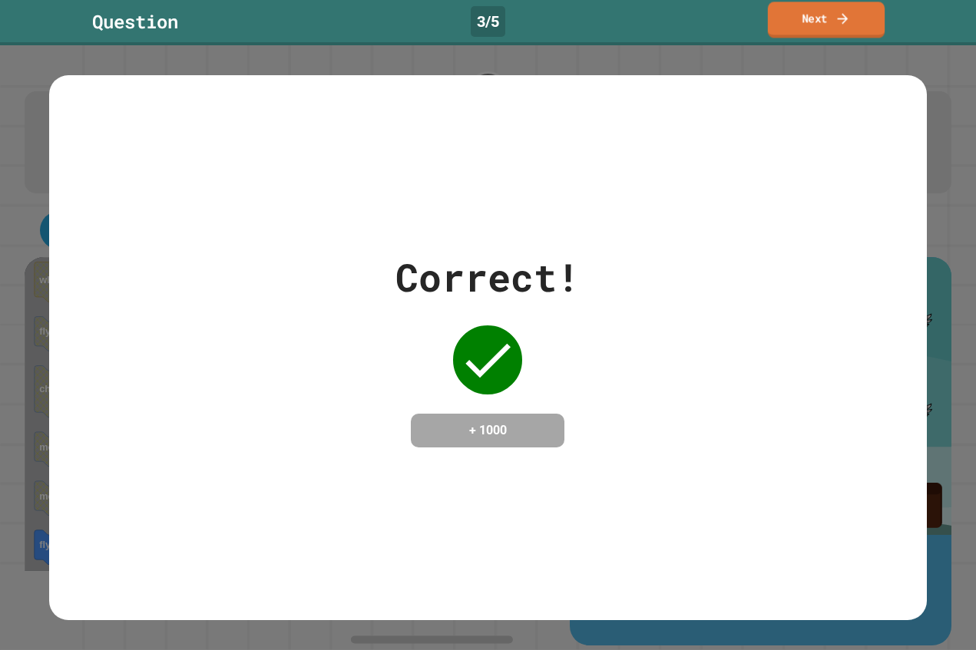
click at [851, 12] on link "Next" at bounding box center [826, 20] width 117 height 36
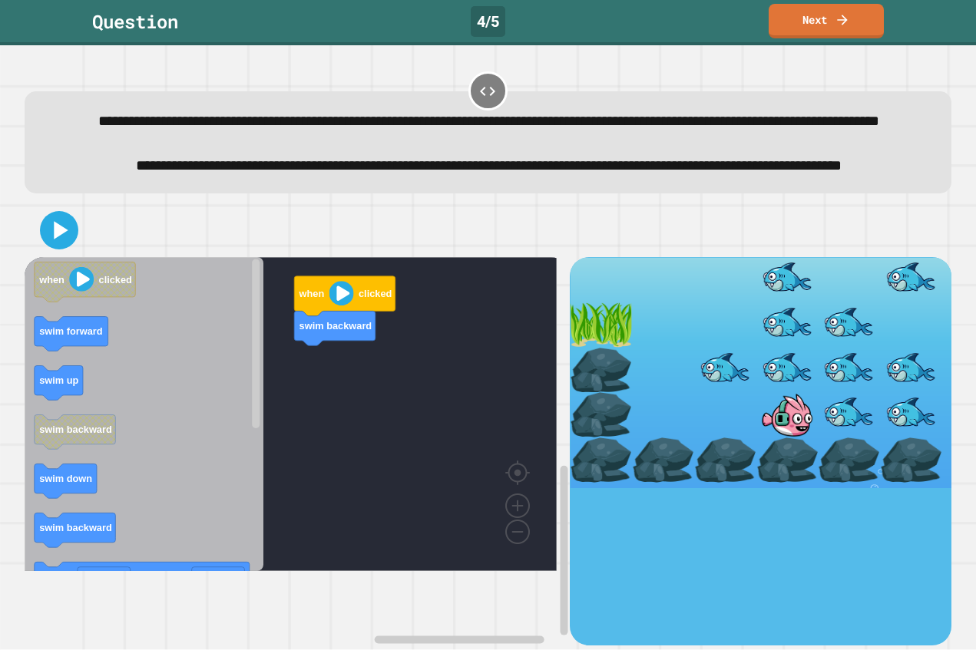
click at [251, 500] on div "when clicked swim backward when clicked swim forward swim up swim backward swim…" at bounding box center [297, 451] width 545 height 388
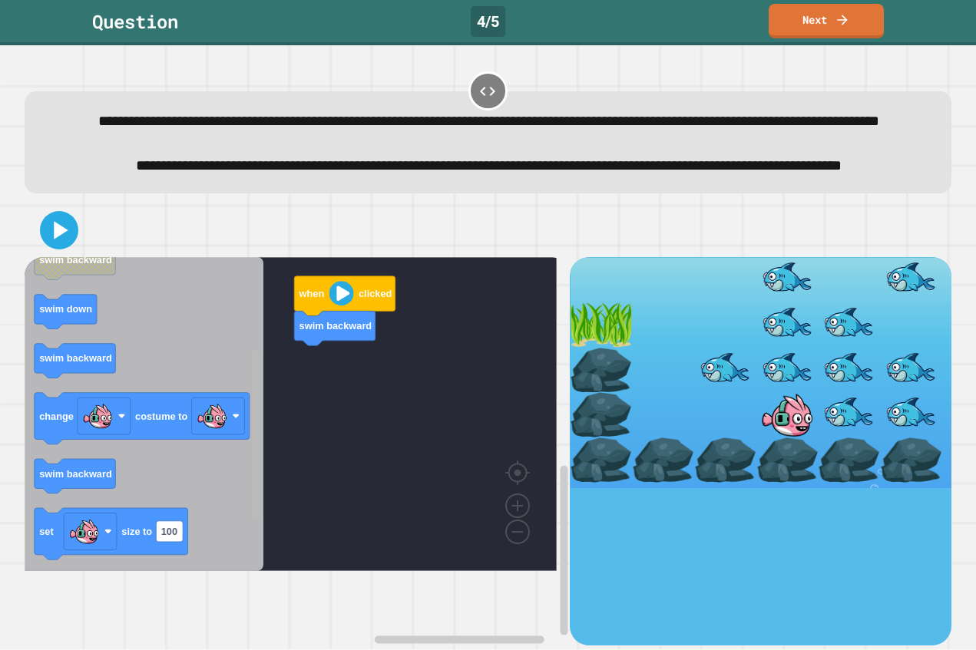
click at [253, 480] on rect "Blockly Workspace" at bounding box center [256, 435] width 8 height 169
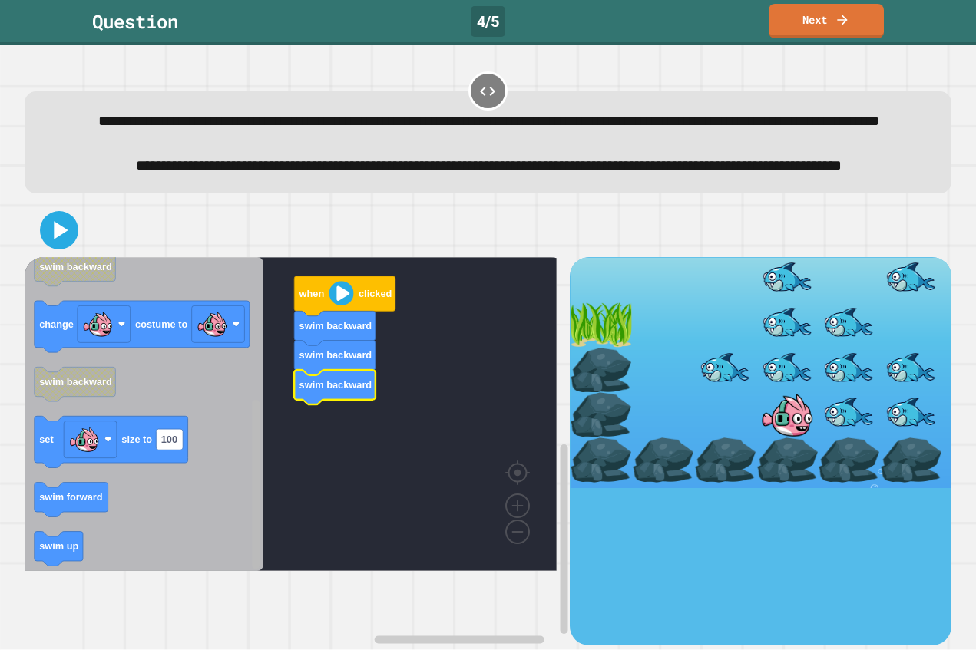
click at [240, 534] on div "when clicked swim backward swim backward swim backward when clicked swim forwar…" at bounding box center [297, 451] width 545 height 388
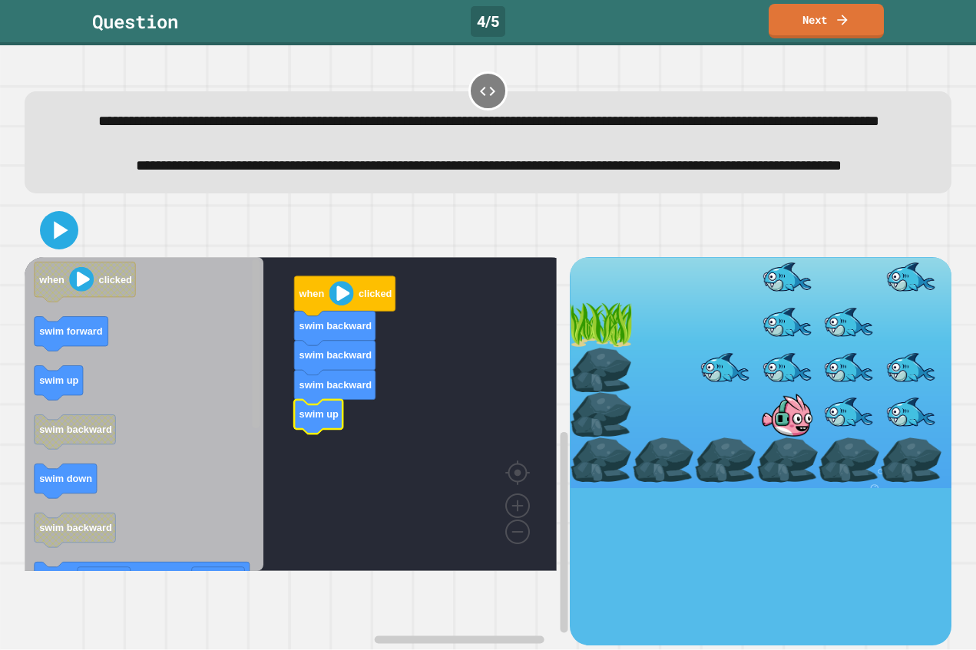
click at [309, 299] on div "when clicked swim backward swim backward swim backward swim up when clicked swi…" at bounding box center [488, 424] width 927 height 442
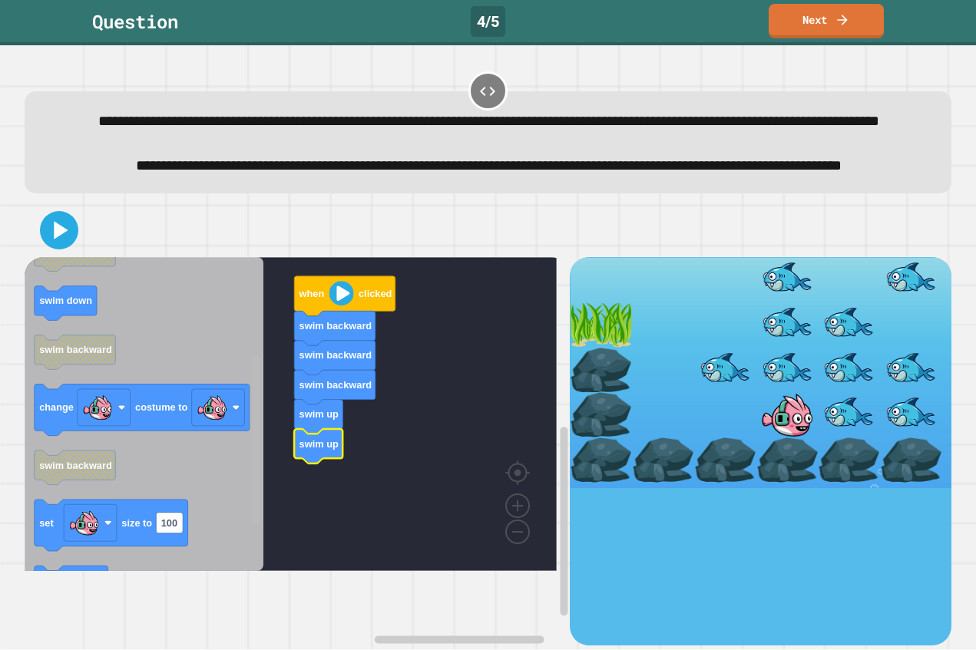
click at [254, 524] on rect "Blockly Workspace" at bounding box center [256, 439] width 8 height 169
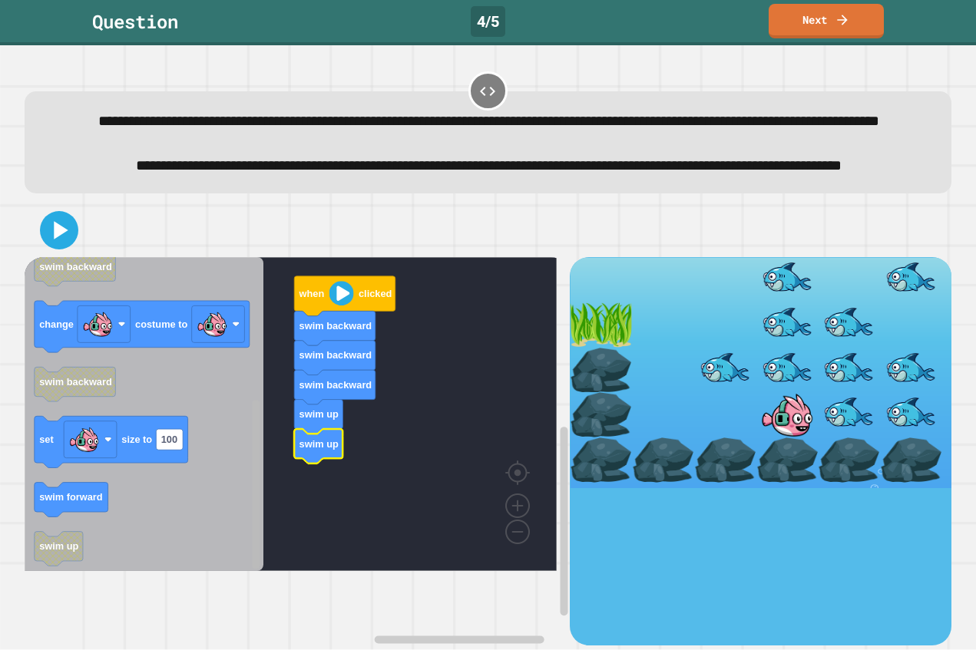
click at [251, 546] on g "Blockly Workspace" at bounding box center [256, 414] width 12 height 310
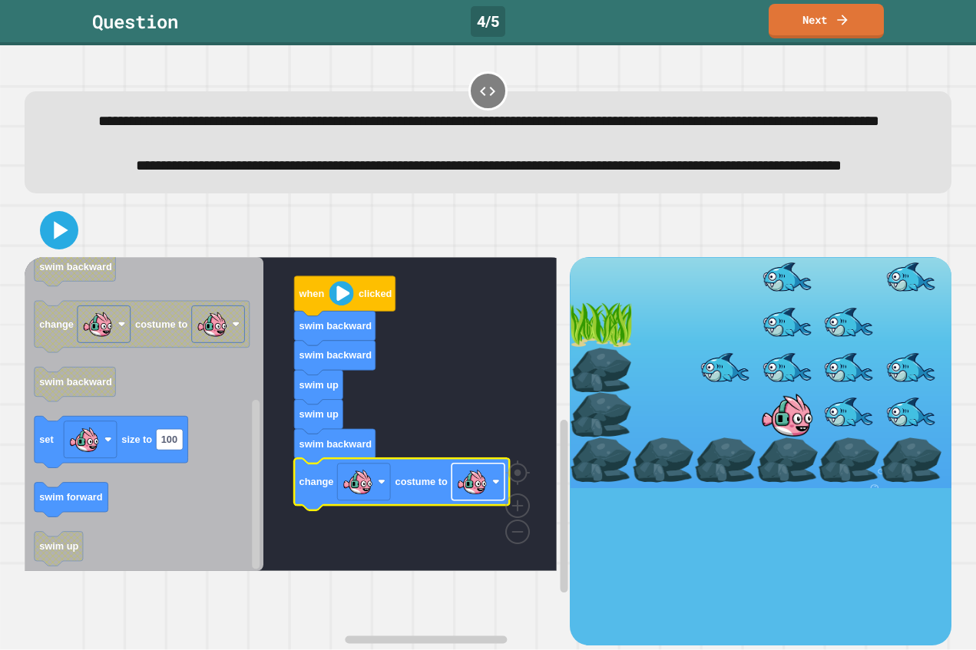
click at [478, 497] on image "Blockly Workspace" at bounding box center [471, 482] width 31 height 31
drag, startPoint x: 500, startPoint y: 426, endPoint x: 411, endPoint y: 423, distance: 88.3
click at [254, 492] on rect "Blockly Workspace" at bounding box center [256, 484] width 8 height 169
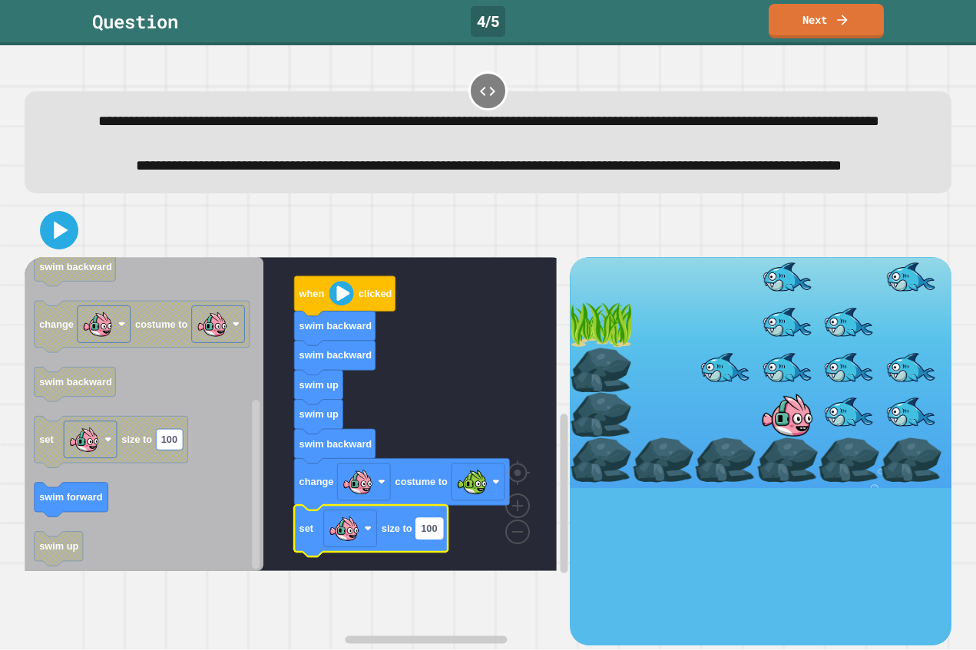
click at [427, 534] on text "100" at bounding box center [429, 529] width 16 height 12
type input "**"
click at [56, 241] on icon at bounding box center [61, 230] width 17 height 21
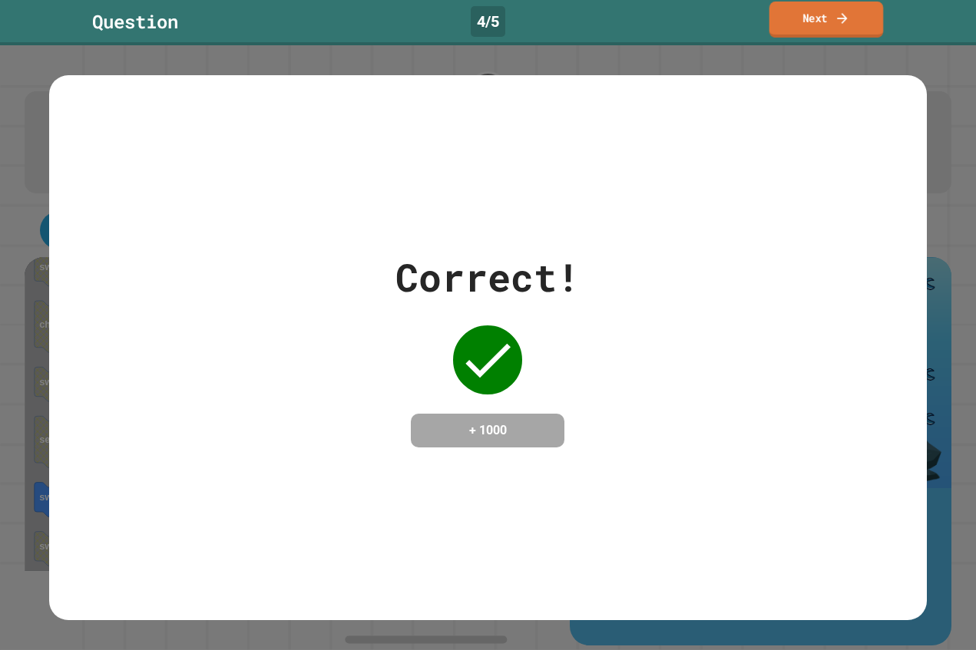
click at [873, 17] on link "Next" at bounding box center [826, 20] width 114 height 36
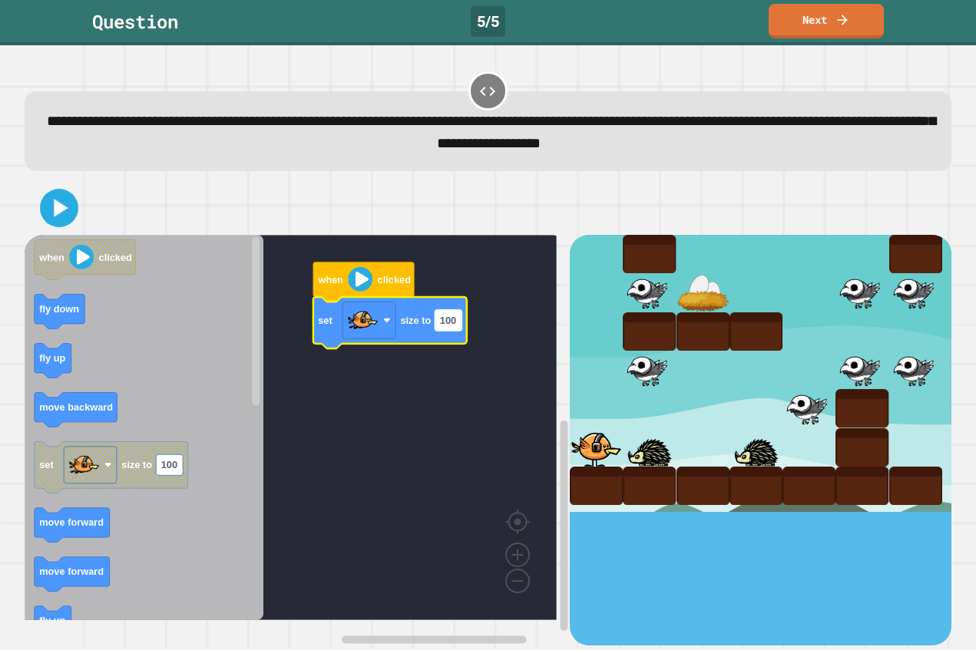
click at [438, 323] on rect "Blockly Workspace" at bounding box center [448, 320] width 27 height 21
type input "**"
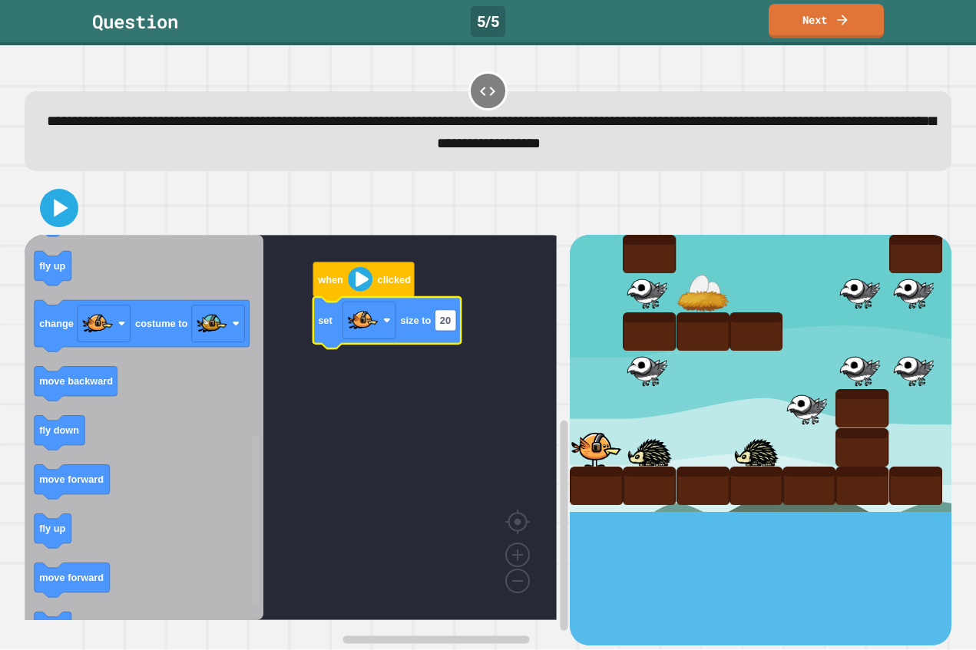
click at [211, 564] on div "when clicked set size to 20 when clicked fly down fly up move backward set size…" at bounding box center [297, 440] width 545 height 411
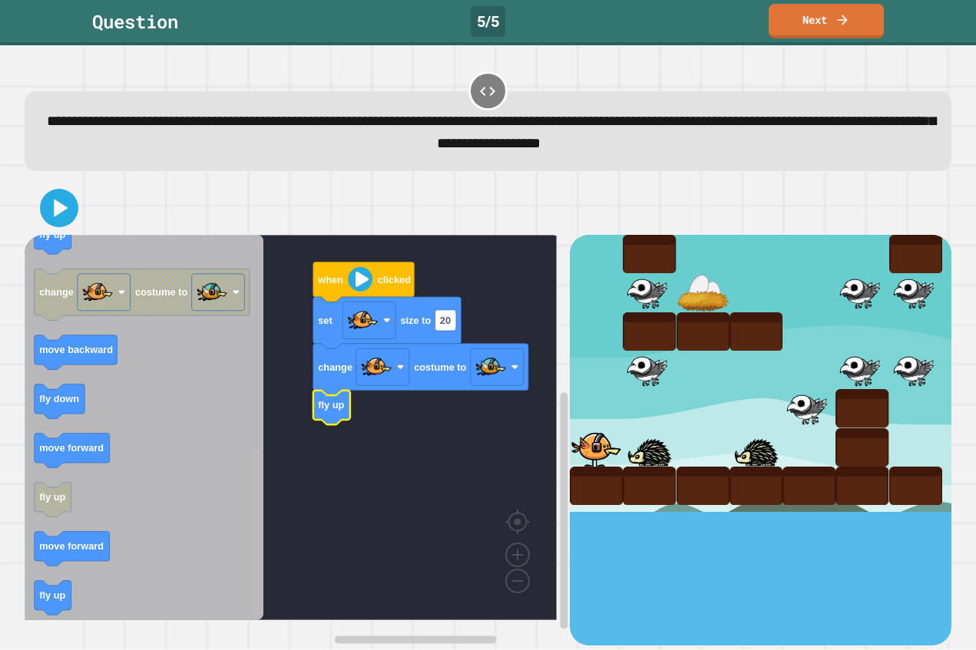
click at [193, 547] on div "when clicked set size to 20 change costume to fly up when clicked fly down fly …" at bounding box center [297, 440] width 545 height 411
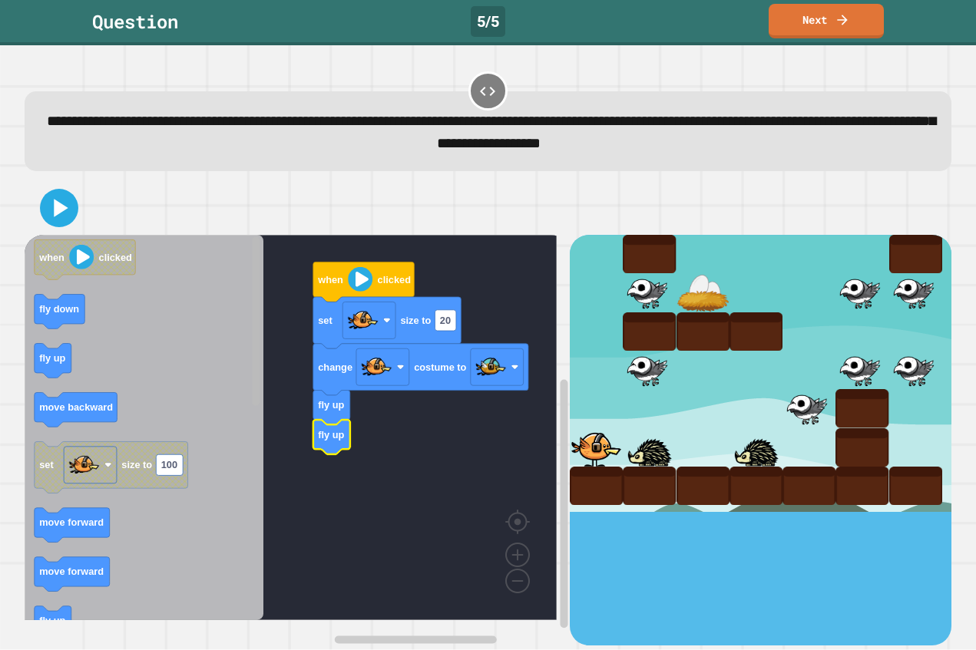
click at [319, 263] on div "when clicked set size to 20 change costume to fly up fly up when clicked fly do…" at bounding box center [297, 440] width 545 height 411
click at [216, 446] on icon "Blockly Workspace" at bounding box center [144, 427] width 239 height 385
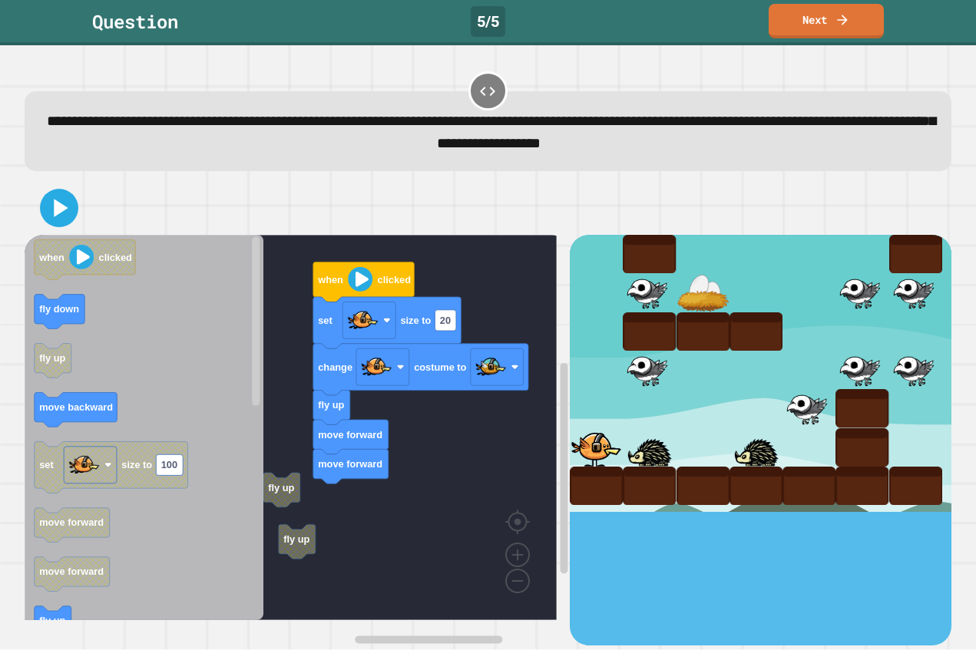
click at [238, 465] on icon "Blockly Workspace" at bounding box center [144, 427] width 239 height 385
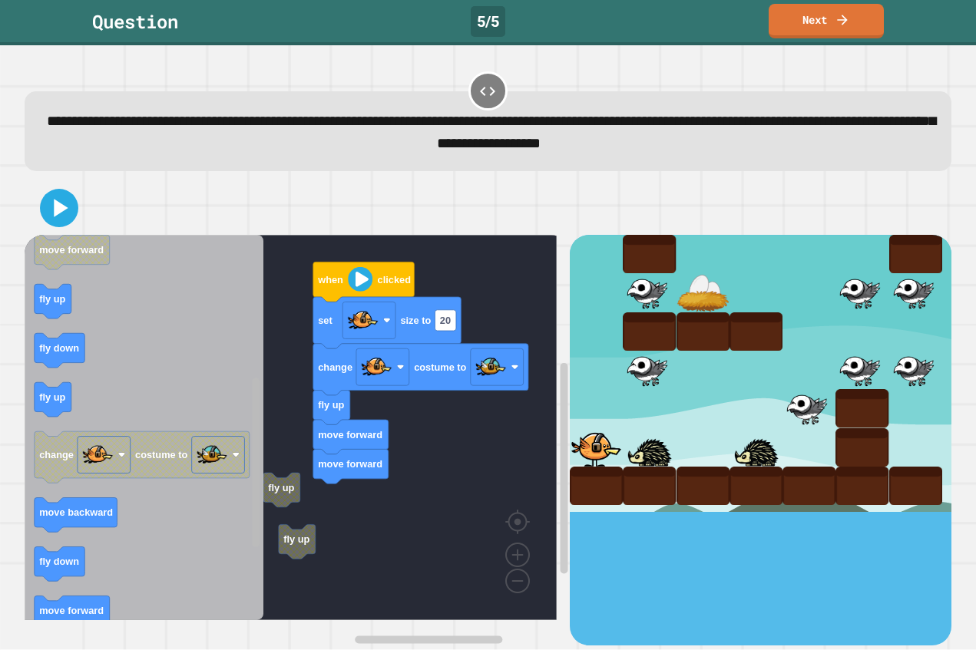
click at [241, 530] on div "fly up fly up when clicked set size to 20 change costume to fly up move forward…" at bounding box center [297, 440] width 545 height 411
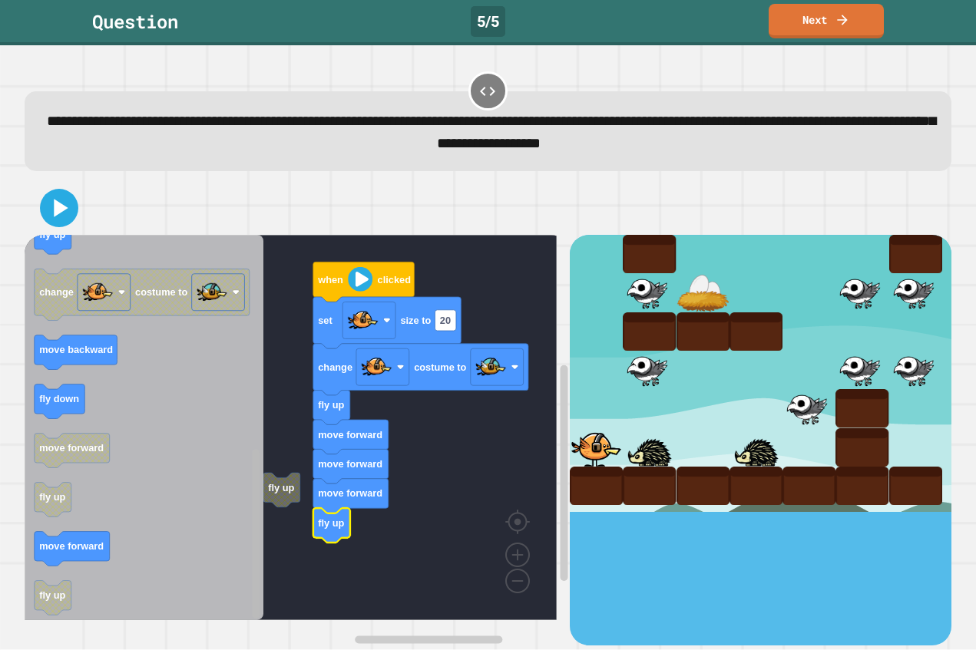
click at [227, 521] on div "fly up when clicked set size to 20 change costume to fly up move forward move f…" at bounding box center [297, 440] width 545 height 411
click at [306, 545] on div "fly up when clicked set size to 20 change costume to fly up move forward move f…" at bounding box center [297, 440] width 545 height 411
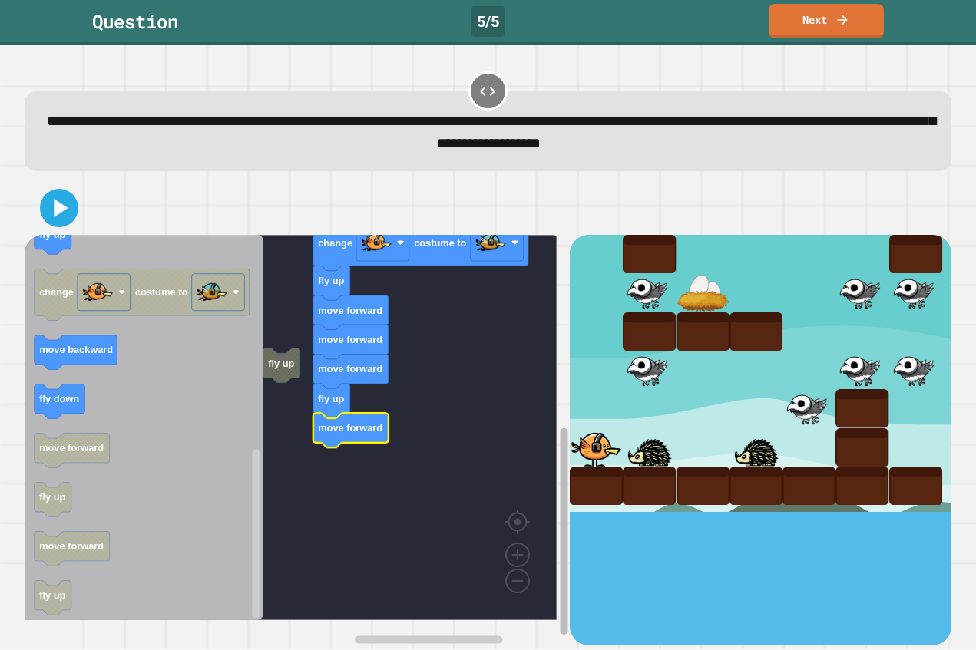
click at [536, 530] on div "fly up when clicked set size to 20 change costume to fly up move forward move f…" at bounding box center [297, 440] width 545 height 411
click at [288, 378] on div "when clicked set size to 20 change costume to fly up move forward move forward …" at bounding box center [297, 440] width 545 height 411
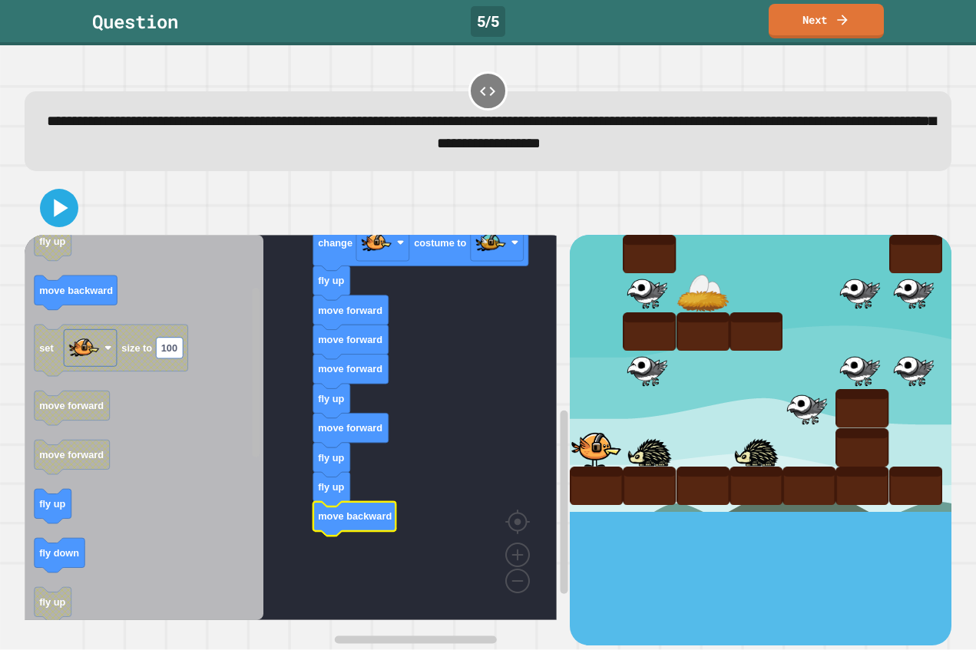
click at [290, 323] on div "when clicked set size to 20 change costume to fly up move forward move forward …" at bounding box center [297, 440] width 545 height 411
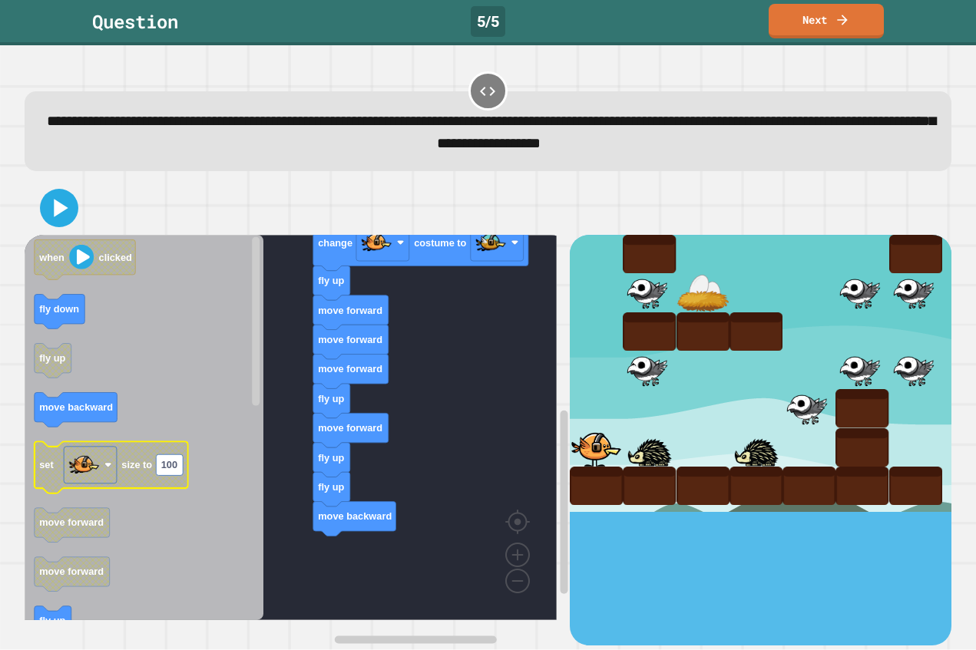
click at [215, 471] on icon "Blockly Workspace" at bounding box center [144, 427] width 239 height 385
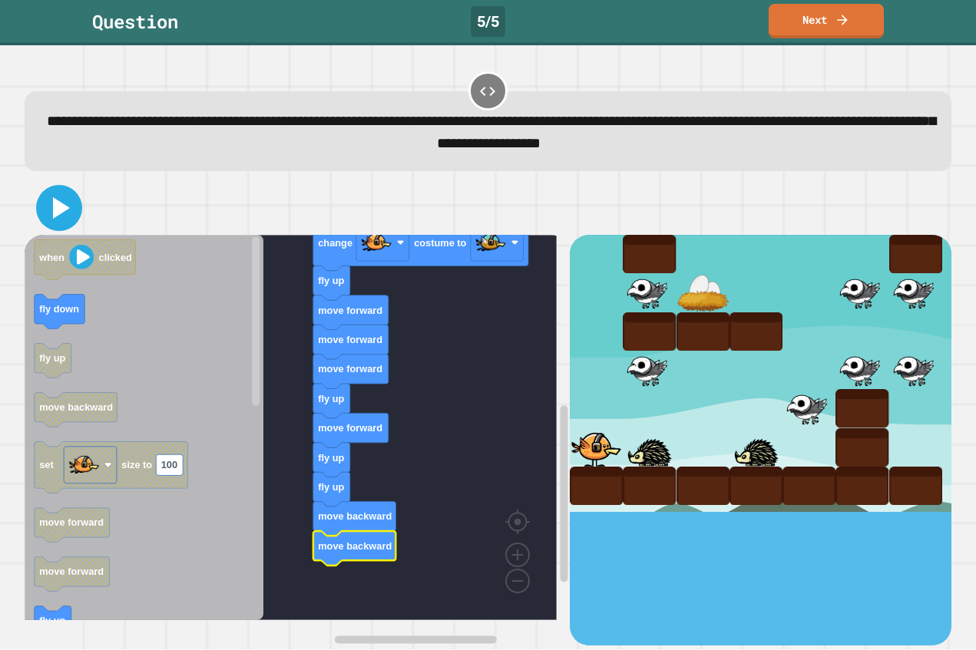
click at [44, 201] on icon at bounding box center [59, 208] width 37 height 37
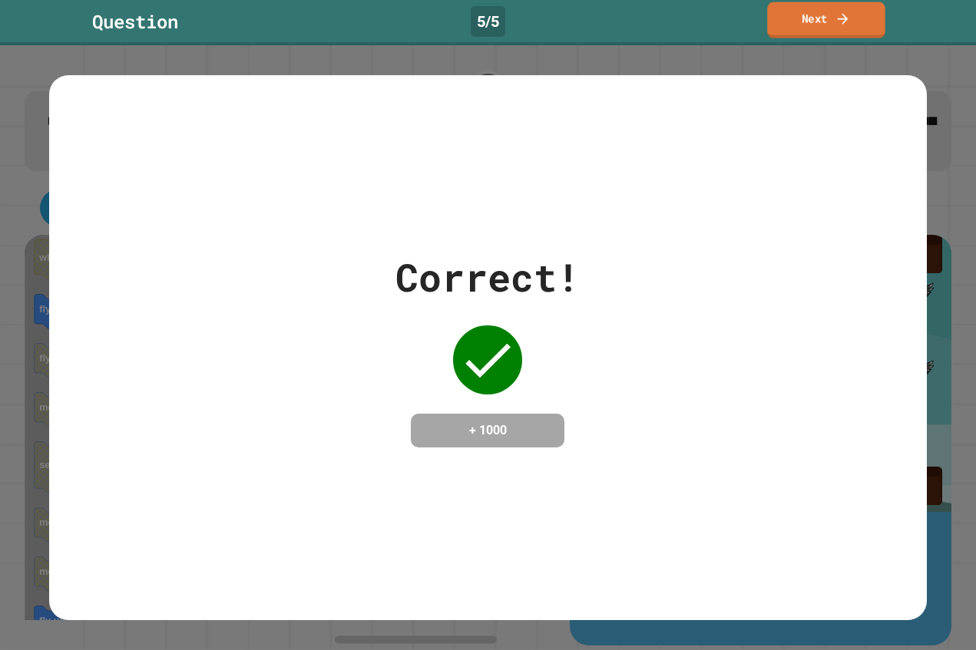
click at [835, 25] on icon at bounding box center [841, 19] width 15 height 16
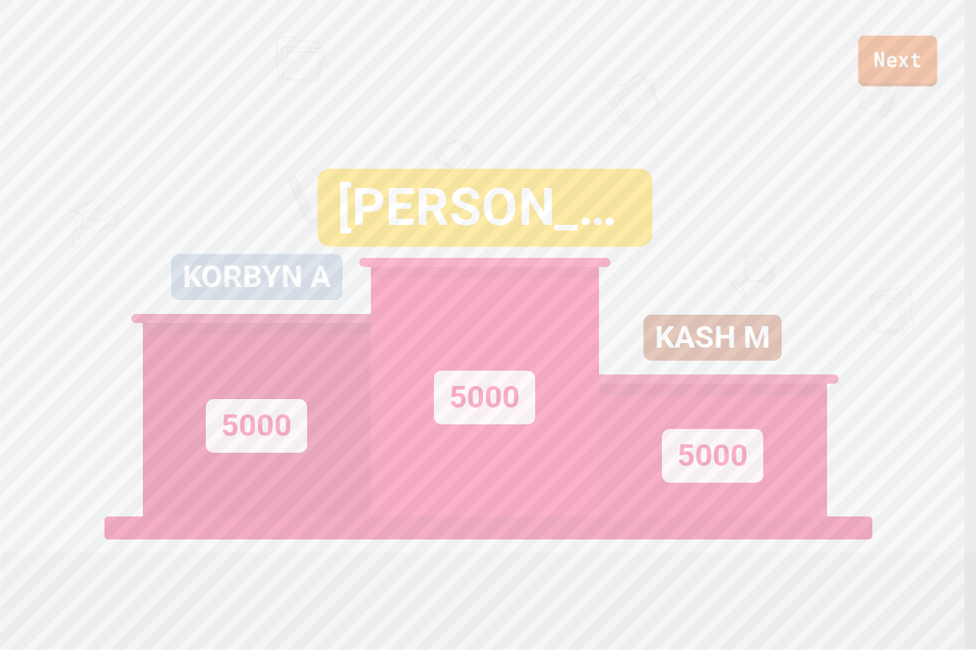
click at [884, 65] on link "Next" at bounding box center [897, 60] width 79 height 51
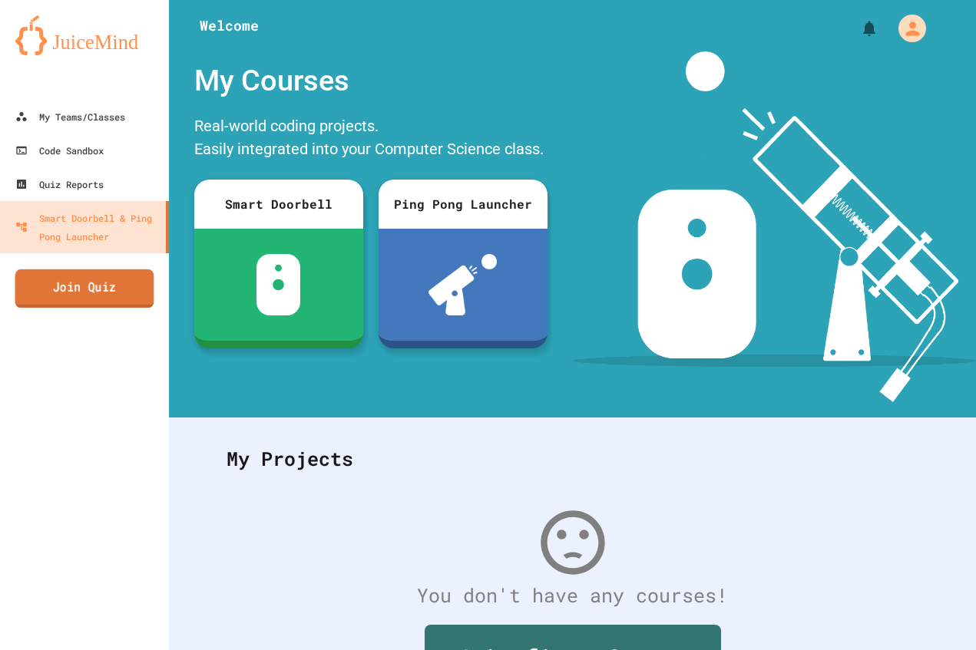
click at [114, 292] on link "Join Quiz" at bounding box center [84, 288] width 139 height 38
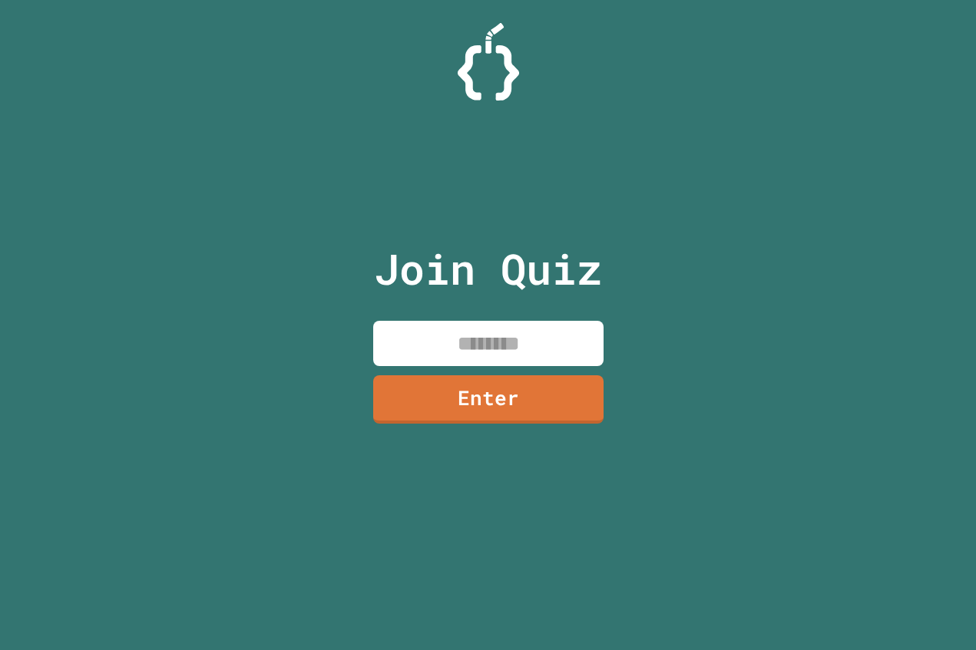
click at [537, 332] on input at bounding box center [488, 343] width 230 height 45
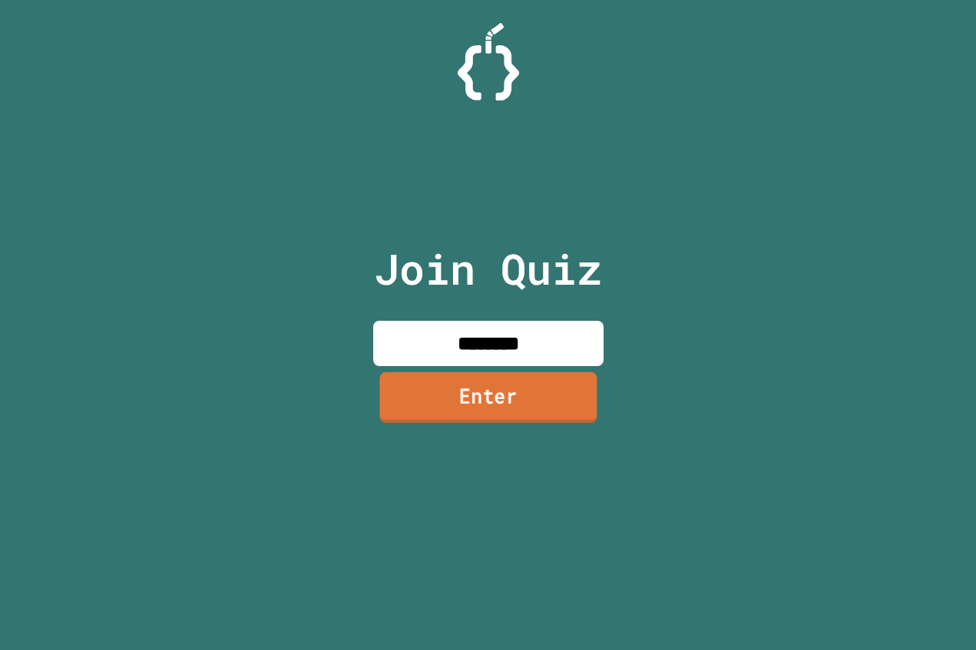
type input "********"
click at [554, 385] on link "Enter" at bounding box center [488, 398] width 232 height 51
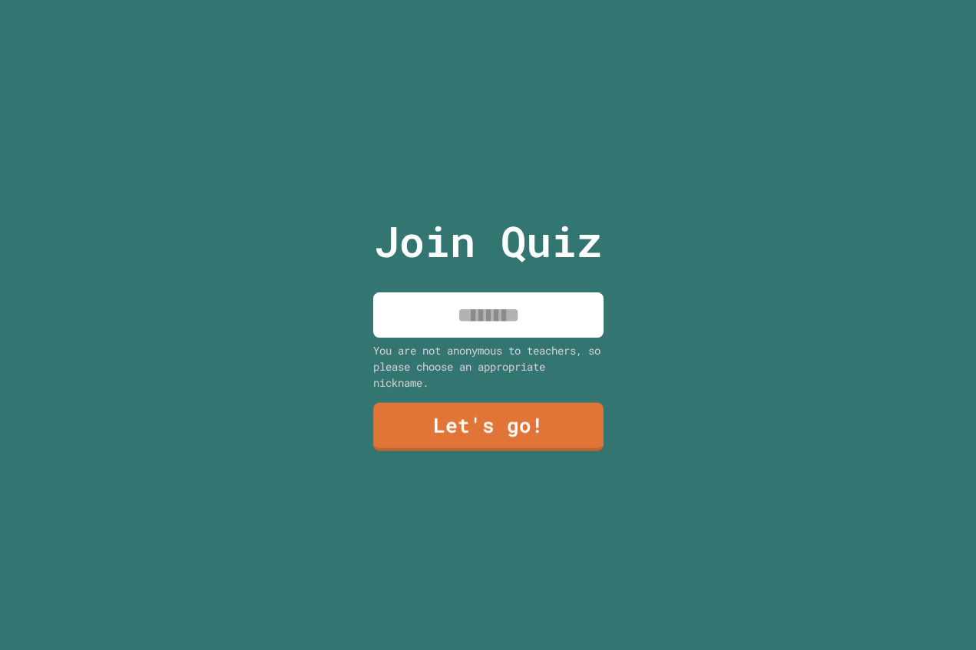
click at [557, 309] on input at bounding box center [488, 314] width 230 height 45
type input "*******"
click at [540, 432] on link "Let's go!" at bounding box center [488, 426] width 233 height 51
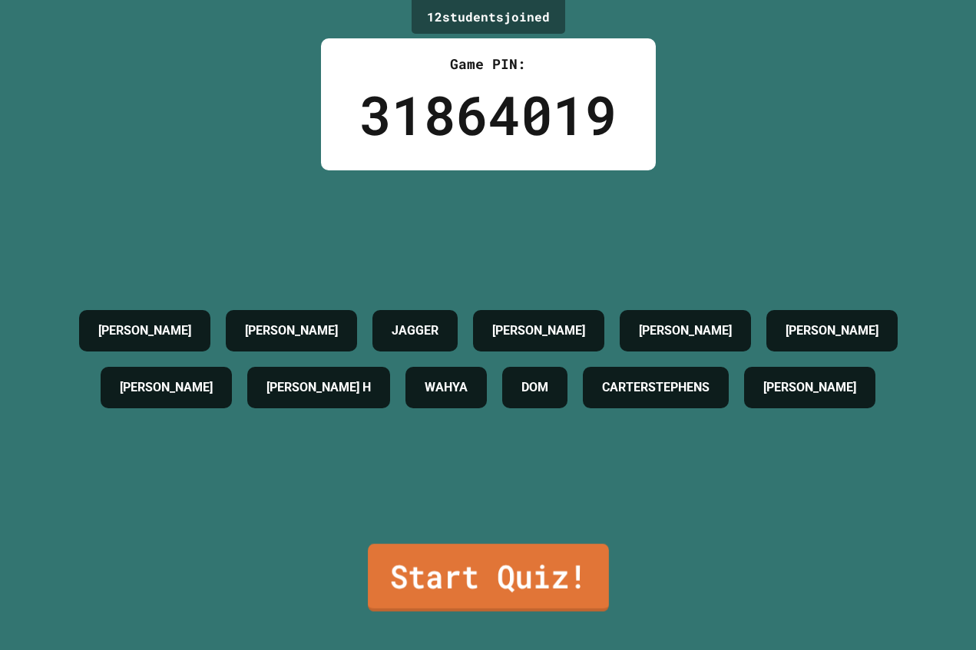
click at [519, 569] on link "Start Quiz!" at bounding box center [488, 578] width 241 height 68
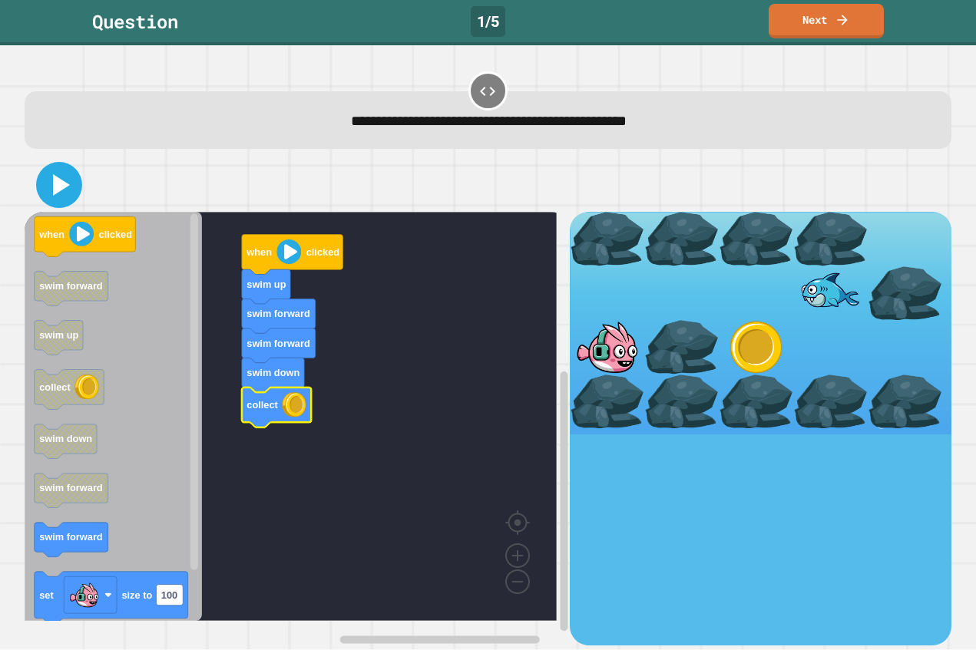
click at [58, 191] on icon at bounding box center [61, 184] width 17 height 21
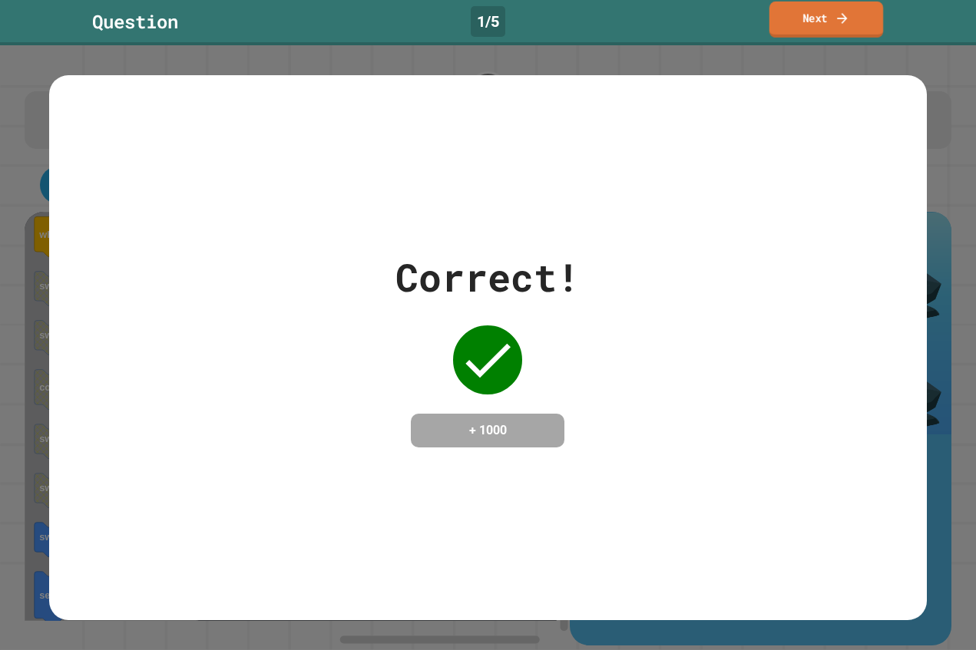
click at [834, 20] on link "Next" at bounding box center [826, 20] width 114 height 36
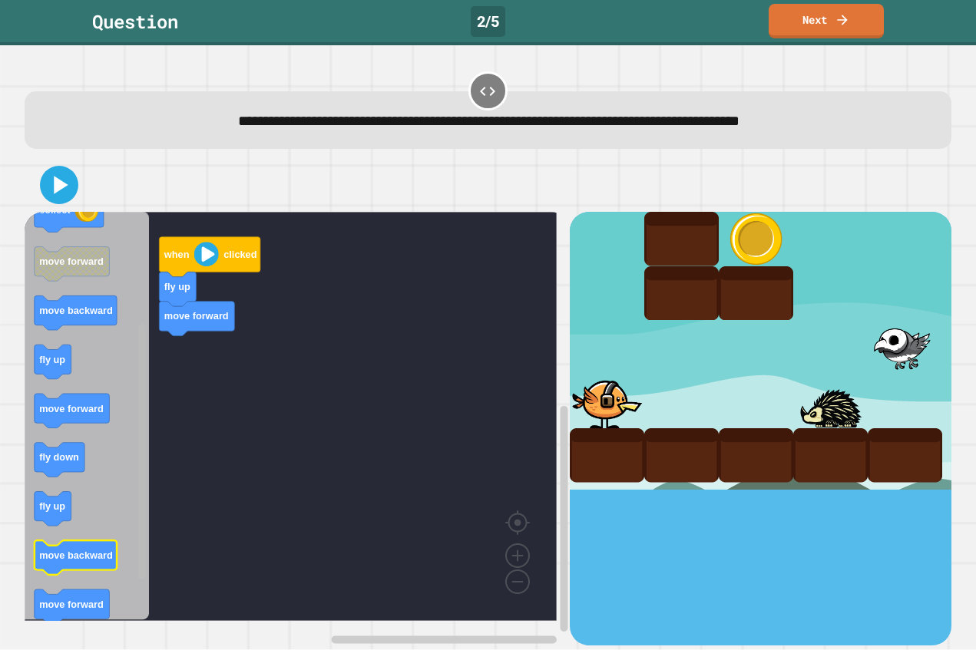
click at [111, 547] on div "when clicked fly up move forward when clicked fly up fly down collect move forw…" at bounding box center [297, 428] width 545 height 433
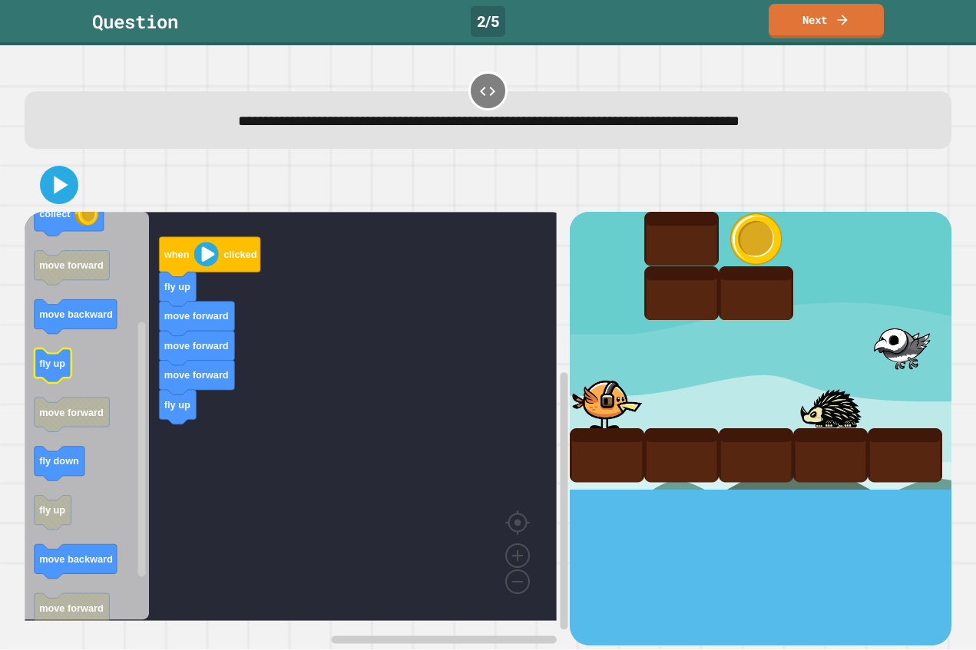
click at [41, 370] on icon "when clicked fly up fly down collect move forward move backward fly up move for…" at bounding box center [87, 416] width 125 height 409
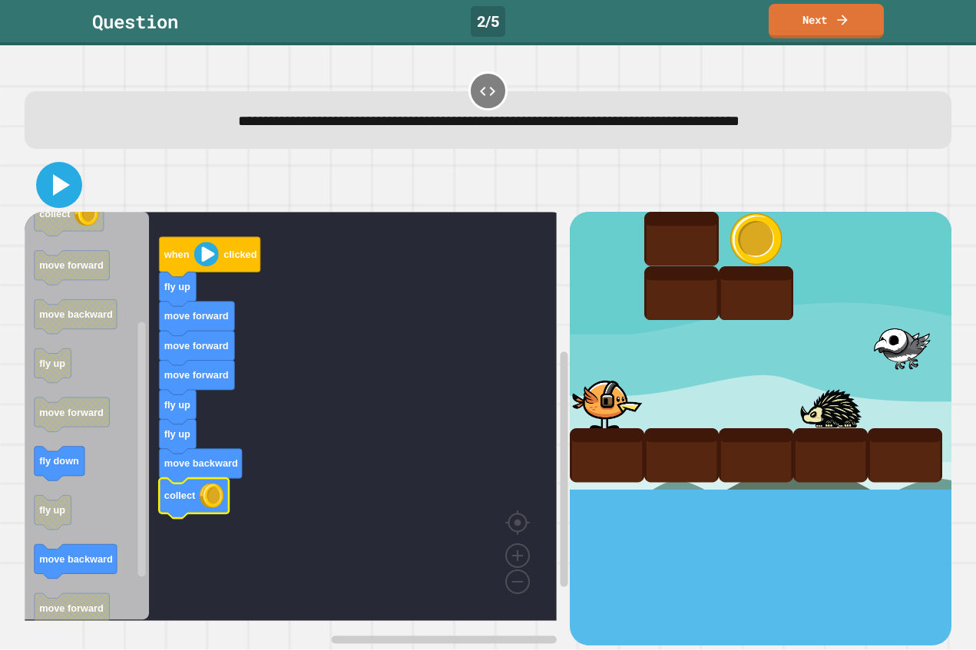
click at [47, 183] on icon at bounding box center [59, 185] width 37 height 37
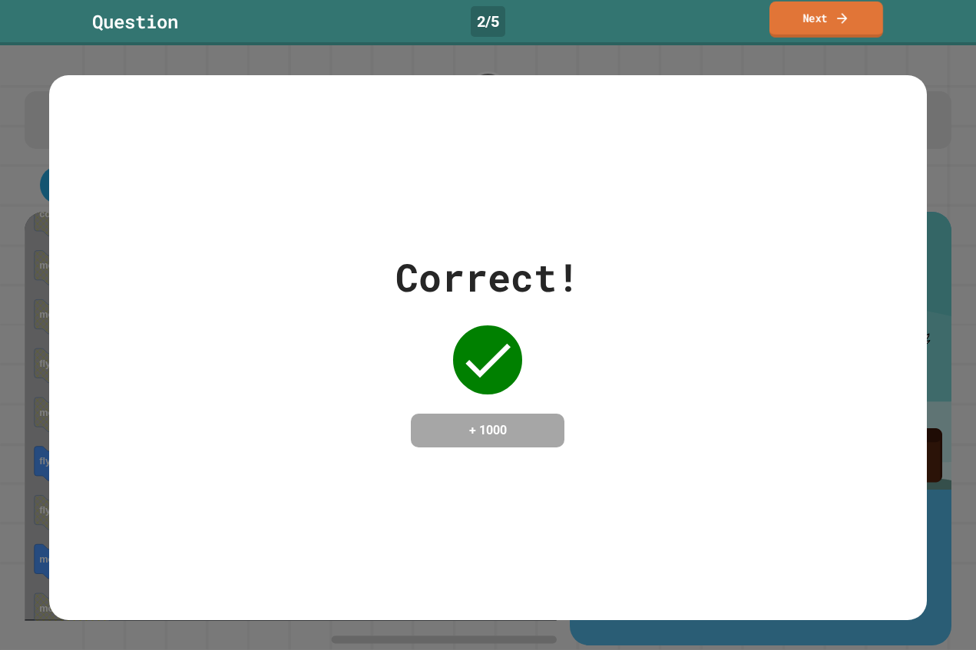
click at [818, 25] on link "Next" at bounding box center [826, 20] width 114 height 36
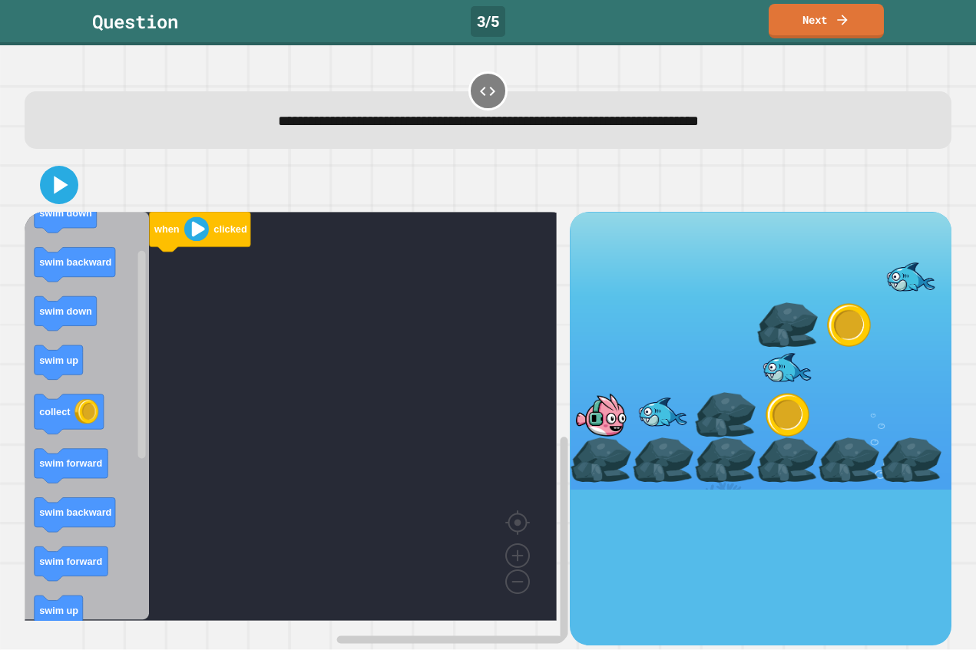
click at [103, 365] on icon "when clicked swim down swim backward swim down swim up collect swim forward swi…" at bounding box center [87, 416] width 125 height 409
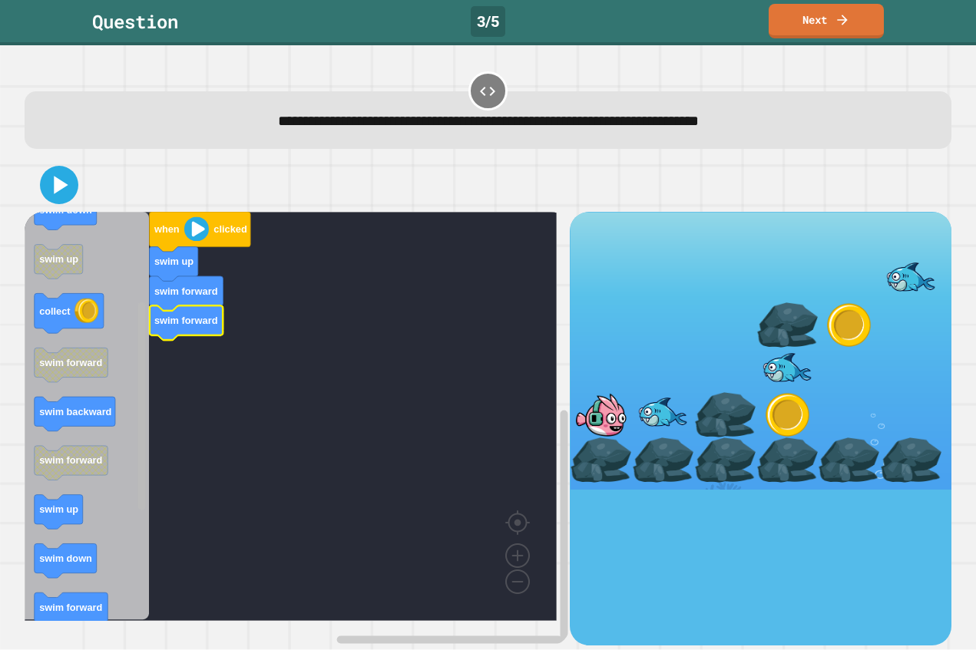
click at [140, 438] on rect "Blockly Workspace" at bounding box center [141, 406] width 8 height 208
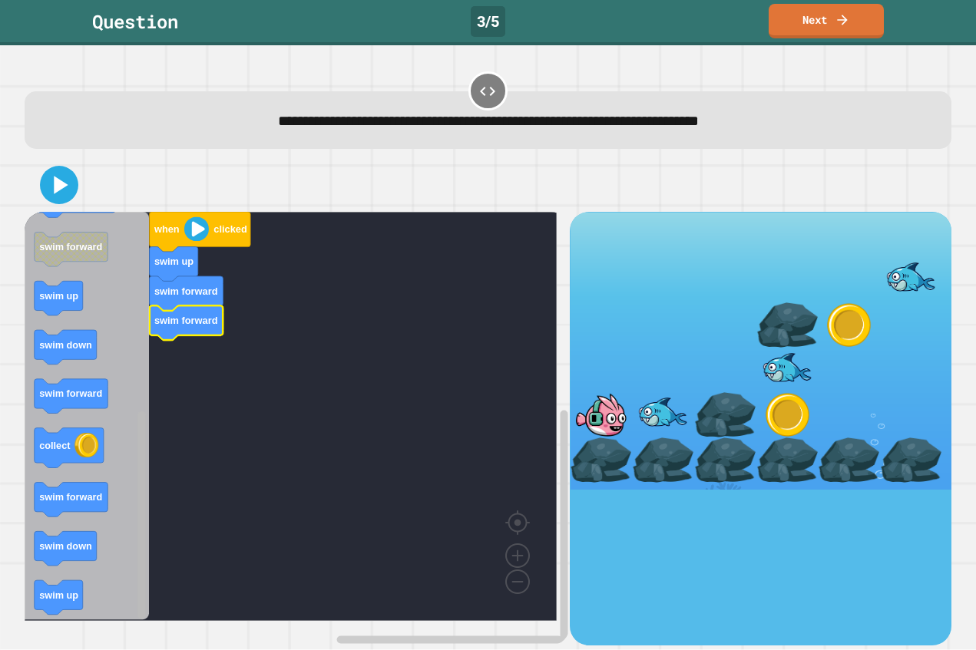
click at [158, 563] on div "when clicked swim up swim forward swim forward when clicked swim down swim back…" at bounding box center [297, 428] width 545 height 433
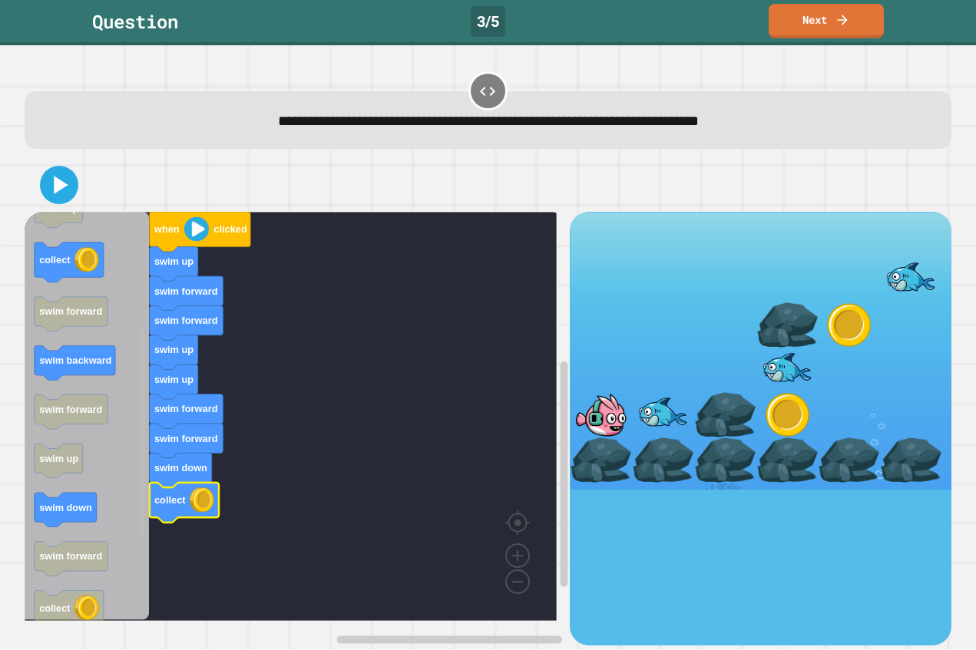
click at [137, 393] on g "Blockly Workspace" at bounding box center [142, 416] width 12 height 405
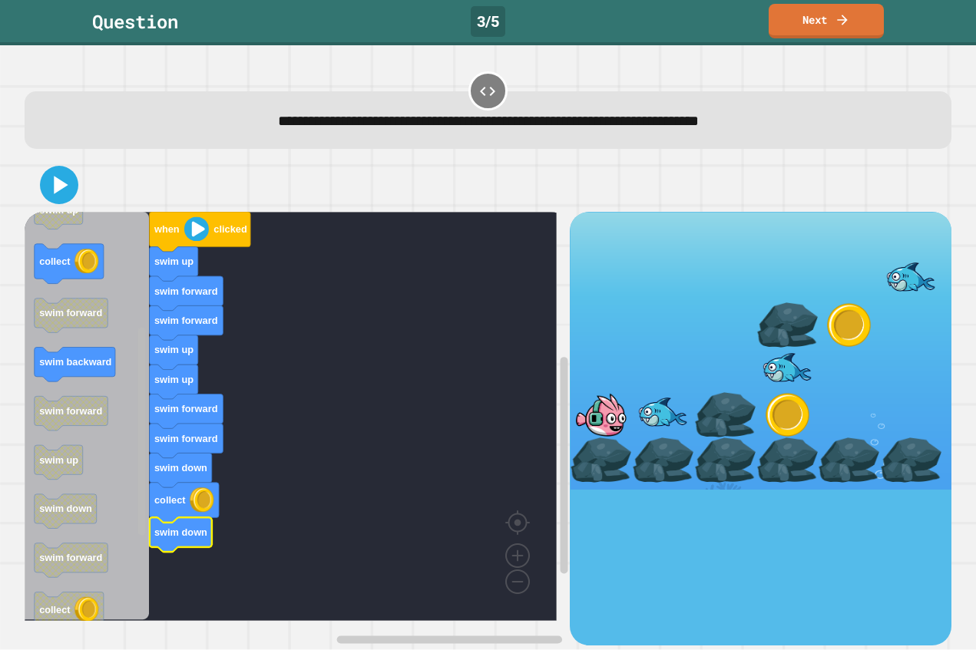
click at [139, 287] on rect "Blockly Workspace" at bounding box center [142, 416] width 12 height 405
click at [144, 319] on rect "Blockly Workspace" at bounding box center [142, 416] width 12 height 405
click at [140, 354] on g "Blockly Workspace" at bounding box center [142, 416] width 12 height 405
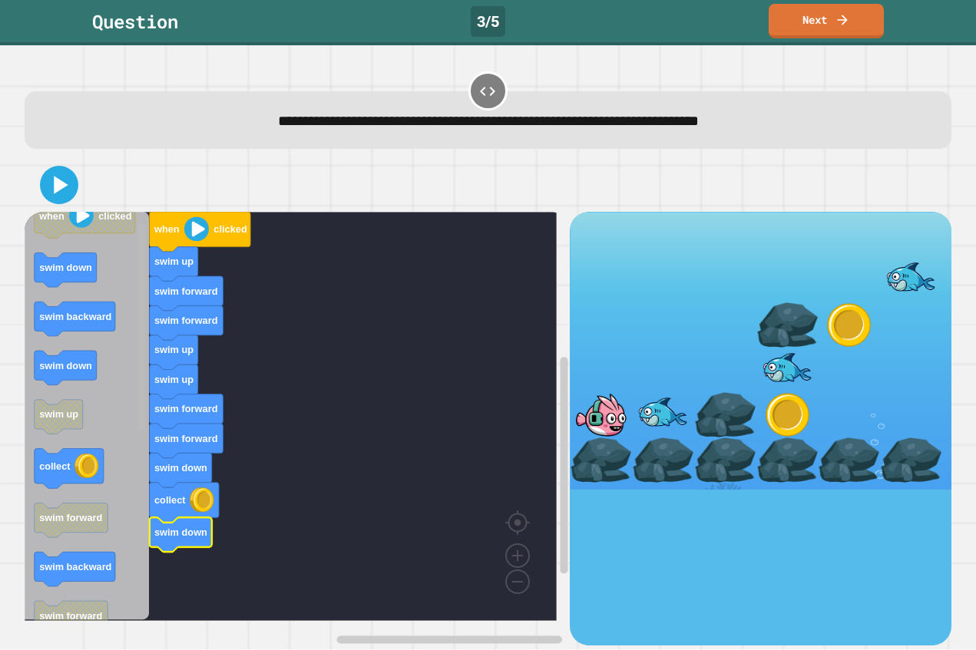
click at [148, 315] on div "when clicked swim up swim forward swim forward swim up swim up swim forward swi…" at bounding box center [297, 428] width 545 height 433
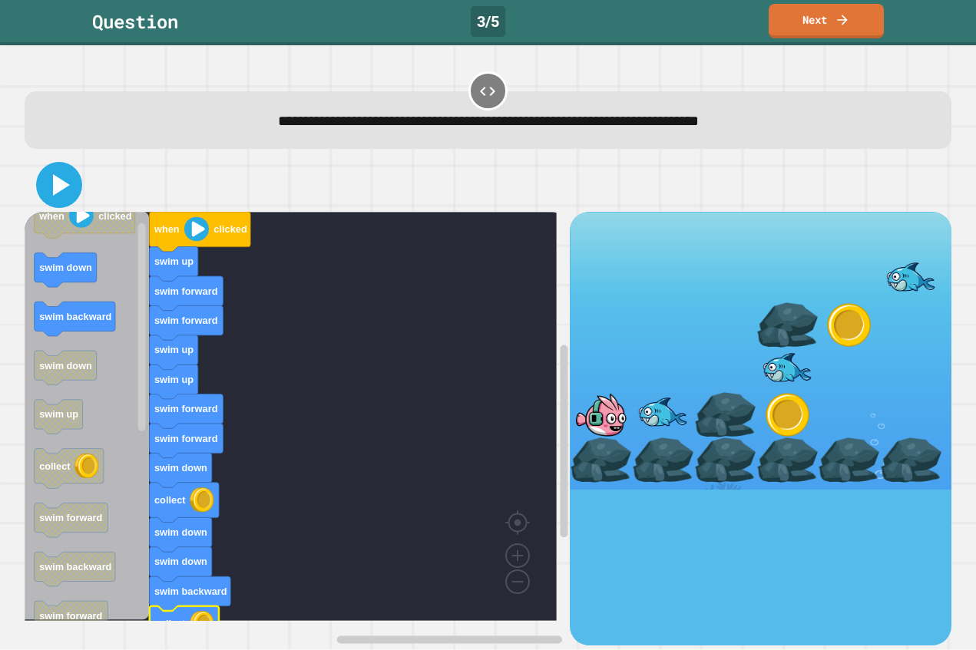
click at [67, 184] on icon at bounding box center [59, 185] width 37 height 37
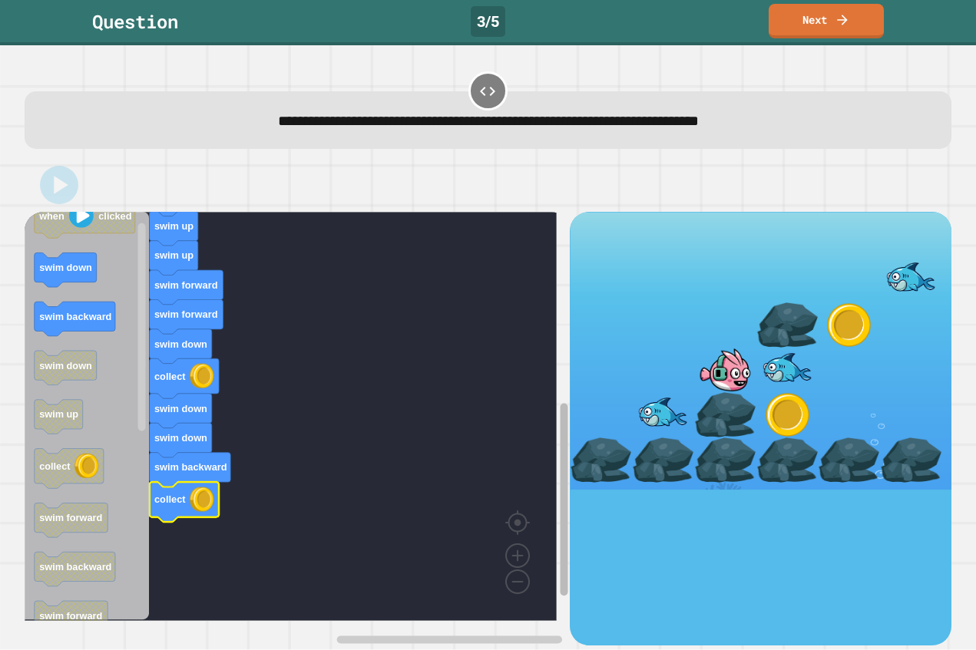
click at [564, 481] on div "when clicked swim up swim forward swim forward swim up swim up swim forward swi…" at bounding box center [488, 428] width 927 height 433
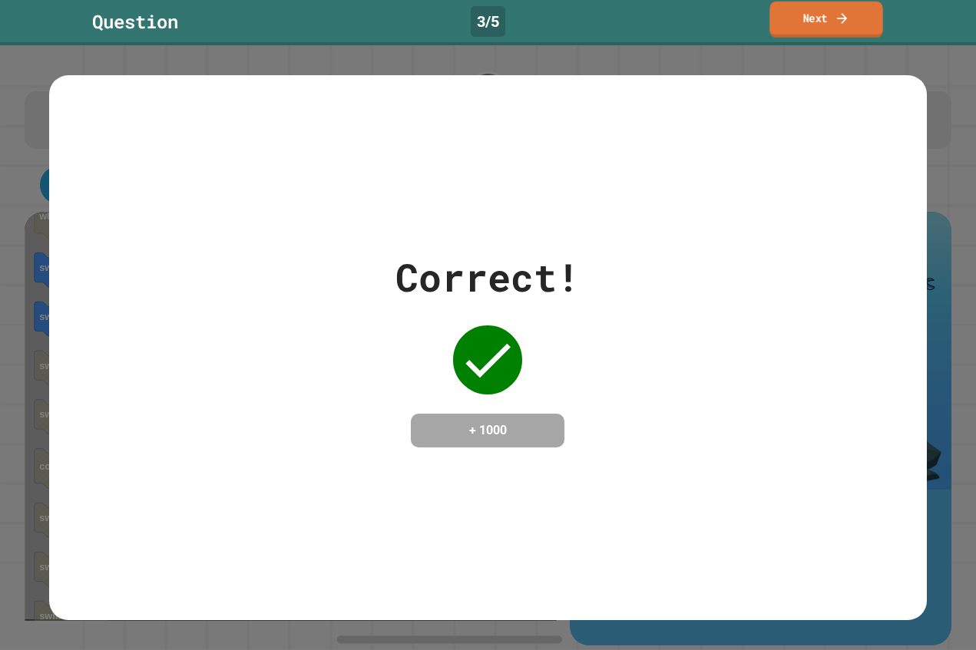
click at [836, 20] on icon at bounding box center [841, 18] width 15 height 16
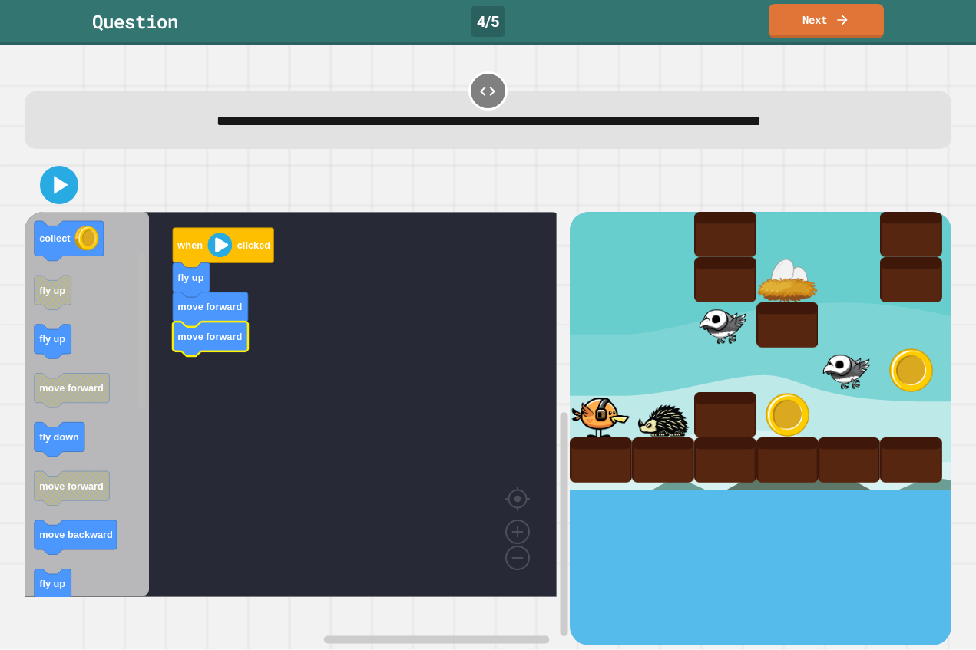
click at [144, 408] on rect "Blockly Workspace" at bounding box center [141, 331] width 8 height 154
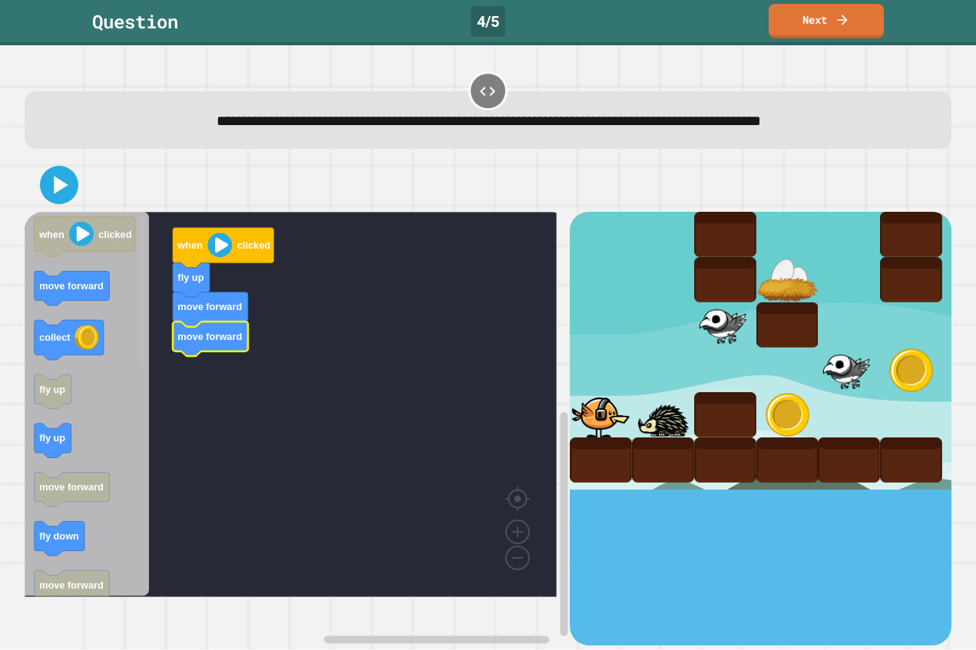
click at [146, 219] on div "when clicked fly up move forward move forward when clicked move forward collect…" at bounding box center [488, 401] width 927 height 487
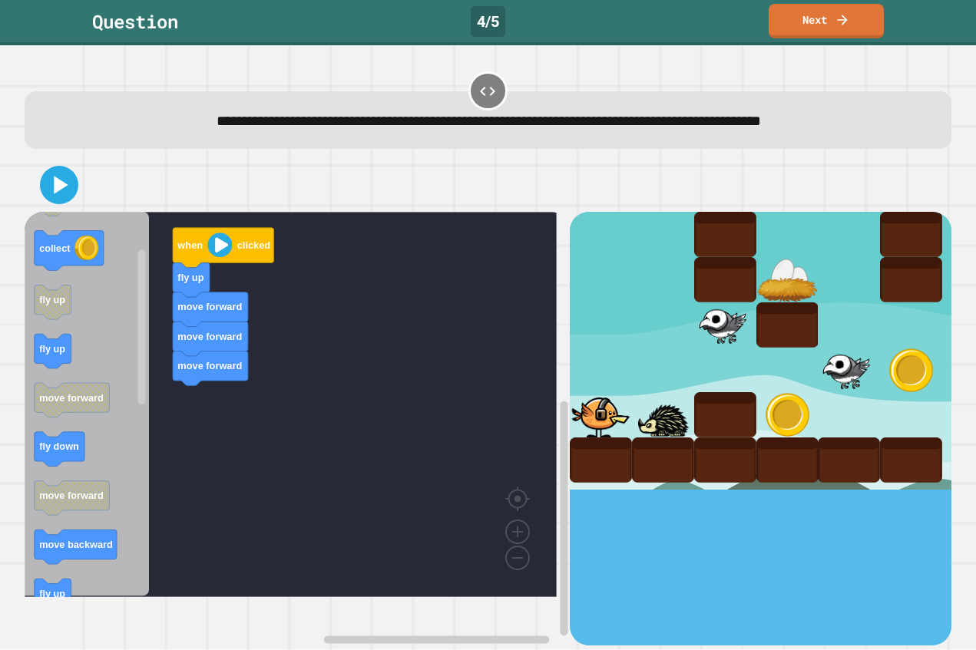
click at [205, 472] on div "when clicked fly up move forward move forward move forward when clicked move fo…" at bounding box center [297, 428] width 545 height 433
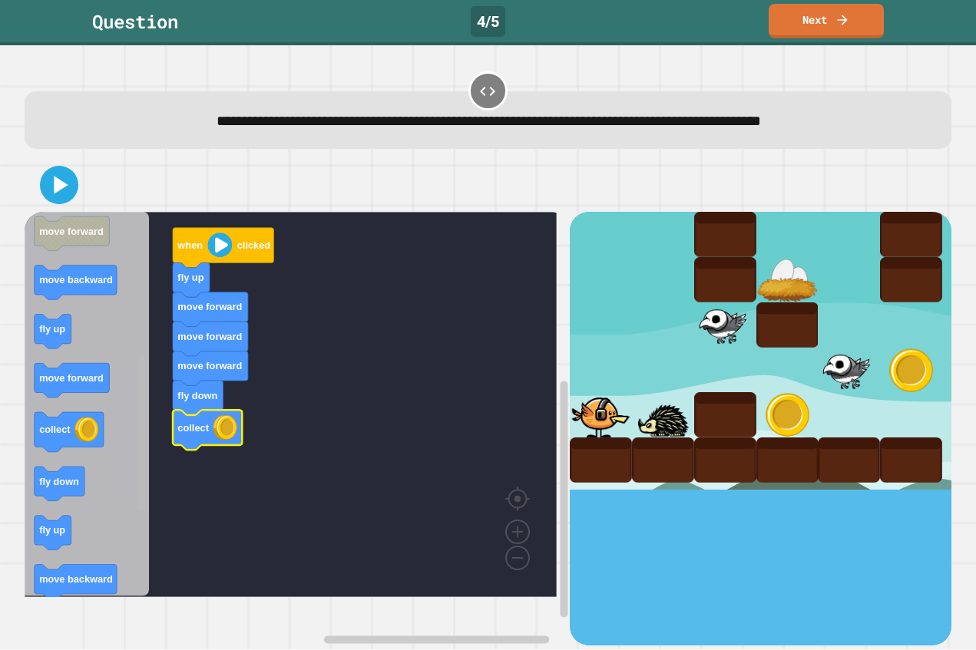
click at [163, 526] on div "when clicked fly up move forward move forward move forward fly down collect whe…" at bounding box center [297, 428] width 545 height 433
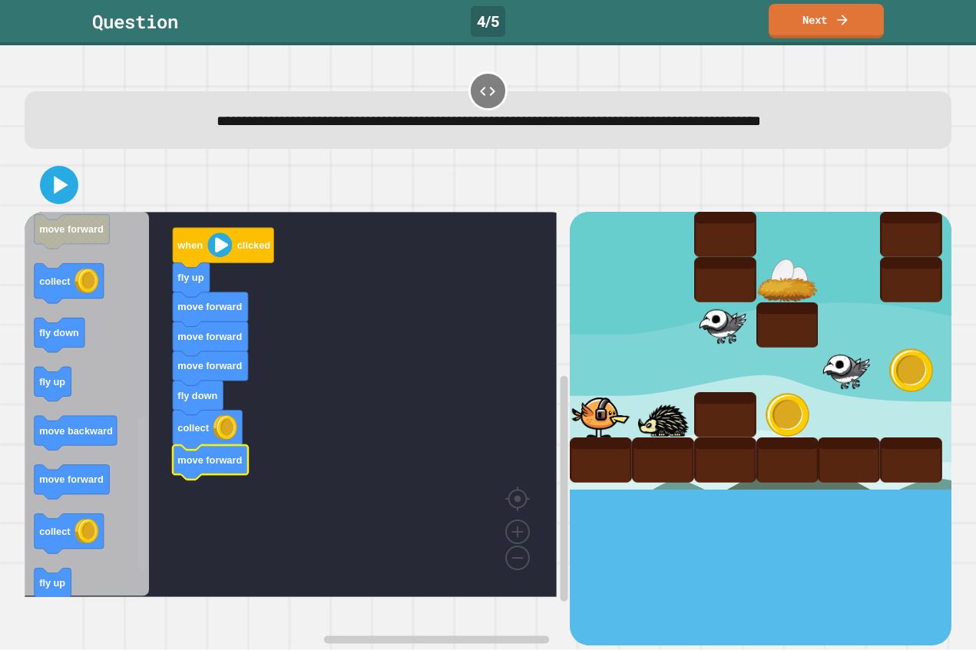
click at [157, 514] on div "when clicked fly up move forward move forward move forward fly down collect mov…" at bounding box center [297, 428] width 545 height 433
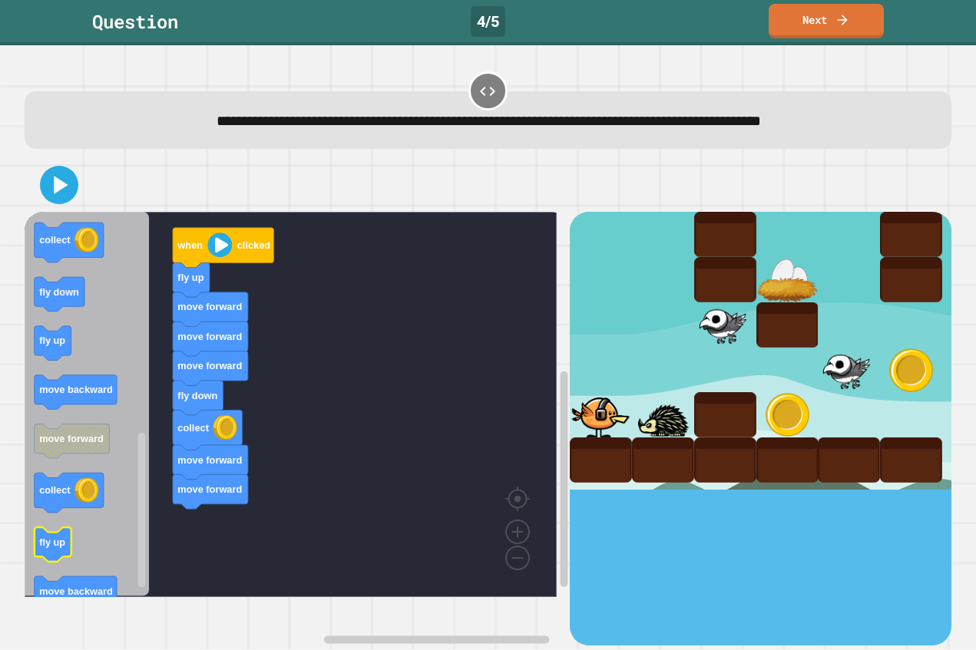
click at [69, 573] on icon "when clicked move forward collect fly up fly up move forward fly down move forw…" at bounding box center [87, 404] width 125 height 385
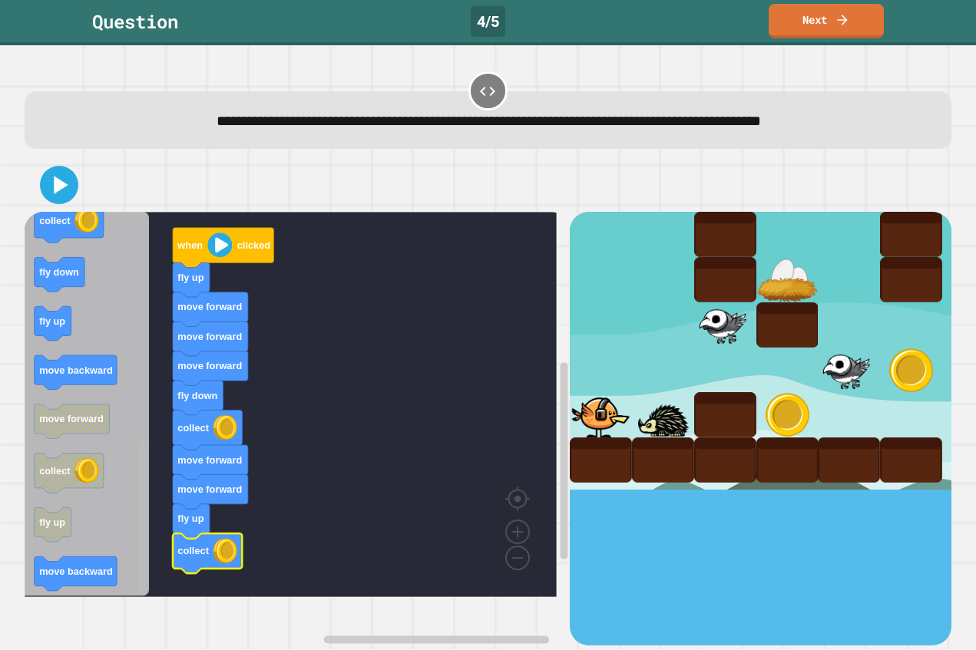
click at [148, 579] on div "when clicked fly up move forward move forward move forward fly down collect mov…" at bounding box center [297, 428] width 545 height 433
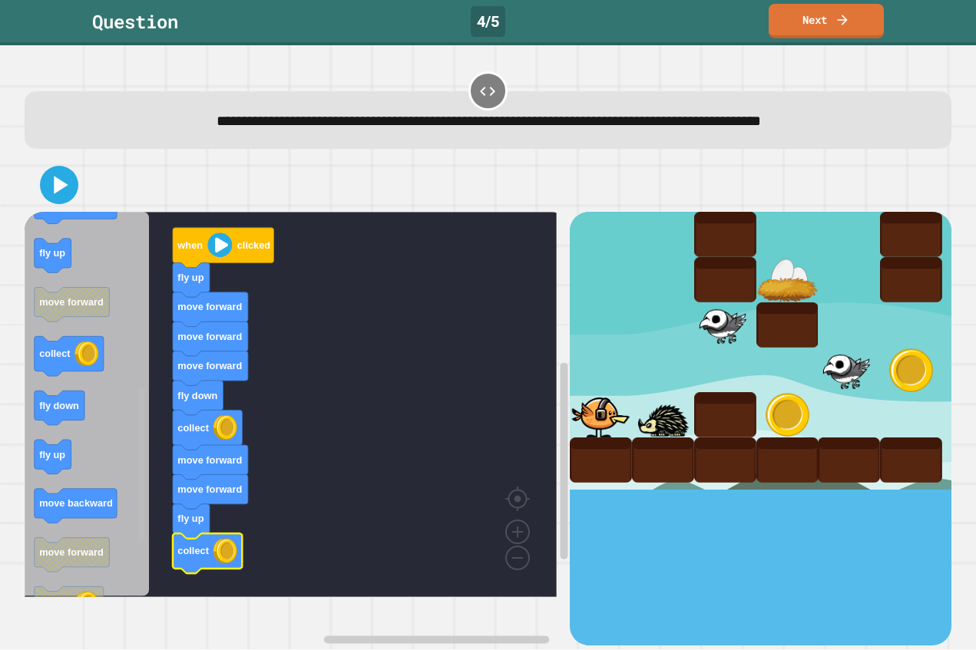
click at [138, 451] on rect "Blockly Workspace" at bounding box center [141, 464] width 8 height 154
click at [558, 505] on g "Blockly Workspace" at bounding box center [564, 459] width 12 height 373
click at [543, 507] on div "when clicked fly up move forward move forward move forward fly down collect mov…" at bounding box center [297, 428] width 545 height 433
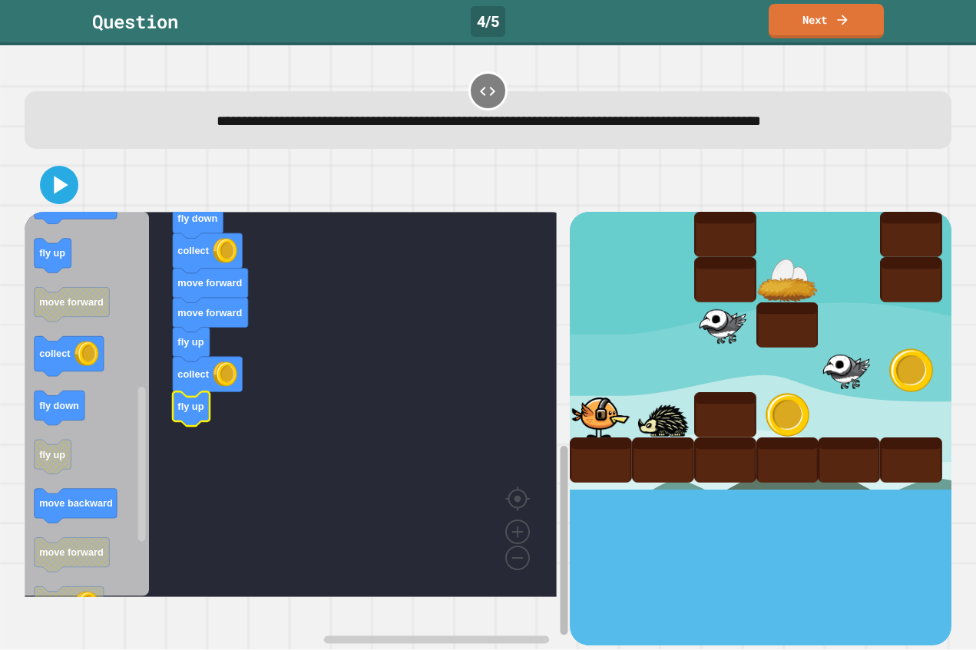
click at [558, 495] on g "Blockly Workspace" at bounding box center [564, 459] width 12 height 373
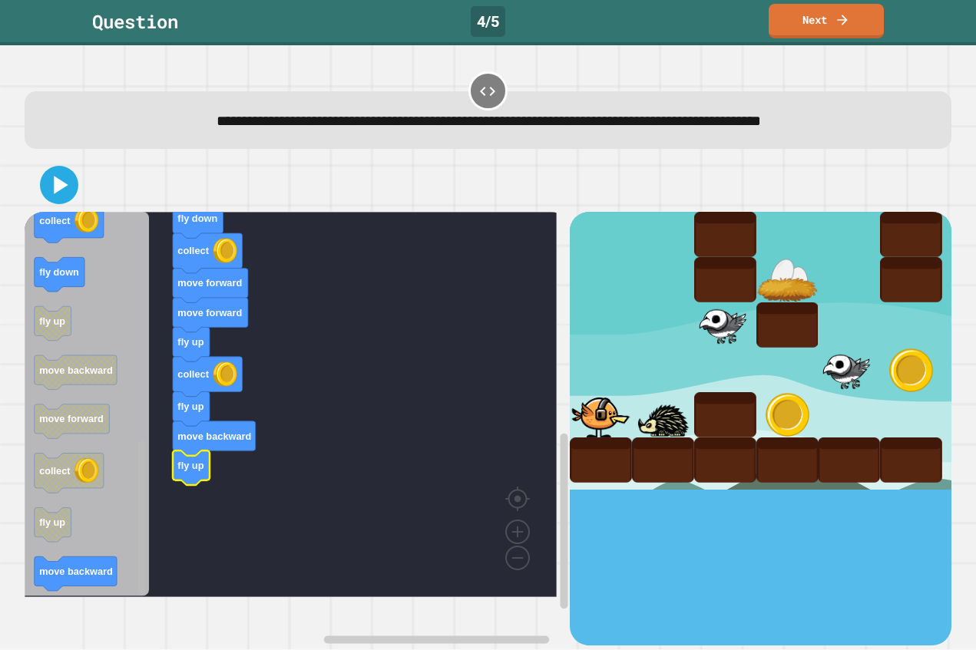
click at [134, 541] on div "when clicked fly up move forward move forward move forward fly down collect mov…" at bounding box center [297, 428] width 545 height 433
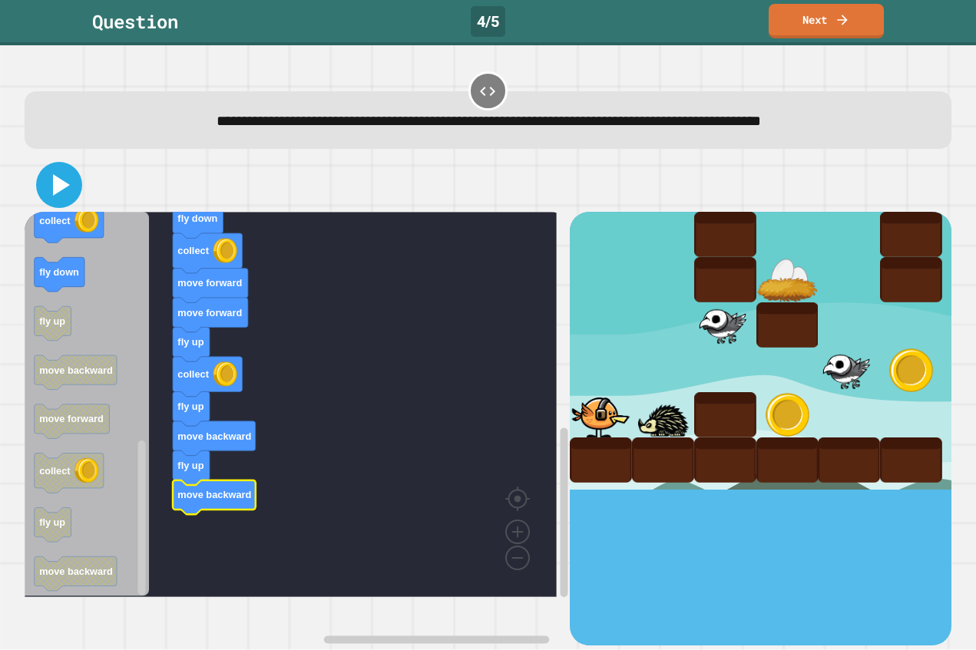
click at [47, 203] on icon at bounding box center [59, 185] width 37 height 37
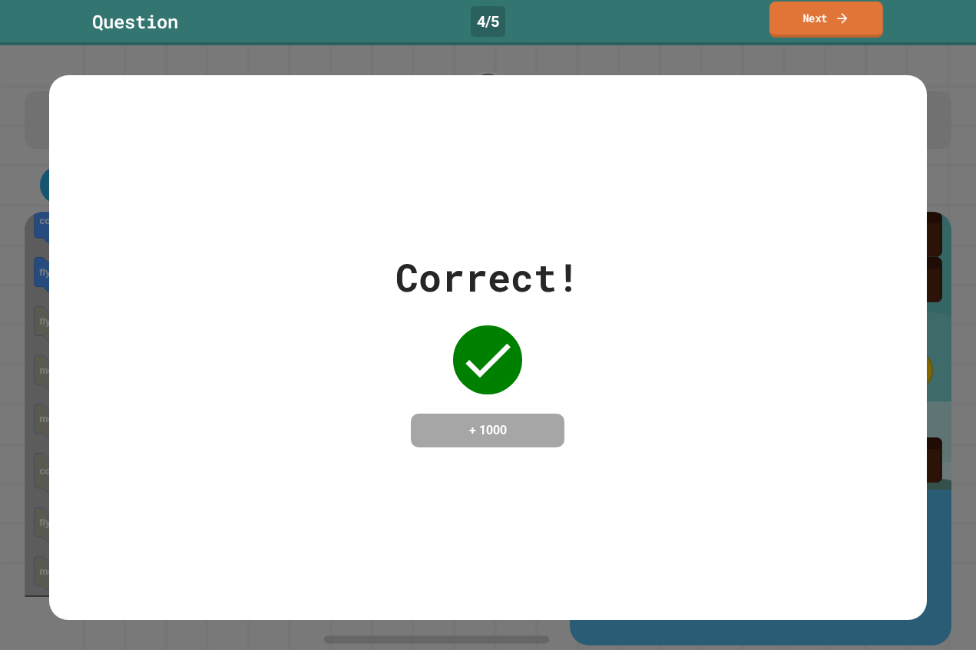
click at [825, 28] on link "Next" at bounding box center [826, 20] width 114 height 36
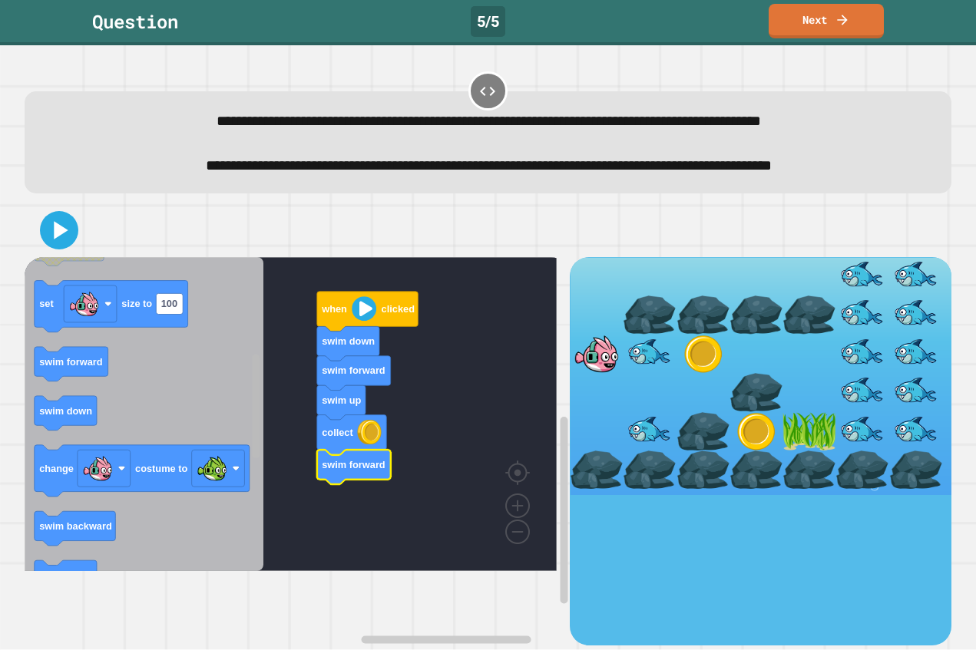
click at [255, 459] on rect "Blockly Workspace" at bounding box center [256, 407] width 8 height 104
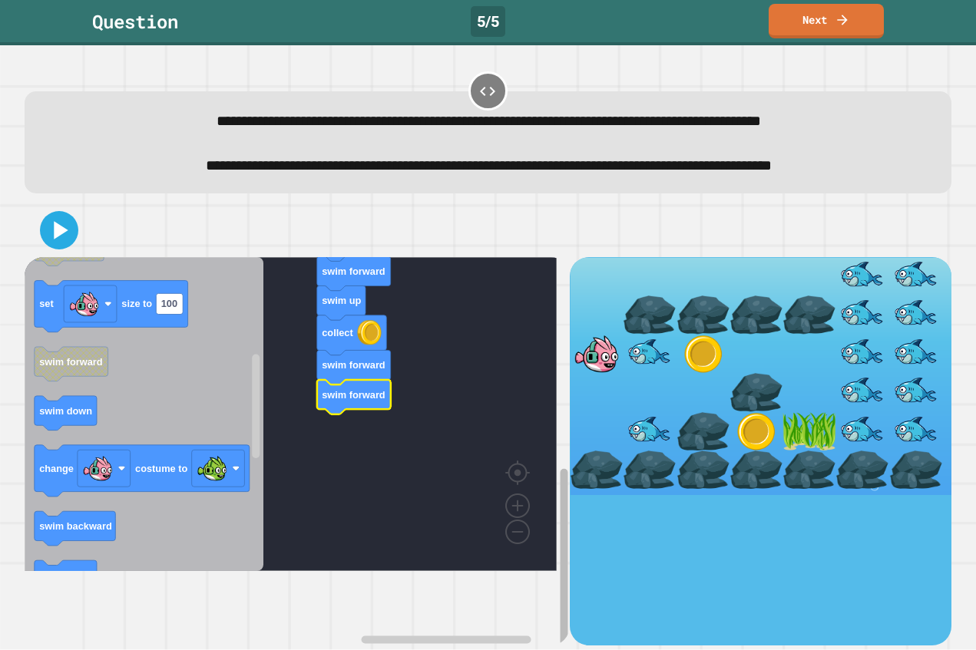
click at [560, 534] on rect "Blockly Workspace" at bounding box center [564, 556] width 8 height 177
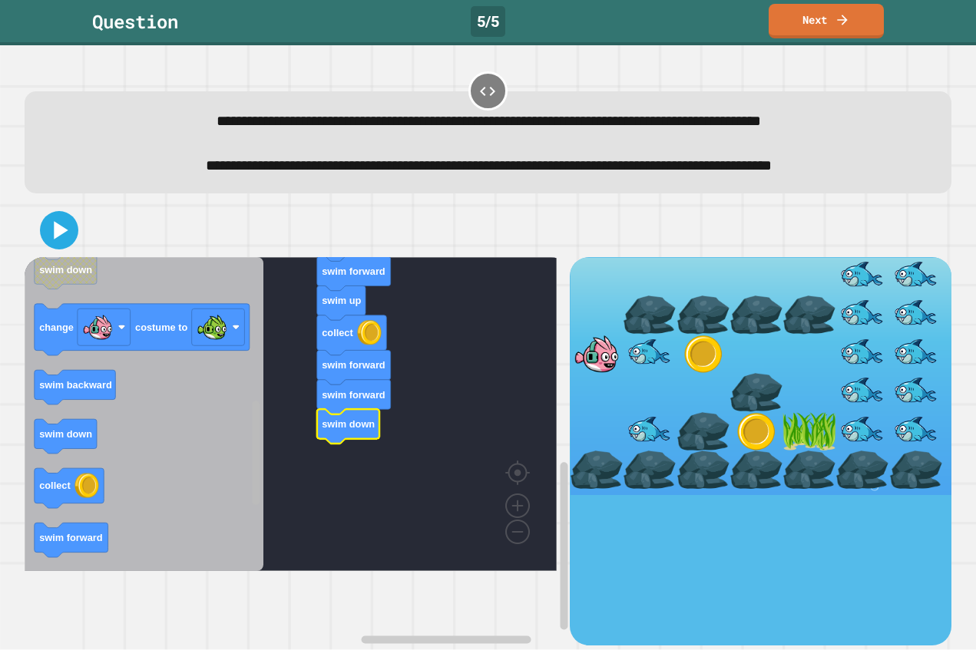
click at [264, 524] on div "when clicked swim down swim forward swim up collect swim forward swim forward s…" at bounding box center [297, 451] width 545 height 388
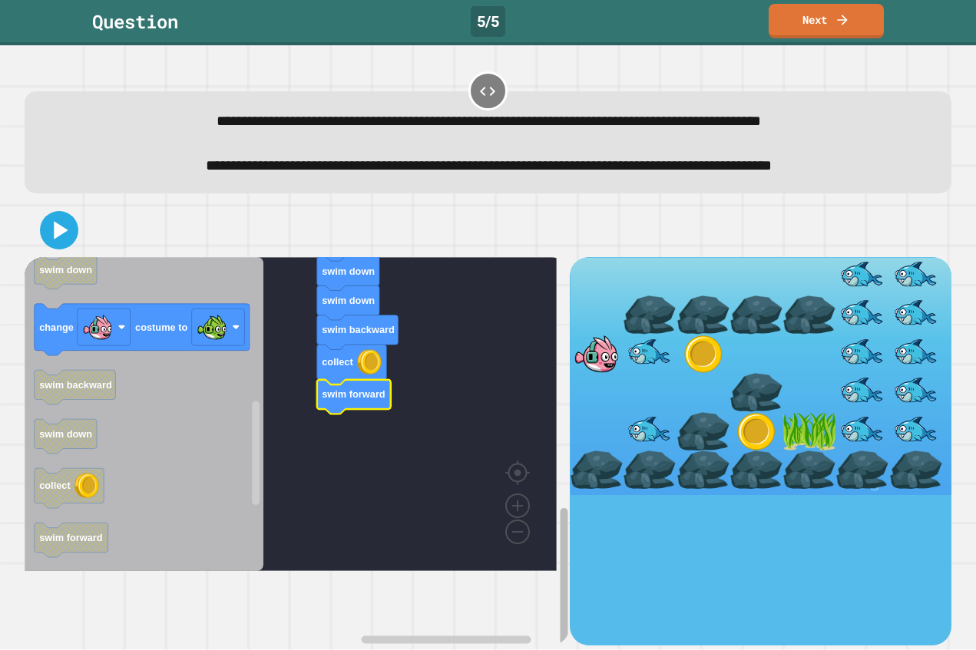
click at [577, 570] on div "when clicked swim down swim forward swim up collect swim forward swim forward s…" at bounding box center [488, 451] width 927 height 388
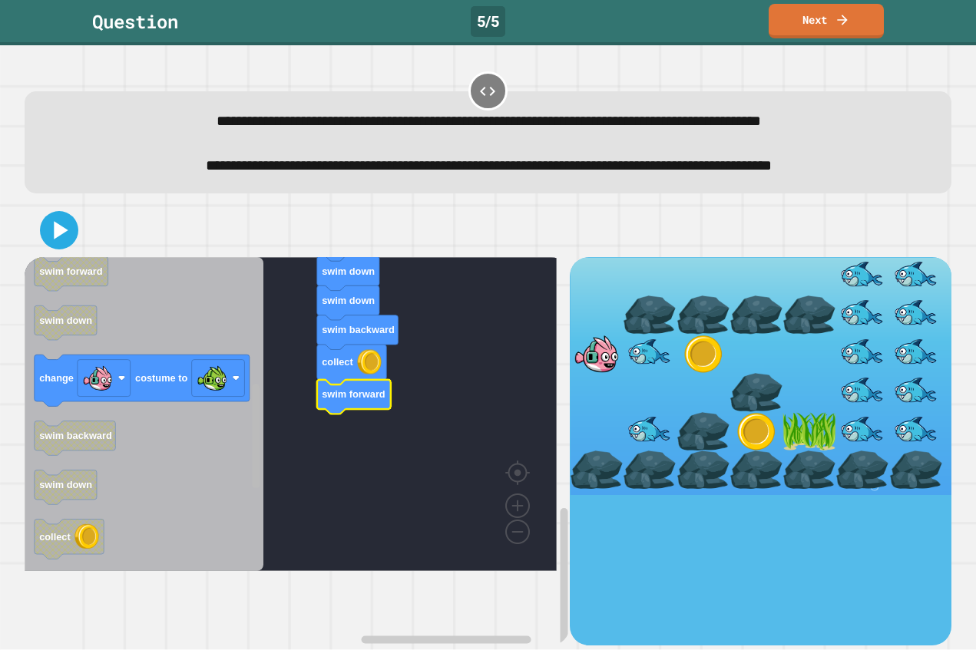
click at [253, 477] on rect "Blockly Workspace" at bounding box center [256, 437] width 8 height 104
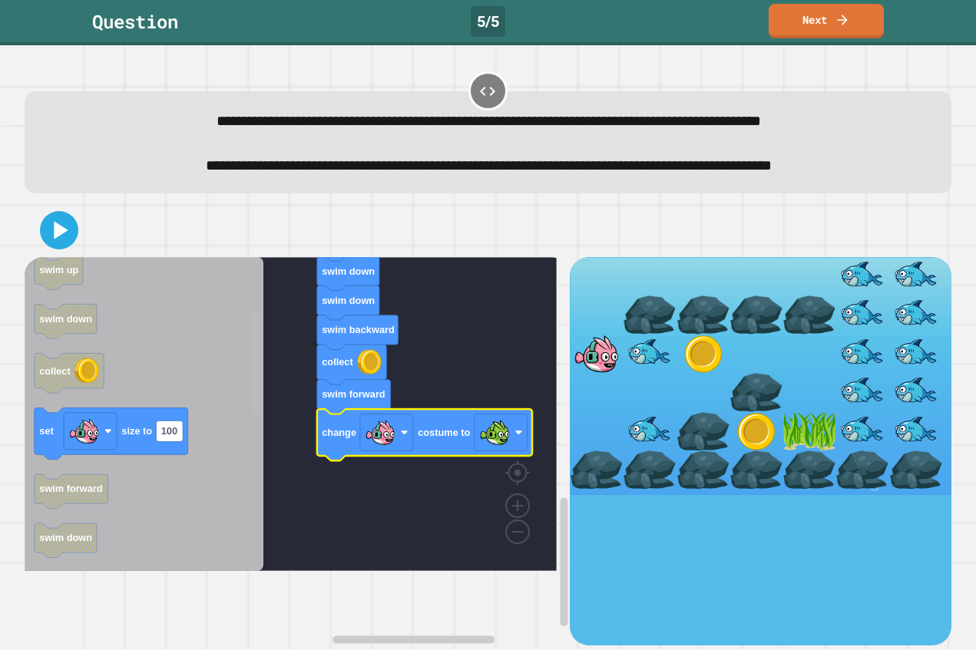
click at [249, 415] on div "when clicked swim down swim forward swim up collect swim forward swim forward s…" at bounding box center [297, 451] width 545 height 388
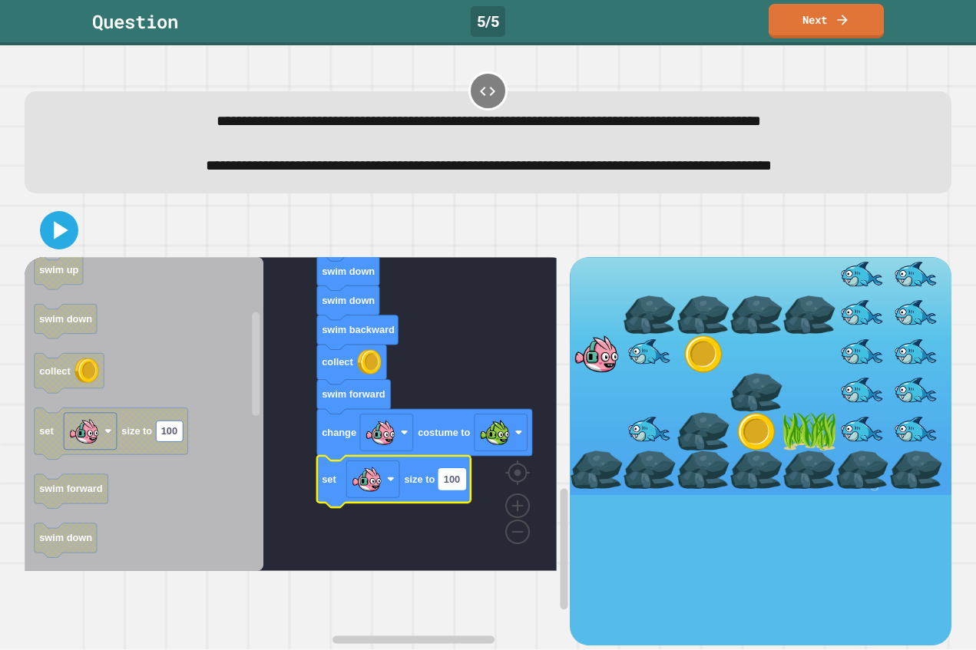
click at [456, 485] on text "100" at bounding box center [452, 480] width 16 height 12
type input "**"
click at [69, 249] on icon at bounding box center [59, 230] width 37 height 37
drag, startPoint x: 545, startPoint y: 509, endPoint x: 548, endPoint y: 484, distance: 24.8
click at [558, 484] on icon "Blockly Workspace" at bounding box center [564, 495] width 12 height 302
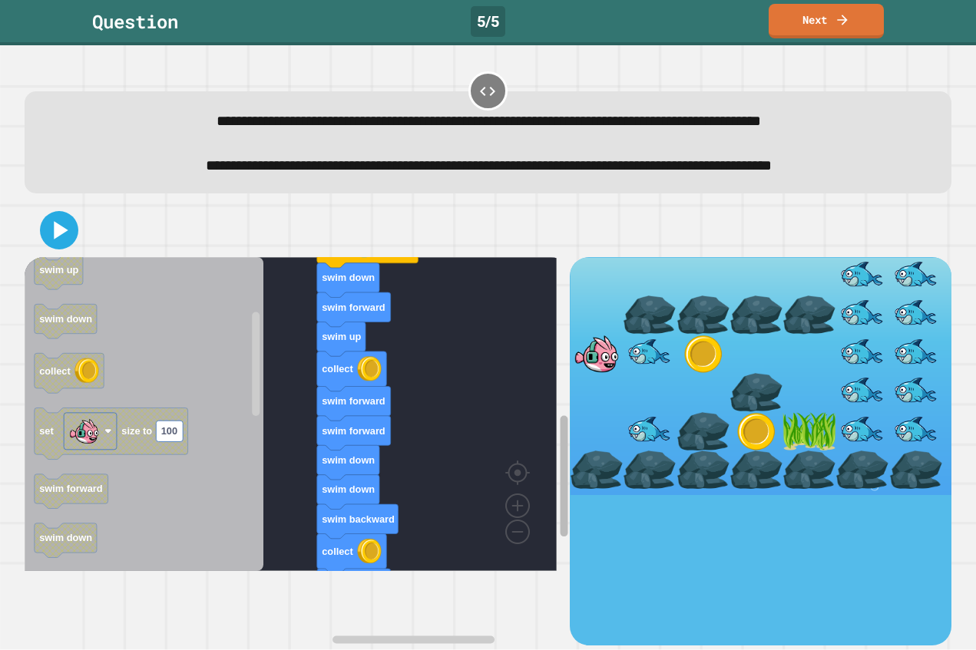
click at [560, 415] on div "when clicked swim down swim forward swim up collect swim forward swim forward s…" at bounding box center [488, 451] width 927 height 388
click at [255, 505] on rect "Blockly Workspace" at bounding box center [256, 414] width 12 height 310
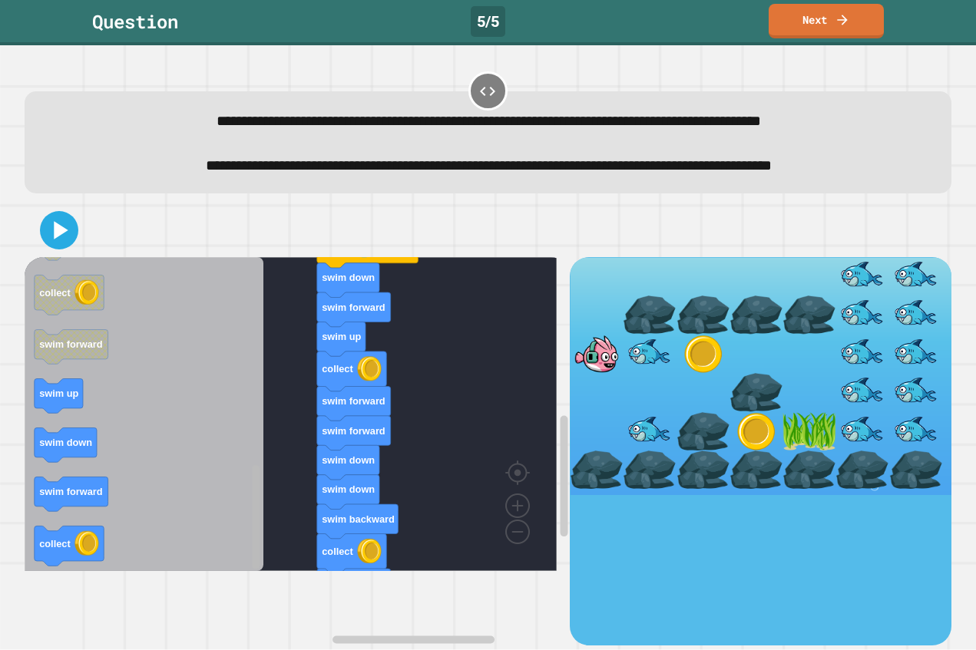
click at [252, 570] on rect "Blockly Workspace" at bounding box center [256, 517] width 8 height 104
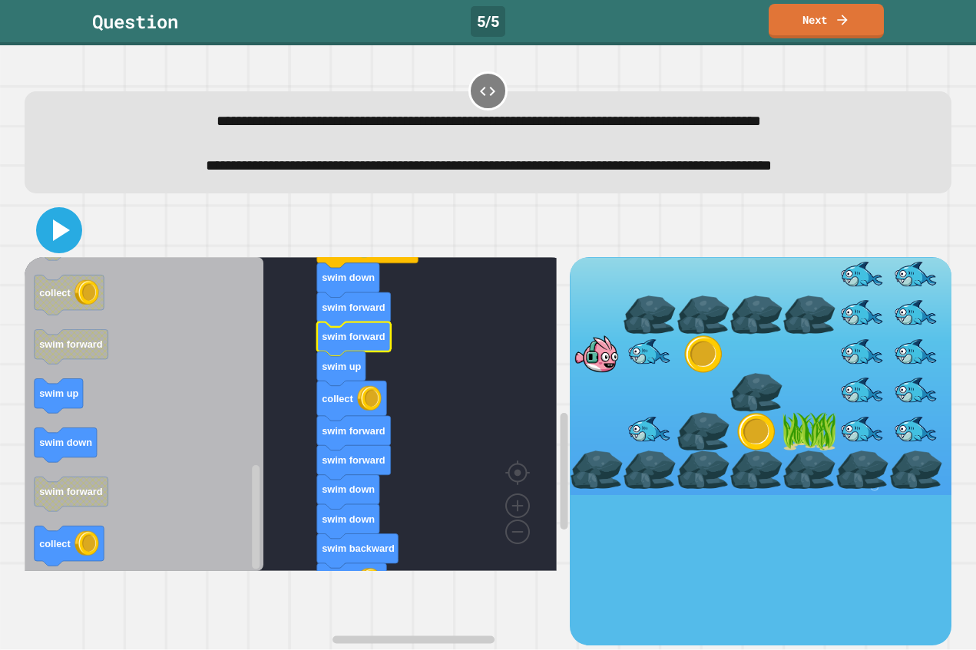
click at [49, 249] on icon at bounding box center [59, 230] width 37 height 37
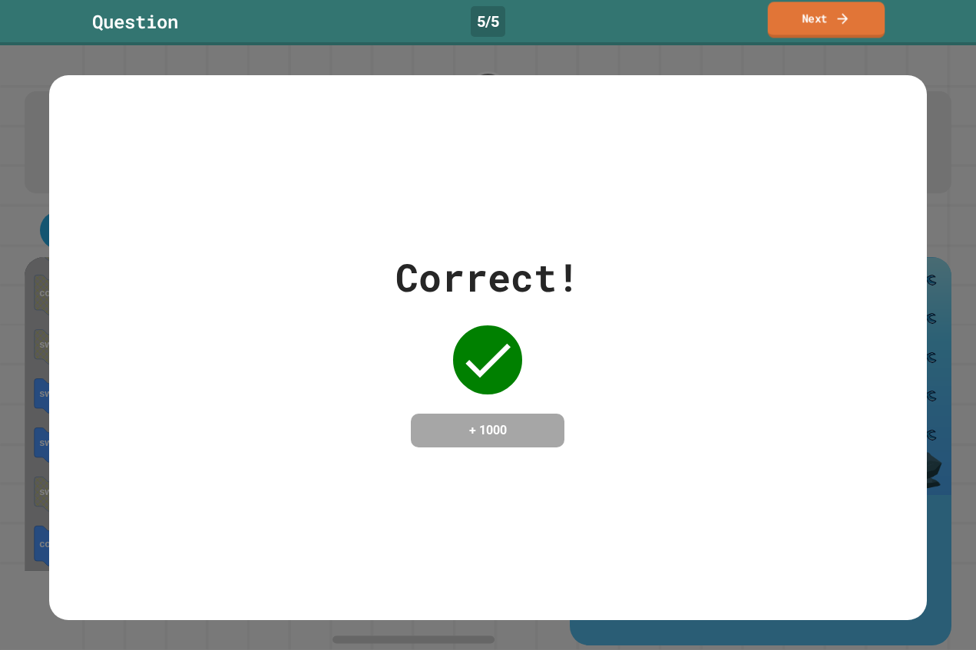
click at [822, 22] on link "Next" at bounding box center [826, 20] width 117 height 36
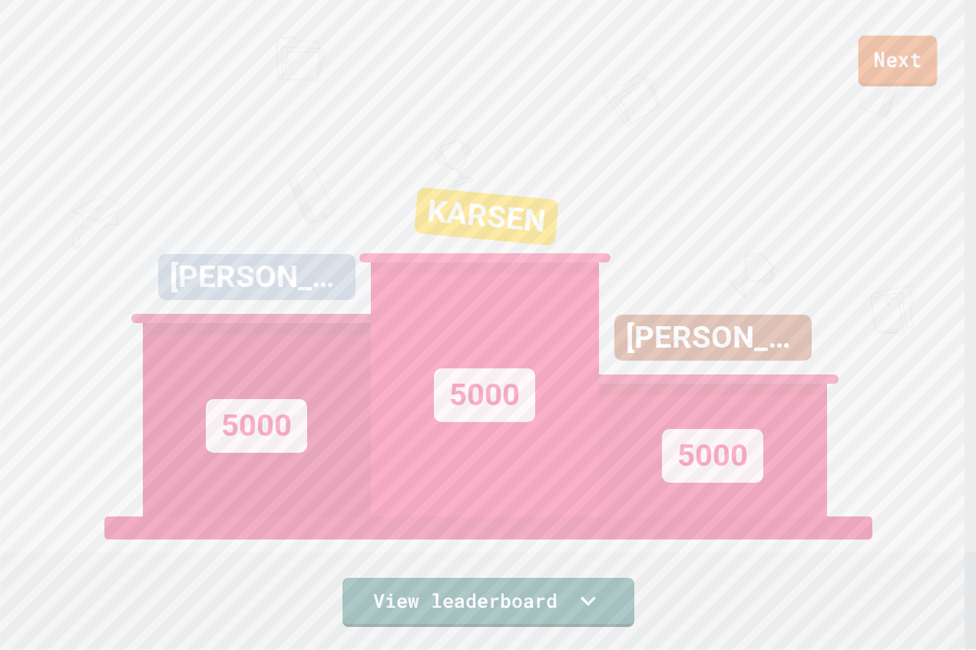
click at [885, 54] on link "Next" at bounding box center [897, 60] width 79 height 51
